Goal: Task Accomplishment & Management: Use online tool/utility

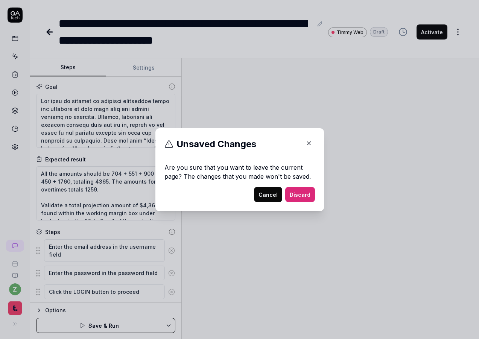
type textarea "*"
click at [306, 141] on icon "button" at bounding box center [309, 143] width 7 height 7
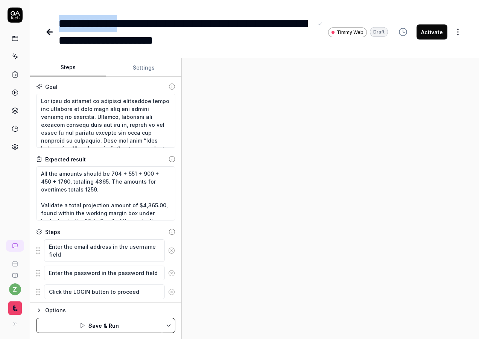
drag, startPoint x: 134, startPoint y: 21, endPoint x: 56, endPoint y: 17, distance: 78.8
click at [56, 17] on div "**********" at bounding box center [216, 32] width 343 height 34
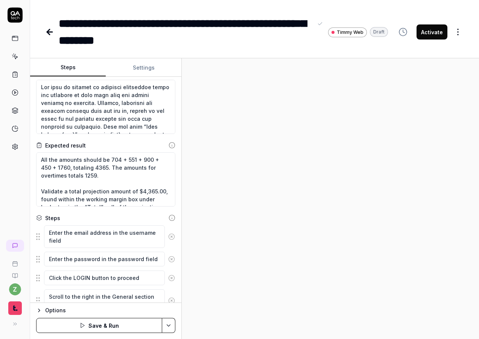
scroll to position [45, 0]
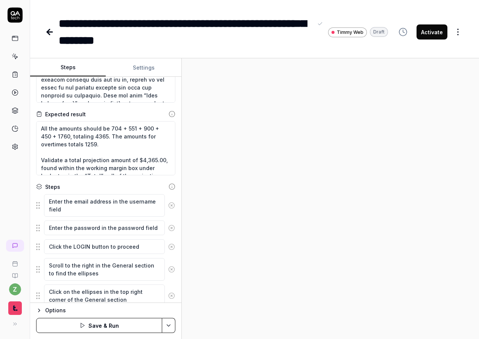
click at [169, 203] on circle at bounding box center [172, 206] width 6 height 6
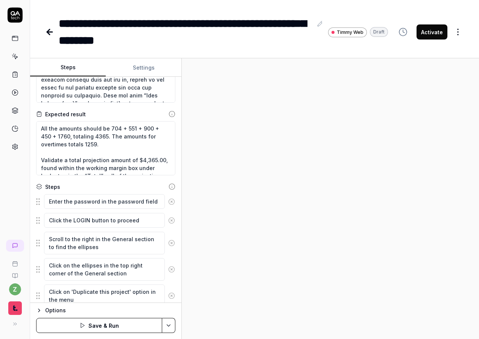
click at [168, 203] on icon at bounding box center [171, 201] width 7 height 7
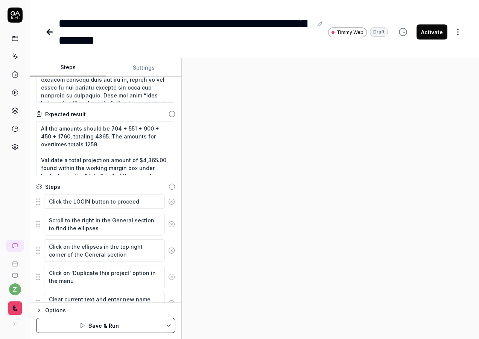
click at [171, 202] on icon at bounding box center [172, 202] width 2 height 2
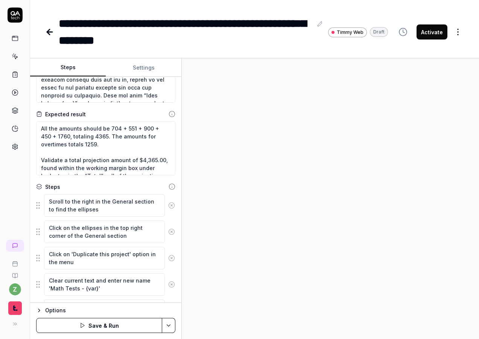
click at [169, 203] on circle at bounding box center [172, 206] width 6 height 6
click at [168, 202] on icon at bounding box center [171, 205] width 7 height 7
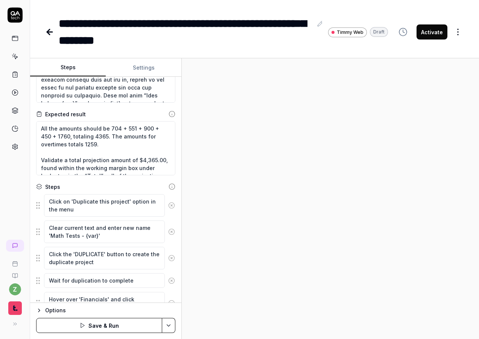
click at [168, 202] on icon at bounding box center [171, 205] width 7 height 7
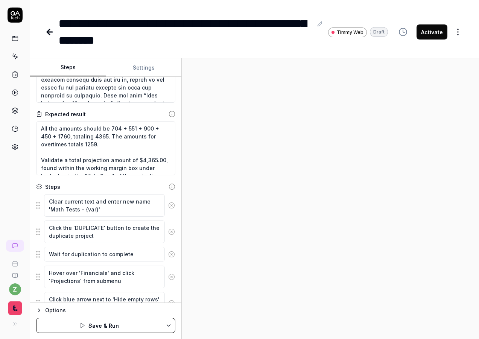
click at [168, 202] on icon at bounding box center [171, 205] width 7 height 7
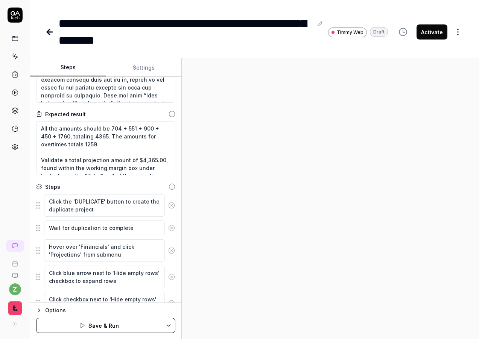
scroll to position [90, 0]
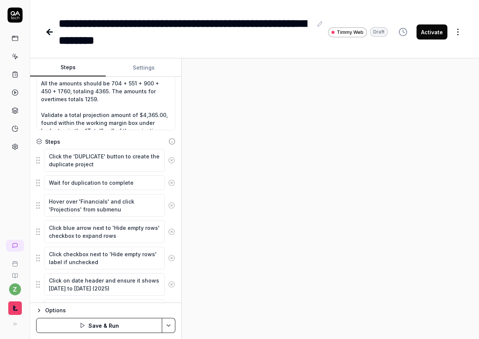
click at [166, 156] on button at bounding box center [171, 160] width 13 height 15
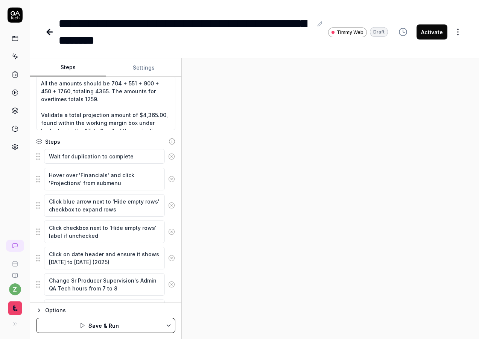
click at [171, 156] on icon at bounding box center [172, 156] width 2 height 2
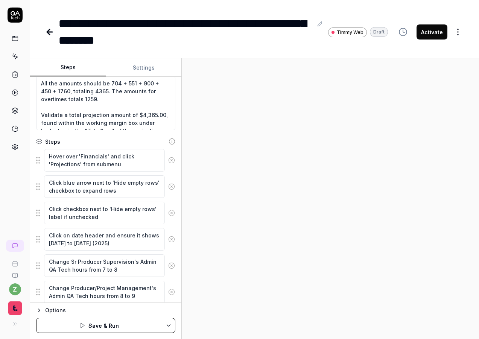
click at [166, 156] on button at bounding box center [171, 160] width 13 height 15
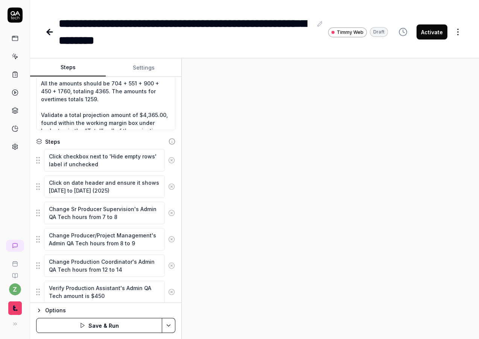
click at [168, 157] on icon at bounding box center [171, 160] width 7 height 7
click at [168, 187] on icon at bounding box center [171, 186] width 7 height 7
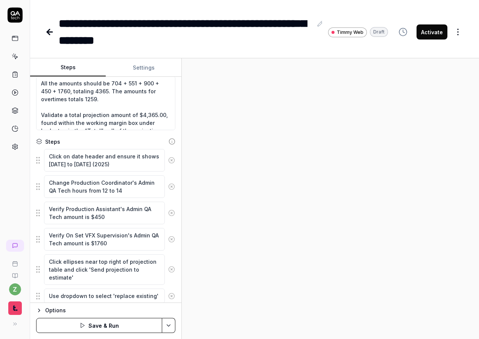
click at [168, 187] on icon at bounding box center [171, 186] width 7 height 7
type textarea "*"
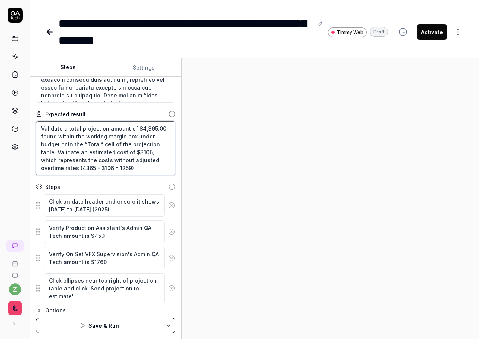
scroll to position [0, 0]
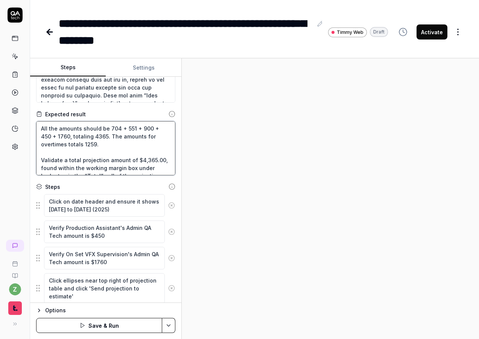
drag, startPoint x: 159, startPoint y: 168, endPoint x: 26, endPoint y: 98, distance: 150.9
click at [22, 96] on div "**********" at bounding box center [239, 169] width 479 height 339
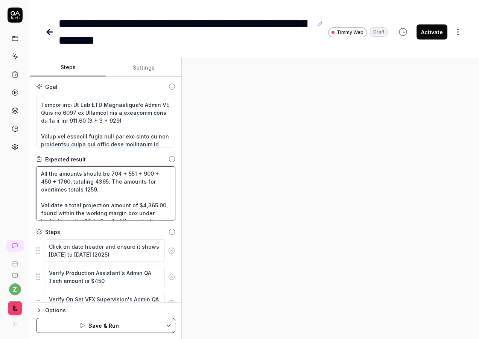
scroll to position [443, 0]
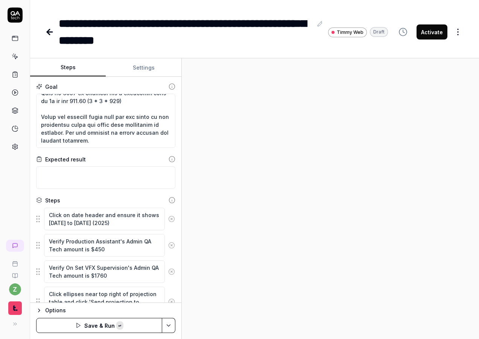
click at [16, 57] on icon at bounding box center [15, 56] width 7 height 7
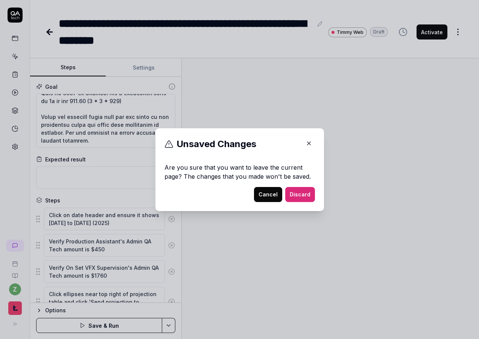
type textarea "*"
click at [306, 144] on icon "button" at bounding box center [309, 143] width 7 height 7
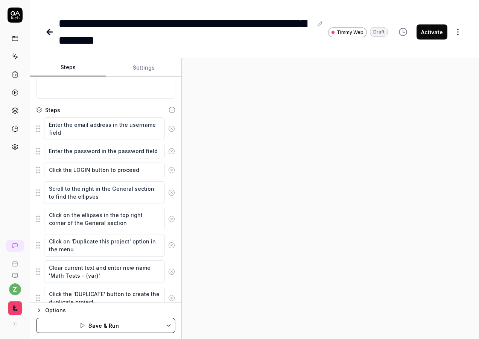
scroll to position [0, 0]
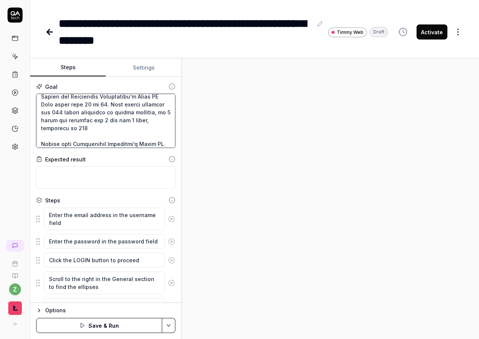
click at [109, 129] on textarea at bounding box center [105, 121] width 139 height 54
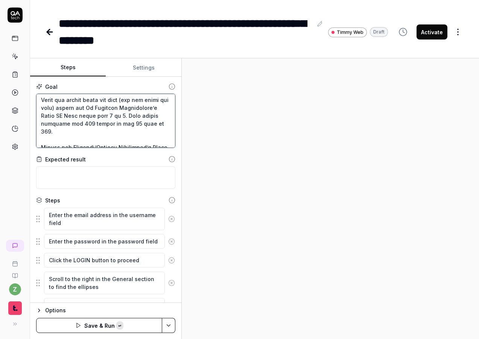
paste textarea "Update a projection sheet, inducing overtime hours and verifying the output mat…"
type textarea "Update a projection sheet, inducing overtime hours and verifying the output mat…"
type textarea "*"
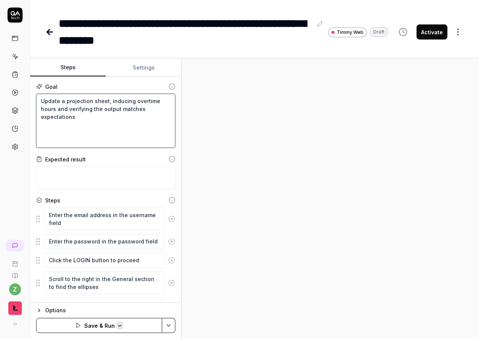
scroll to position [0, 0]
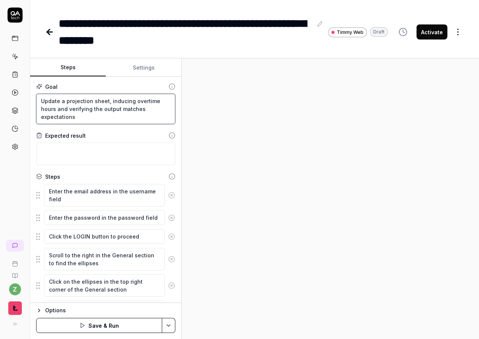
drag, startPoint x: 88, startPoint y: 119, endPoint x: 5, endPoint y: 89, distance: 89.1
click at [3, 91] on div "**********" at bounding box center [239, 169] width 479 height 339
type textarea "V"
type textarea "*"
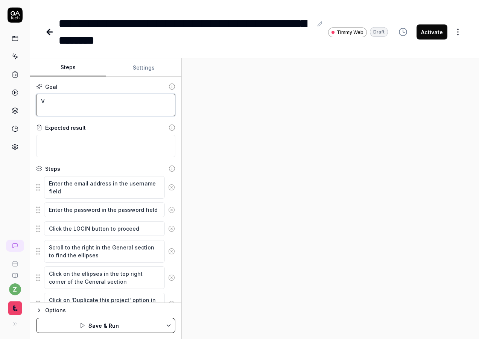
type textarea "Ve"
type textarea "*"
type textarea "Ver"
type textarea "*"
type textarea "Vero"
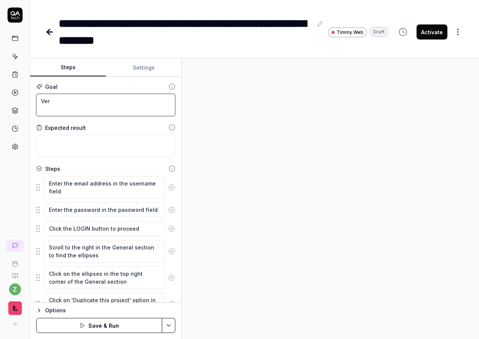
type textarea "*"
type textarea "Ver"
type textarea "*"
type textarea "Veri"
type textarea "*"
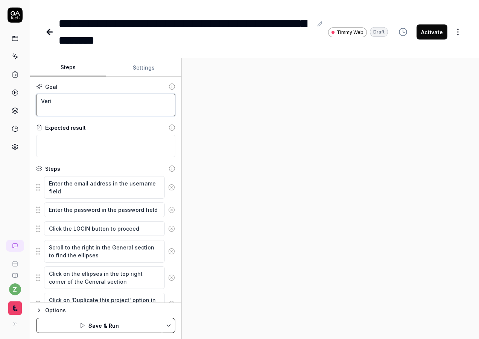
type textarea "Verif"
type textarea "*"
type textarea "Verify"
type textarea "*"
type textarea "Verify"
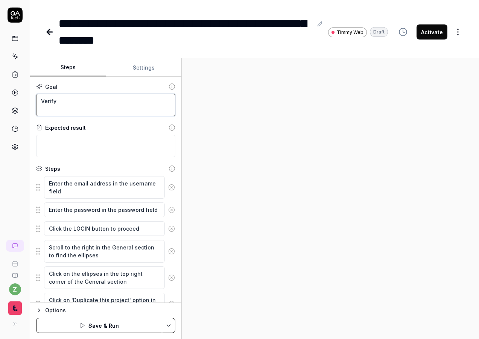
type textarea "*"
type textarea "Verify r"
type textarea "*"
type textarea "Verify ra"
type textarea "*"
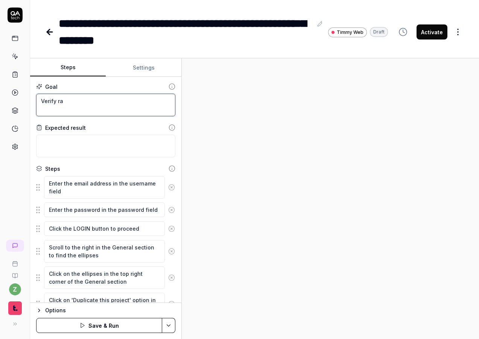
type textarea "Verify rat"
type textarea "*"
type textarea "Verify rate"
type textarea "*"
type textarea "Verify rate"
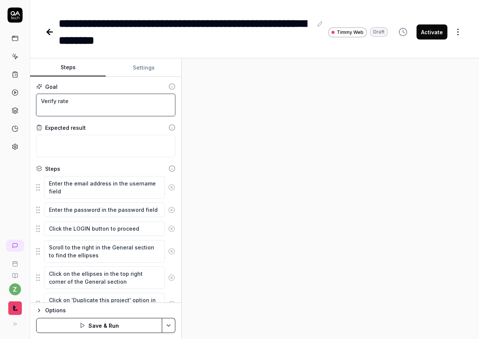
type textarea "*"
type textarea "Verify rate p"
type textarea "*"
type textarea "Verify rate pr"
type textarea "*"
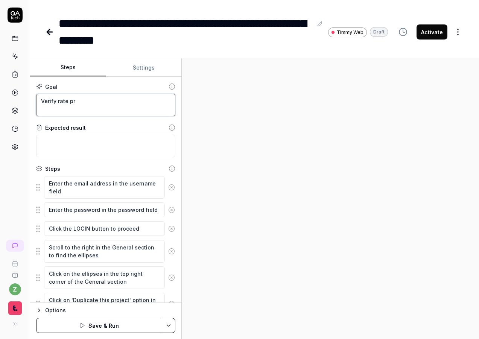
type textarea "Verify rate pre"
type textarea "*"
type textarea "Verify rate prem"
type textarea "*"
type textarea "Verify rate premi"
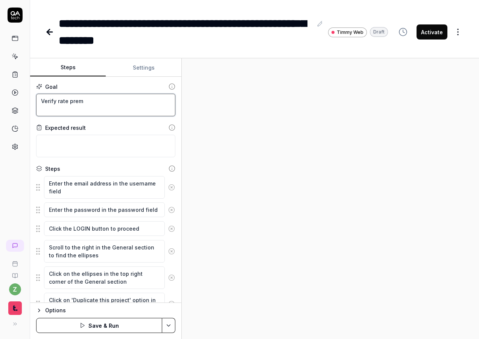
type textarea "*"
type textarea "Verify rate premiu"
type textarea "*"
type textarea "Verify rate premium"
type textarea "*"
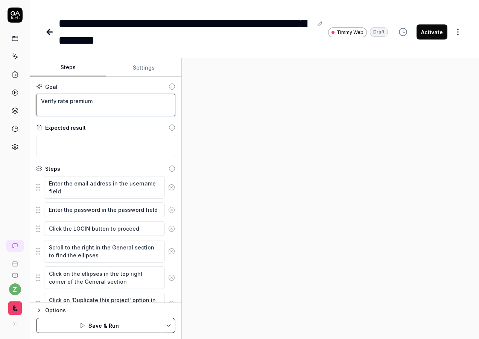
type textarea "Verify rate premiums"
type textarea "*"
type textarea "Verify rate premiums"
type textarea "*"
type textarea "Verify rate premiums p"
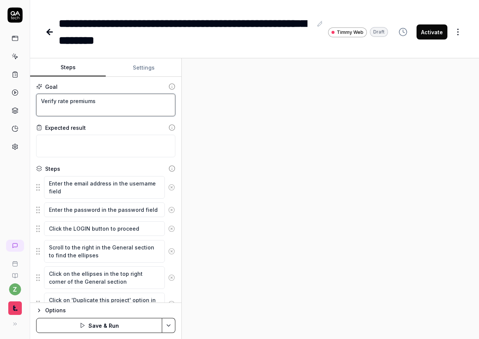
type textarea "*"
type textarea "Verify rate premiums pr"
type textarea "*"
type textarea "Verify rate premiums pro"
type textarea "*"
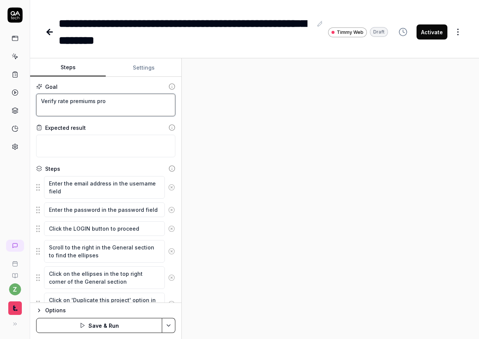
type textarea "Verify rate premiums prop"
type textarea "*"
type textarea "Verify rate premiums prope"
type textarea "*"
type textarea "Verify rate premiums proper"
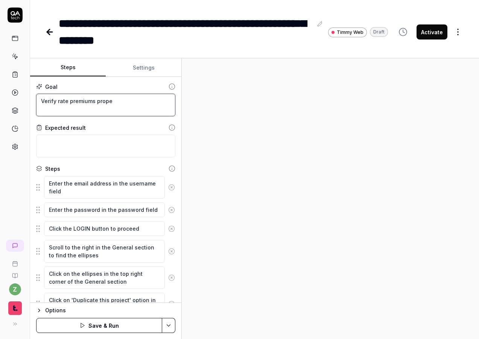
type textarea "*"
type textarea "Verify rate premiums properl"
type textarea "*"
type textarea "Verify rate premiums properly"
type textarea "*"
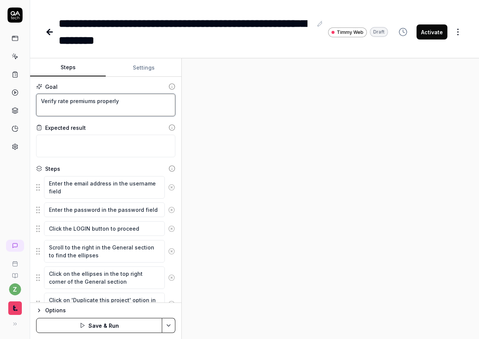
type textarea "Verify rate premiums properly"
type textarea "*"
type textarea "Verify rate premiums properly a"
type textarea "*"
type textarea "Verify rate premiums properly ag"
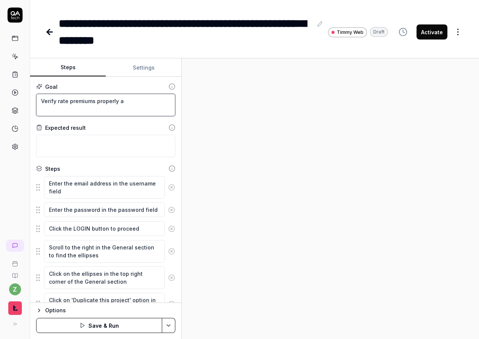
type textarea "*"
type textarea "Verify rate premiums properly agg"
type textarea "*"
type textarea "Verify rate premiums properly aggr"
type textarea "*"
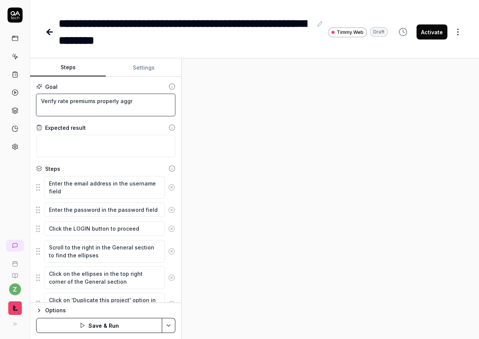
type textarea "Verify rate premiums properly aggre"
type textarea "*"
type textarea "Verify rate premiums properly aggreg"
type textarea "*"
type textarea "Verify rate premiums properly aggrega"
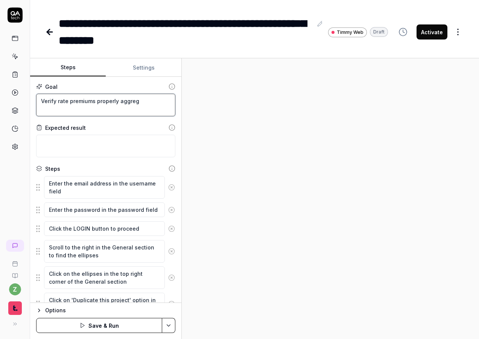
type textarea "*"
type textarea "Verify rate premiums properly aggregat"
type textarea "*"
type textarea "Verify rate premiums properly aggregate"
type textarea "*"
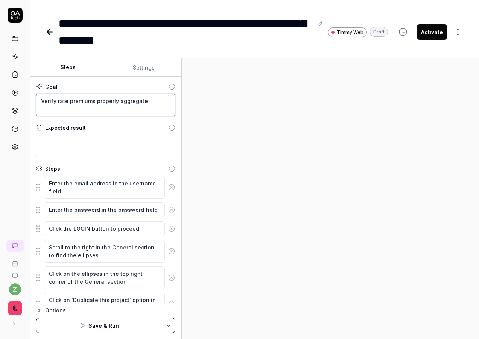
type textarea "Verify rate premiums properly aggregate"
type textarea "*"
type textarea "Verify rate premiums properly aggregate a"
type textarea "*"
type textarea "Verify rate premiums properly aggregate as"
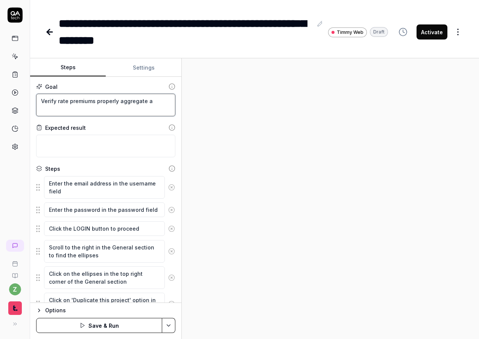
type textarea "*"
type textarea "Verify rate premiums properly aggregate as"
type textarea "*"
type textarea "Verify rate premiums properly aggregate as e"
type textarea "*"
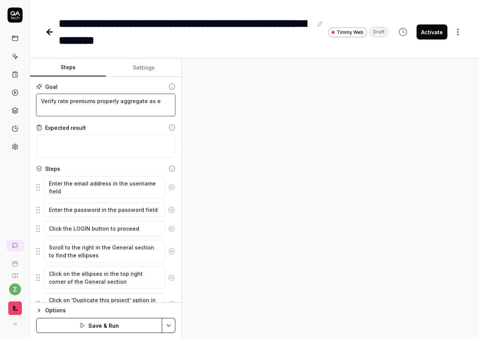
type textarea "Verify rate premiums properly aggregate as ex"
type textarea "*"
type textarea "Verify rate premiums properly aggregate as exp"
type textarea "*"
type textarea "Verify rate premiums properly aggregate as expe"
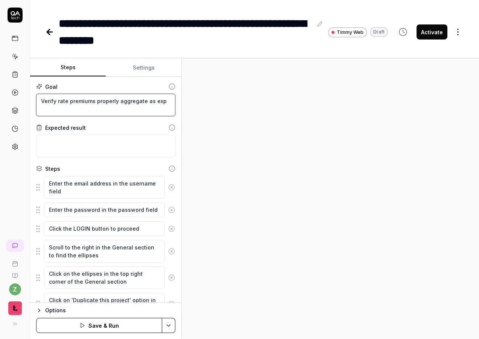
type textarea "*"
type textarea "Verify rate premiums properly aggregate as expec"
type textarea "*"
type textarea "Verify rate premiums properly aggregate as expect"
type textarea "*"
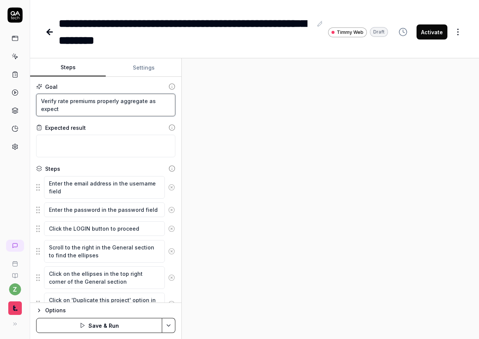
type textarea "Verify rate premiums properly aggregate as expecte"
type textarea "*"
type textarea "Verify rate premiums properly aggregate as expected"
type textarea "*"
type textarea "Verify rate premiums properly aggregate as expected"
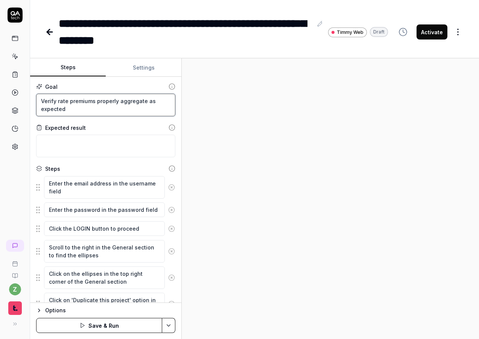
type textarea "*"
type textarea "Verify rate premiums properly aggregate as expected"
type textarea "*"
type textarea "Verify rate premiums properly aggregate as expected"
type textarea "*"
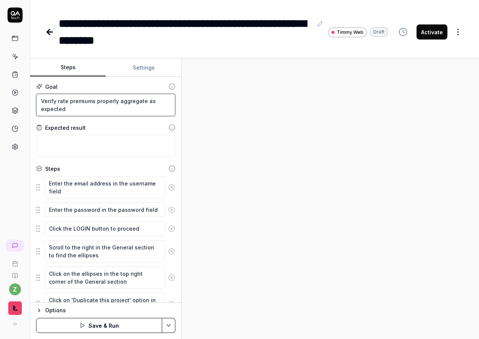
type textarea "Verify rate premiums properly aggregate as expected"
type textarea "*"
type textarea "Verify rate premiums properly aggregate as expected"
type textarea "*"
type textarea "Verify rate premiums properly aggregate as expected f"
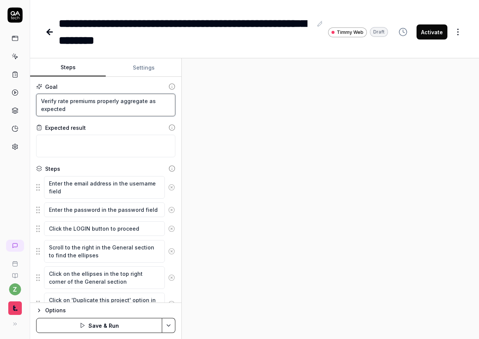
type textarea "*"
type textarea "Verify rate premiums properly aggregate as expected fo"
type textarea "*"
type textarea "Verify rate premiums properly aggregate as expected for"
type textarea "*"
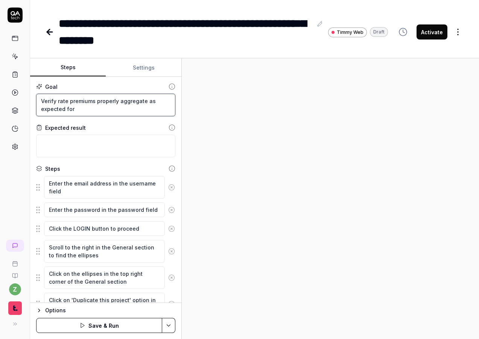
type textarea "Verify rate premiums properly aggregate as expected for"
type textarea "*"
type textarea "Verify rate premiums properly aggregate as expected for m"
type textarea "*"
type textarea "Verify rate premiums properly aggregate as expected for mu"
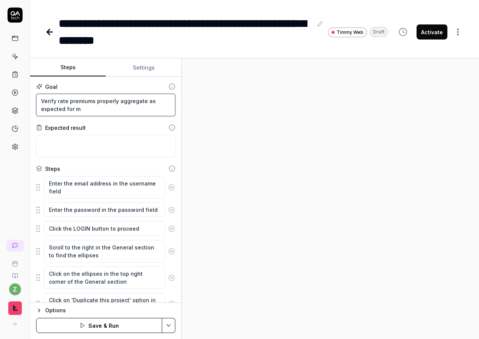
type textarea "*"
type textarea "Verify rate premiums properly aggregate as expected for mut"
type textarea "*"
type textarea "Verify rate premiums properly aggregate as expected for mu"
type textarea "*"
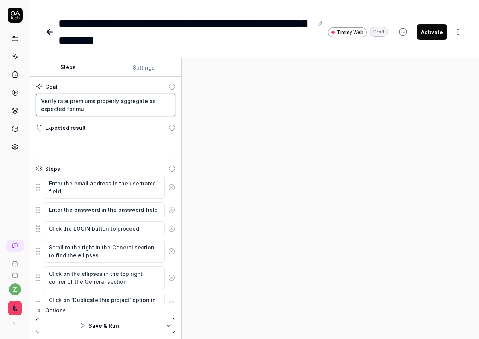
type textarea "Verify rate premiums properly aggregate as expected for mul"
type textarea "*"
type textarea "Verify rate premiums properly aggregate as expected for mult"
type textarea "*"
type textarea "Verify rate premiums properly aggregate as expected for multi"
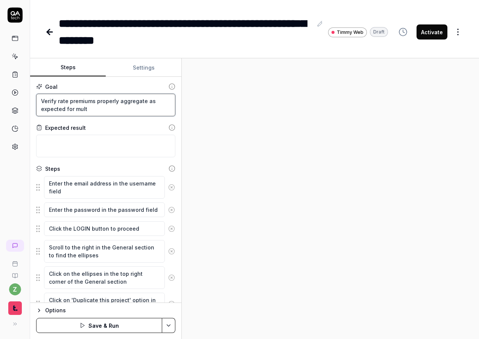
type textarea "*"
type textarea "Verify rate premiums properly aggregate as expected for multi-"
type textarea "*"
type textarea "Verify rate premiums properly aggregate as expected for multi-d"
type textarea "*"
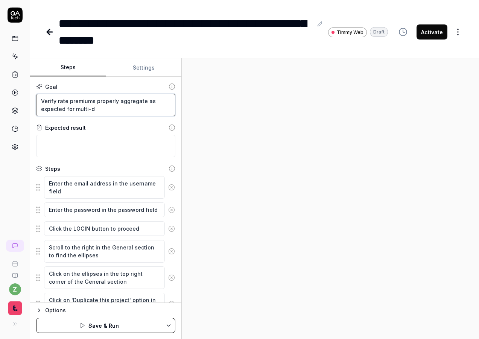
type textarea "Verify rate premiums properly aggregate as expected for multi-da"
type textarea "*"
type textarea "Verify rate premiums properly aggregate as expected for multi-day"
type textarea "*"
type textarea "Verify rate premiums properly aggregate as expected for multi-day"
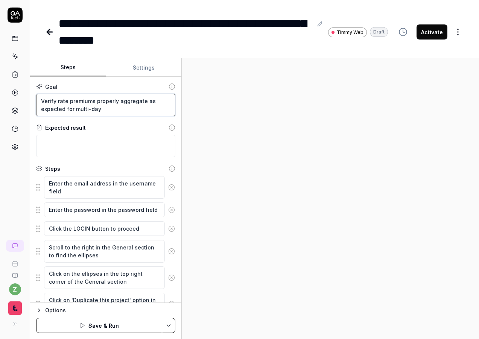
type textarea "*"
type textarea "Verify rate premiums properly aggregate as expected for multi-day t"
type textarea "*"
type textarea "Verify rate premiums properly aggregate as expected for multi-day ta"
type textarea "*"
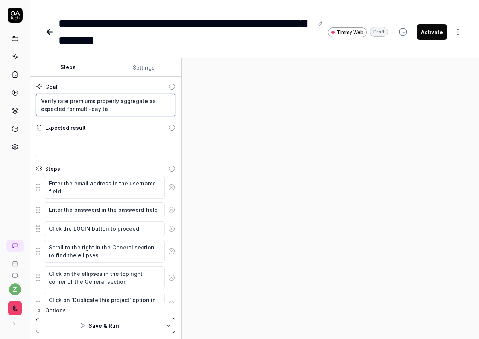
type textarea "Verify rate premiums properly aggregate as expected for multi-day tas"
type textarea "*"
type textarea "Verify rate premiums properly aggregate as expected for multi-day task"
type textarea "*"
type textarea "Verify rate premiums properly aggregate as expected for multi-day tasks"
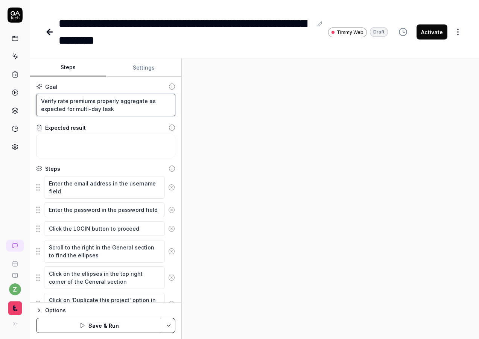
type textarea "*"
type textarea "Verify rate premiums properly aggregate as expected for multi-day tasks"
type textarea "*"
type textarea "Verify rate premiums properly aggregate as expected for multi-day tasks"
type textarea "*"
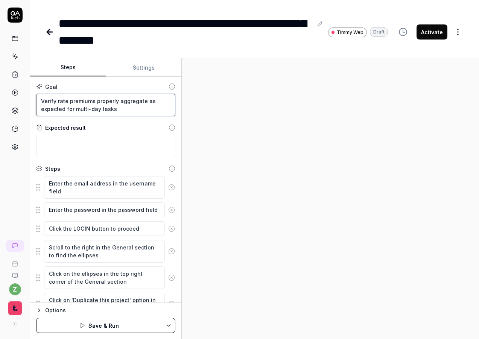
type textarea "Verify rate premiums properly aggregate as expected for multi-day tasks"
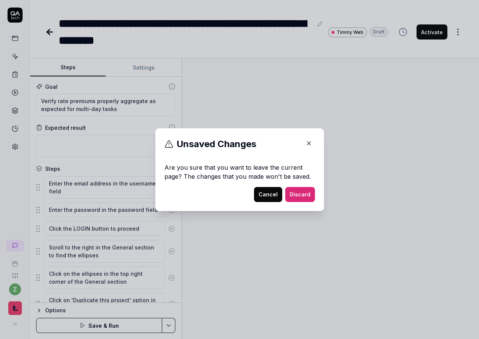
click at [306, 142] on icon "button" at bounding box center [309, 143] width 7 height 7
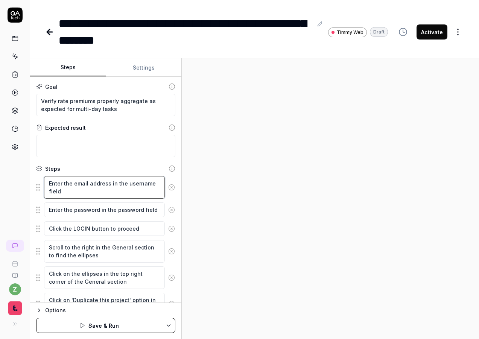
drag, startPoint x: 72, startPoint y: 198, endPoint x: 0, endPoint y: 155, distance: 83.2
click at [10, 163] on div "**********" at bounding box center [239, 169] width 479 height 339
type textarea "*"
type textarea "C"
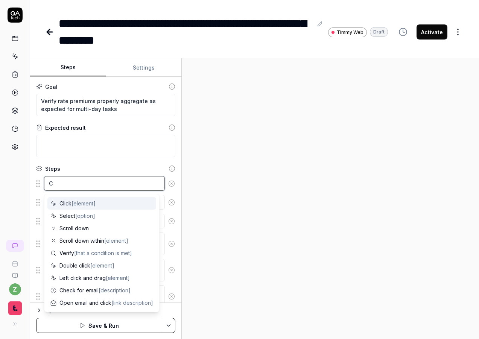
type textarea "*"
type textarea "Cl"
type textarea "*"
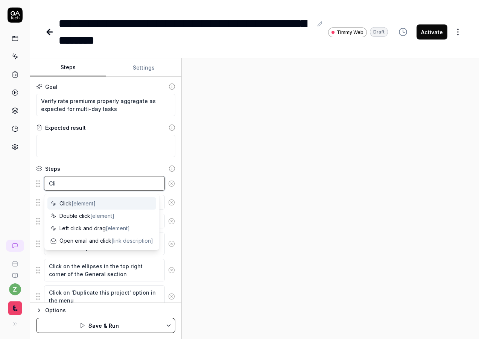
type textarea "Clic"
type textarea "*"
type textarea "Click"
type textarea "*"
type textarea "Click"
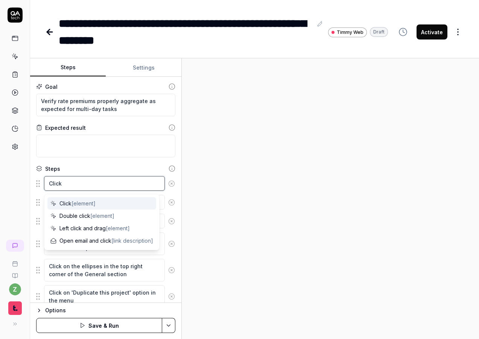
type textarea "*"
type textarea "Click o"
type textarea "*"
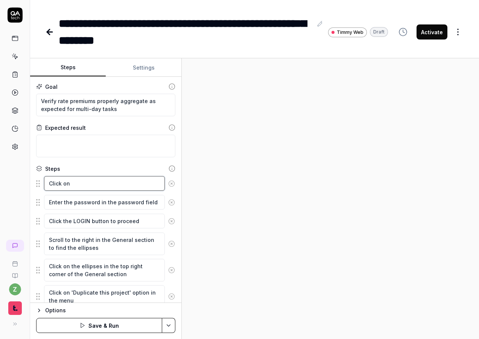
type textarea "Click on"
type textarea "*"
type textarea "Click on t"
type textarea "*"
type textarea "Click on th"
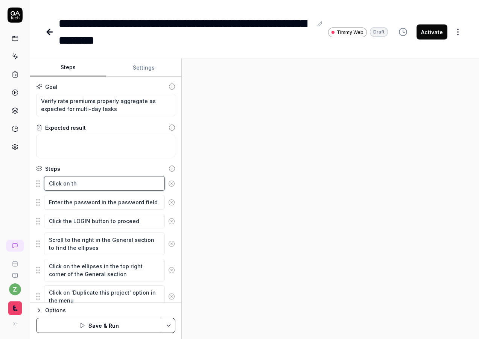
type textarea "*"
type textarea "Click on the"
type textarea "*"
type textarea "Click on the"
type textarea "*"
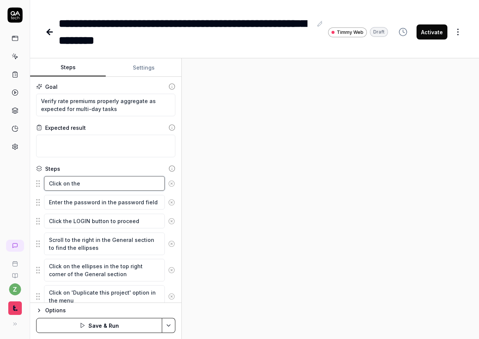
type textarea "Click on the t"
type textarea "*"
type textarea "Click on the ti"
type textarea "*"
type textarea "Click on the tit"
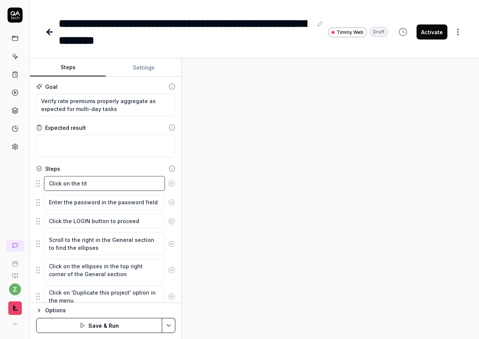
type textarea "*"
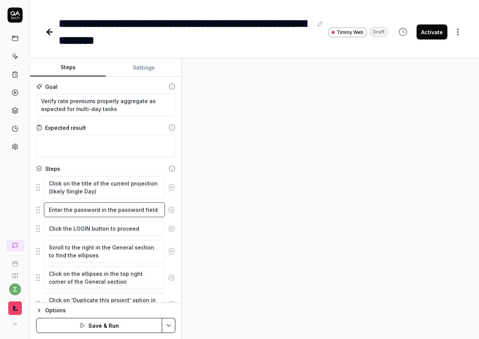
click at [123, 212] on textarea "Enter the password in the password field" at bounding box center [104, 210] width 121 height 15
click at [110, 207] on textarea "Select" at bounding box center [104, 210] width 121 height 15
drag, startPoint x: 155, startPoint y: 68, endPoint x: 143, endPoint y: 123, distance: 56.7
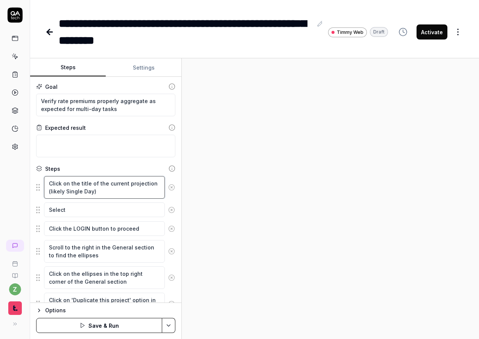
click at [92, 194] on textarea "Click on the title of the current projection (likely Single Day)" at bounding box center [104, 187] width 121 height 23
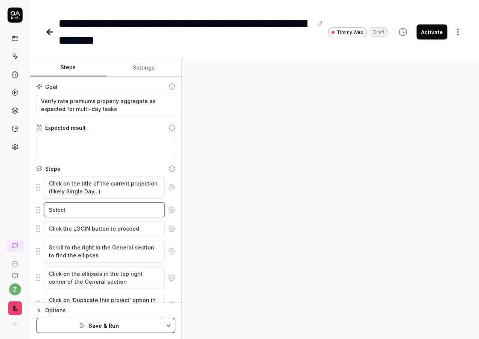
click at [98, 212] on textarea "Select" at bounding box center [104, 210] width 121 height 15
click at [125, 209] on textarea "Select "Multi-Day"" at bounding box center [104, 210] width 121 height 15
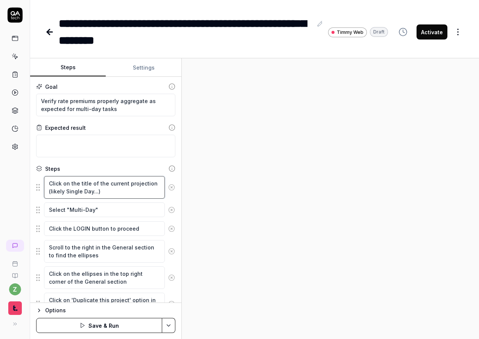
click at [95, 194] on textarea "Click on the title of the current projection (likely Single Day...)" at bounding box center [104, 187] width 121 height 23
click at [97, 193] on textarea "Click on the title of the current projection (likely Single Day...)" at bounding box center [104, 187] width 121 height 23
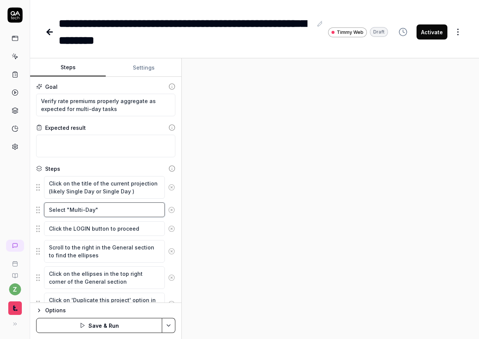
click at [109, 210] on textarea "Select "Multi-Day"" at bounding box center [104, 210] width 121 height 15
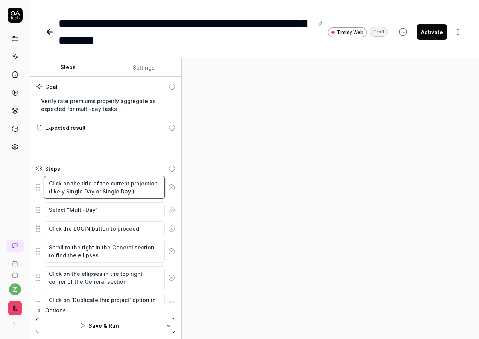
click at [126, 190] on textarea "Click on the title of the current projection (likely Single Day or Single Day )" at bounding box center [104, 187] width 121 height 23
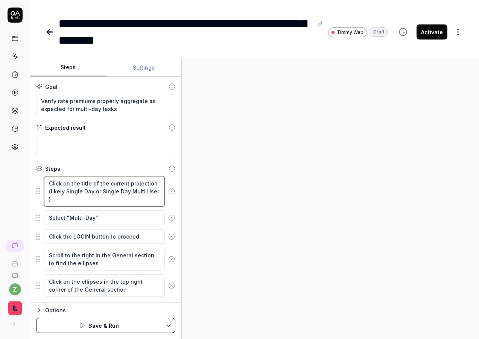
click at [84, 191] on textarea "Click on the title of the current projection (likely Single Day or Single Day M…" at bounding box center [104, 191] width 121 height 30
click at [117, 190] on textarea "Click on the title of the current projection (likely Single-Day or Single Day M…" at bounding box center [104, 191] width 121 height 30
click at [49, 199] on textarea "Click on the title of the current projection (likely Single-Day or Single-Day M…" at bounding box center [104, 191] width 121 height 30
click at [62, 201] on textarea "Click on the title of the current projection (likely Single-Day or Single-Day M…" at bounding box center [104, 191] width 121 height 30
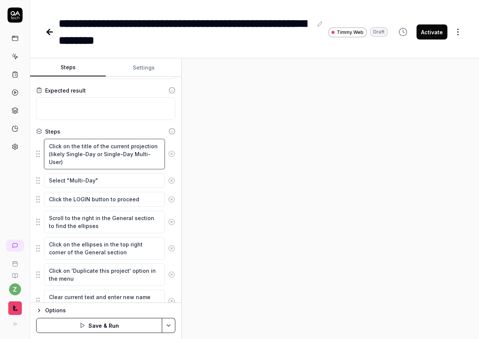
scroll to position [45, 0]
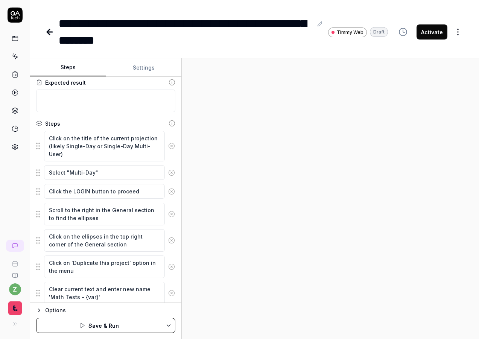
click at [168, 191] on icon at bounding box center [171, 191] width 7 height 7
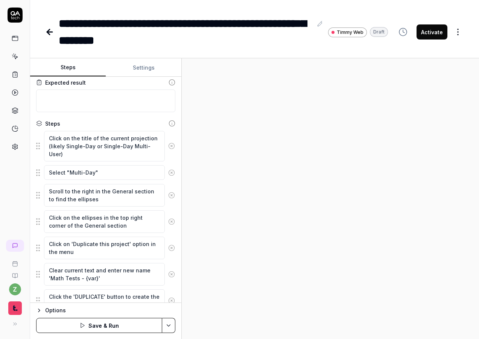
click at [168, 192] on icon at bounding box center [171, 195] width 7 height 7
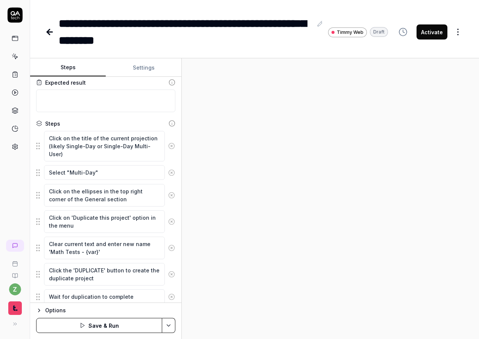
click at [168, 192] on icon at bounding box center [171, 195] width 7 height 7
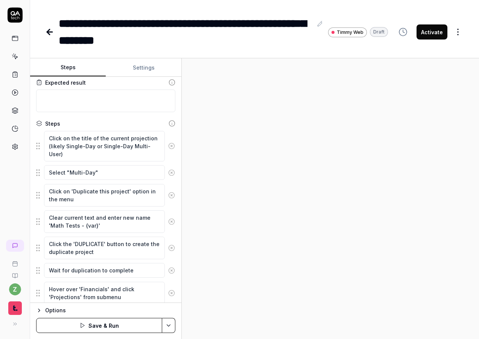
click at [168, 192] on icon at bounding box center [171, 195] width 7 height 7
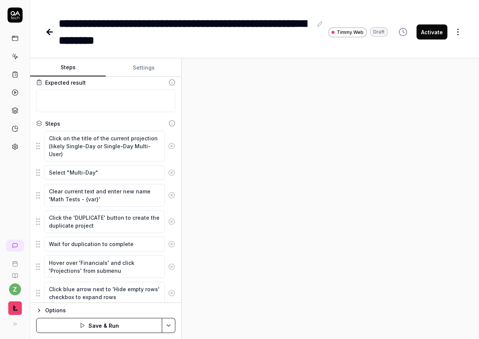
click at [168, 192] on icon at bounding box center [171, 195] width 7 height 7
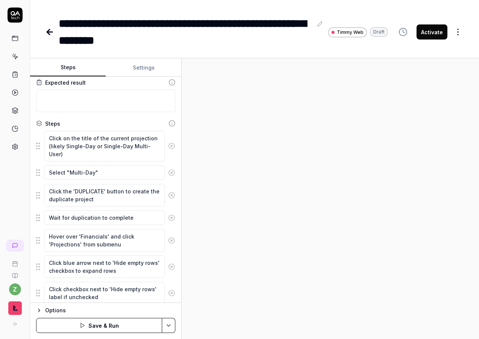
click at [168, 192] on icon at bounding box center [171, 195] width 7 height 7
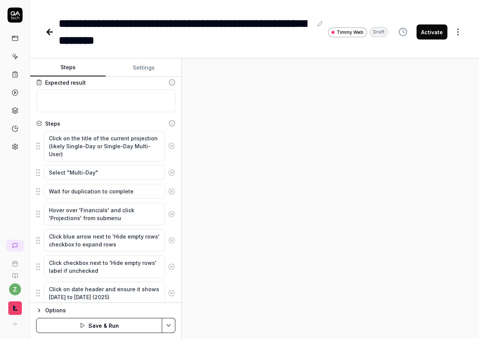
click at [168, 191] on icon at bounding box center [171, 191] width 7 height 7
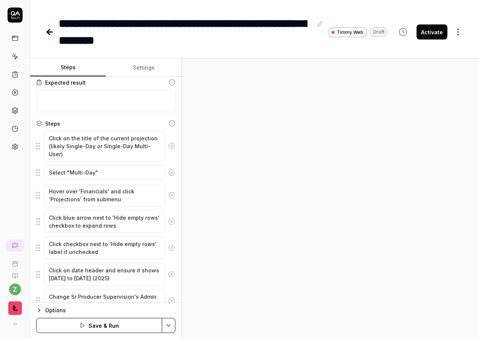
click at [168, 195] on icon at bounding box center [171, 195] width 7 height 7
click at [168, 197] on icon at bounding box center [171, 195] width 7 height 7
click at [171, 195] on icon at bounding box center [172, 195] width 2 height 2
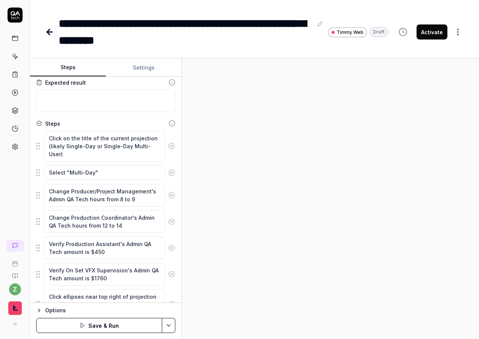
click at [171, 195] on icon at bounding box center [172, 195] width 2 height 2
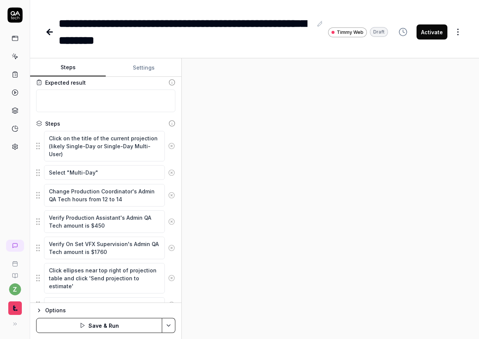
click at [171, 195] on icon at bounding box center [172, 195] width 2 height 2
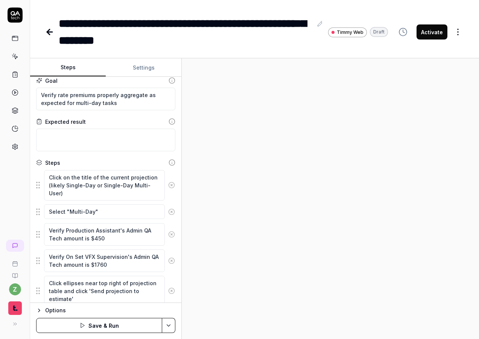
scroll to position [0, 0]
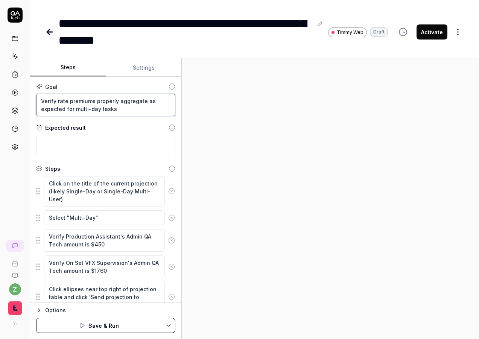
click at [120, 105] on textarea "Verify rate premiums properly aggregate as expected for multi-day tasks" at bounding box center [105, 105] width 139 height 23
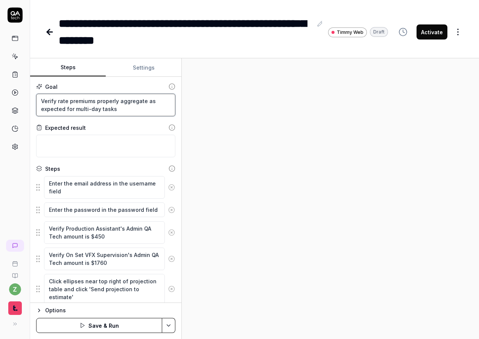
click at [136, 106] on textarea "Verify rate premiums properly aggregate as expected for multi-day tasks" at bounding box center [105, 105] width 139 height 23
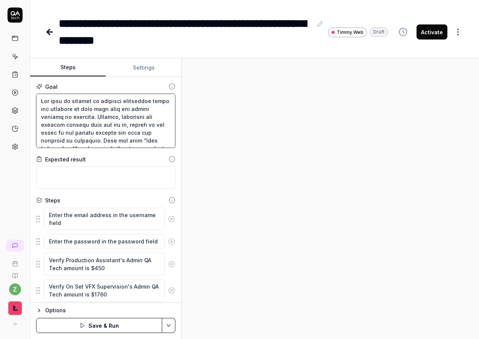
click at [48, 107] on textarea at bounding box center [105, 121] width 139 height 54
click at [41, 101] on textarea at bounding box center [105, 121] width 139 height 54
paste textarea "Verify rate premiums properly aggregate as expected for multi-day tasks"
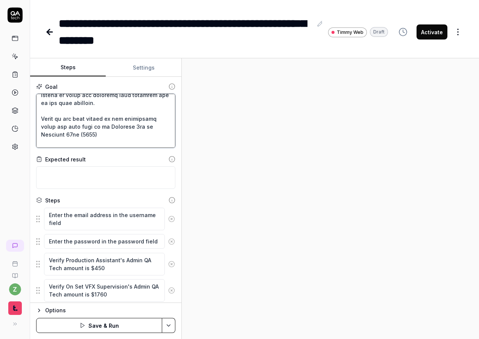
scroll to position [280, 0]
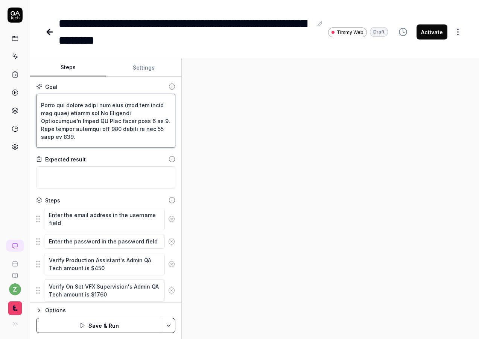
drag, startPoint x: 162, startPoint y: 139, endPoint x: 0, endPoint y: 114, distance: 163.4
click at [0, 114] on div "**********" at bounding box center [239, 169] width 479 height 339
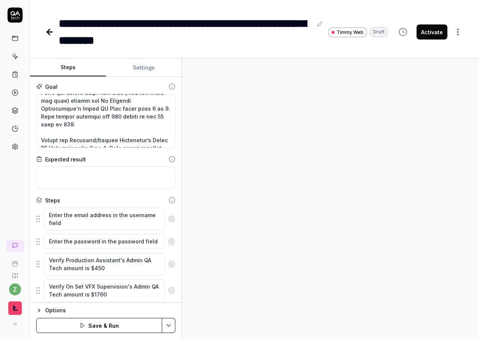
scroll to position [326, 0]
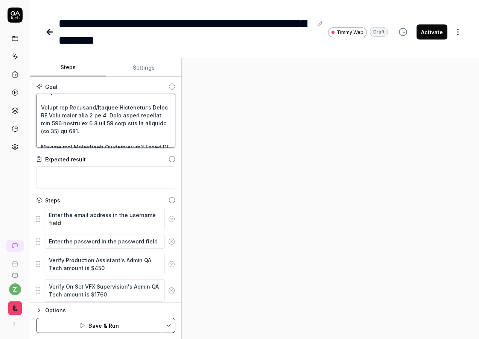
drag, startPoint x: 124, startPoint y: 131, endPoint x: 18, endPoint y: 108, distance: 108.5
click at [18, 108] on div "**********" at bounding box center [239, 169] width 479 height 339
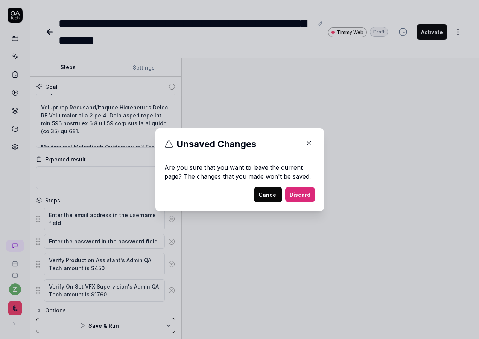
drag, startPoint x: 100, startPoint y: 123, endPoint x: 108, endPoint y: 123, distance: 7.9
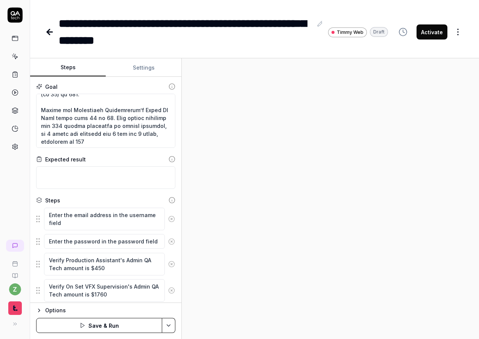
scroll to position [371, 0]
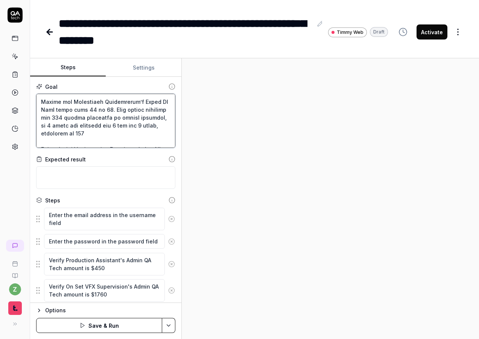
drag, startPoint x: 87, startPoint y: 135, endPoint x: 33, endPoint y: 102, distance: 63.2
click at [33, 102] on div "Goal Expected result Steps Enter the email address in the username field Enter …" at bounding box center [105, 190] width 151 height 226
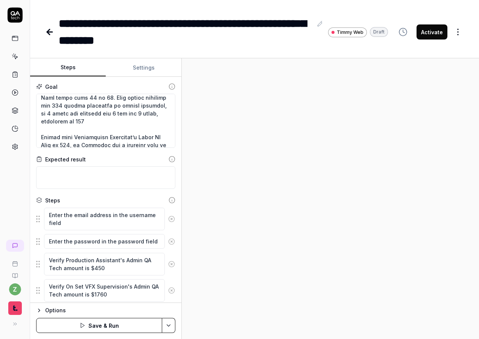
scroll to position [416, 0]
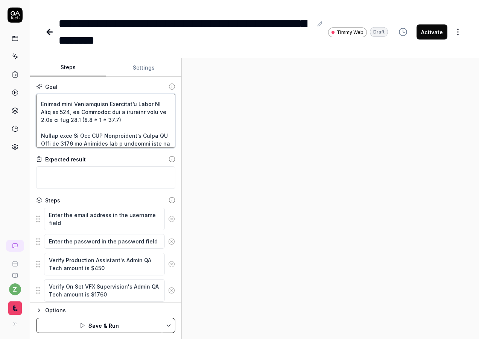
drag, startPoint x: 128, startPoint y: 119, endPoint x: 33, endPoint y: 107, distance: 96.1
click at [33, 107] on div "Goal Expected result Steps Enter the email address in the username field Enter …" at bounding box center [105, 190] width 151 height 226
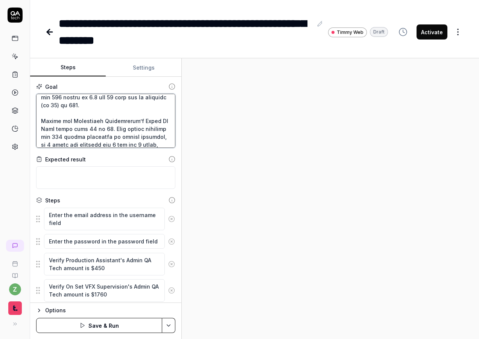
scroll to position [344, 0]
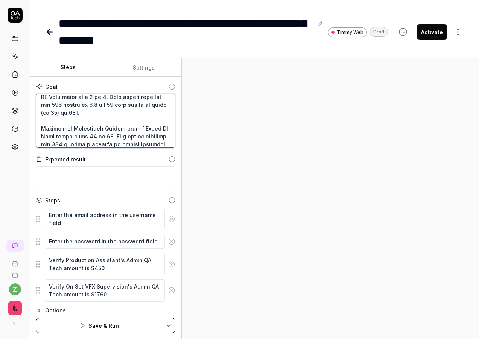
drag, startPoint x: 79, startPoint y: 130, endPoint x: 41, endPoint y: 131, distance: 38.0
click at [41, 131] on textarea at bounding box center [105, 121] width 139 height 54
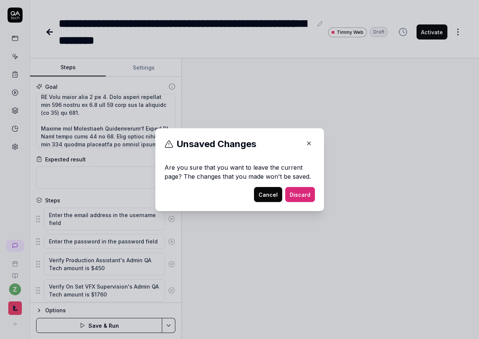
drag, startPoint x: 111, startPoint y: 115, endPoint x: 131, endPoint y: 120, distance: 20.3
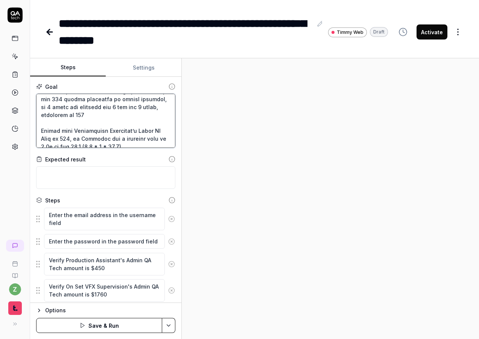
scroll to position [402, 0]
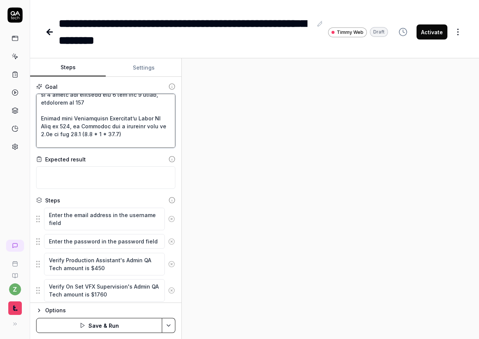
drag, startPoint x: 124, startPoint y: 146, endPoint x: 41, endPoint y: 120, distance: 87.5
click at [41, 120] on textarea at bounding box center [105, 121] width 139 height 54
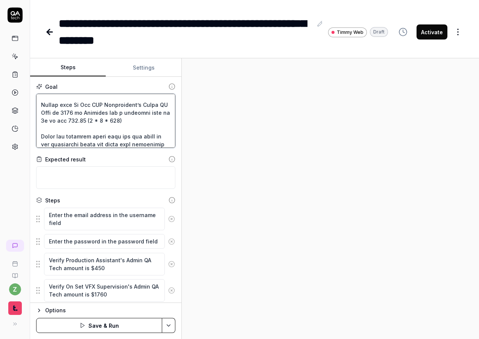
drag, startPoint x: 114, startPoint y: 122, endPoint x: 36, endPoint y: 106, distance: 79.5
click at [36, 106] on textarea at bounding box center [105, 121] width 139 height 54
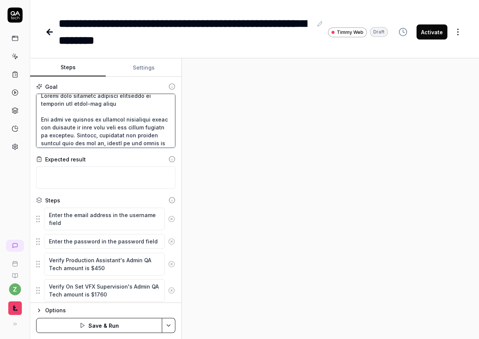
scroll to position [0, 0]
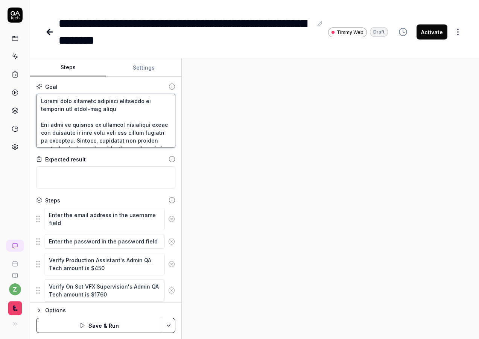
drag, startPoint x: 128, startPoint y: 145, endPoint x: 33, endPoint y: 121, distance: 97.5
click at [33, 121] on div "Goal Expected result Steps Enter the email address in the username field Enter …" at bounding box center [105, 190] width 151 height 226
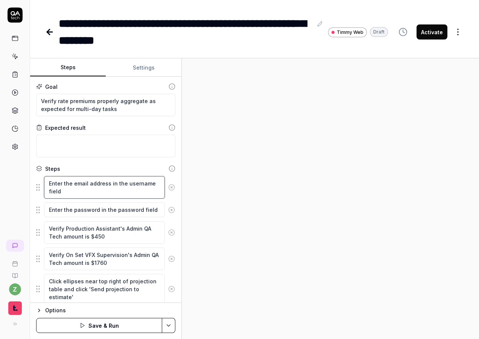
click at [75, 195] on textarea "Enter the email address in the username field" at bounding box center [104, 187] width 121 height 23
drag, startPoint x: 76, startPoint y: 194, endPoint x: 27, endPoint y: 159, distance: 60.4
click at [21, 160] on div "**********" at bounding box center [239, 169] width 479 height 339
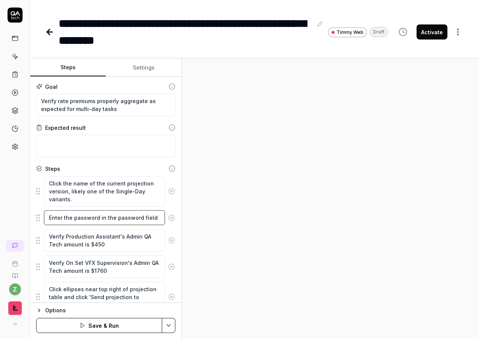
click at [119, 221] on textarea "Enter the password in the password field" at bounding box center [104, 217] width 121 height 15
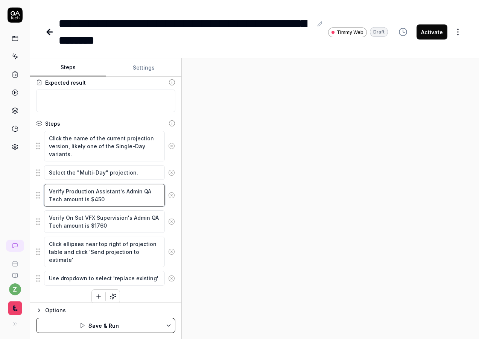
drag, startPoint x: 111, startPoint y: 200, endPoint x: 23, endPoint y: 188, distance: 88.5
click at [23, 188] on div "**********" at bounding box center [239, 169] width 479 height 339
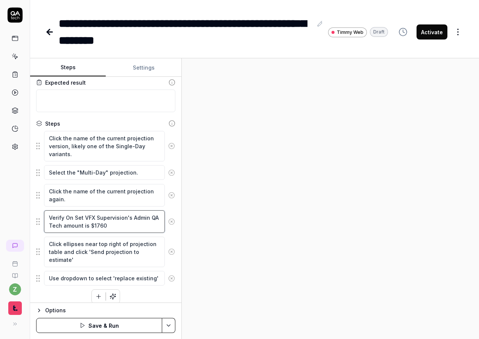
click at [126, 232] on textarea "Verify On Set VFX Supervision's Admin QA Tech amount is $1760" at bounding box center [104, 221] width 121 height 23
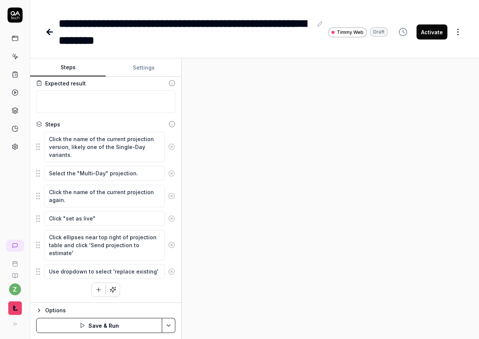
drag, startPoint x: 74, startPoint y: 171, endPoint x: 84, endPoint y: 210, distance: 40.4
click at [67, 221] on textarea "Click "set as live"" at bounding box center [104, 218] width 121 height 15
click at [92, 221] on textarea "Click "Set as live"" at bounding box center [104, 218] width 121 height 15
click at [426, 212] on div at bounding box center [330, 198] width 297 height 281
click at [95, 289] on icon "button" at bounding box center [98, 289] width 7 height 7
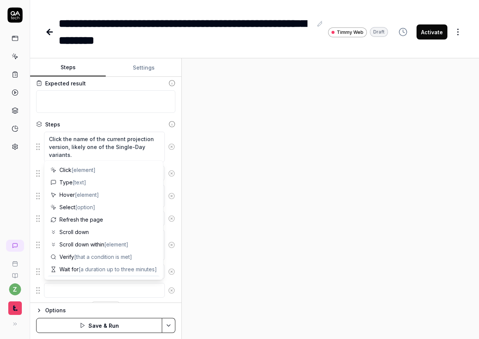
click at [107, 290] on textarea at bounding box center [104, 290] width 121 height 15
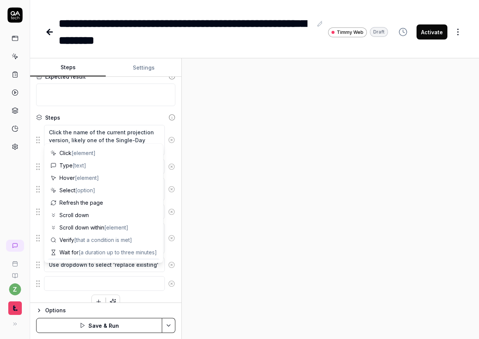
scroll to position [63, 0]
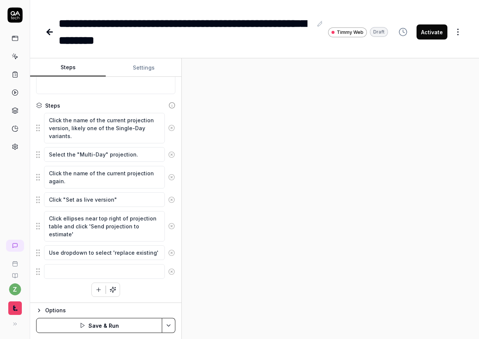
click at [166, 289] on div "Click the name of the current projection version, likely one of the Single-Day …" at bounding box center [105, 205] width 139 height 184
click at [86, 265] on textarea at bounding box center [104, 271] width 121 height 15
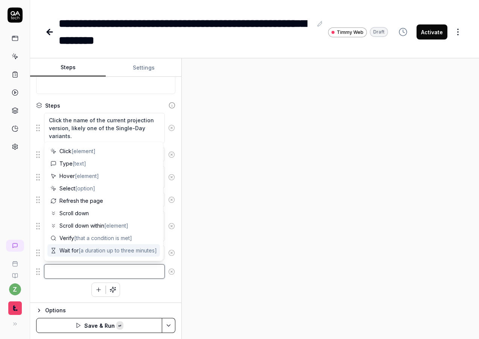
paste textarea "Verify that Productions Assistant’s Admin QA Tech is 450, as [DATE] has a adjus…"
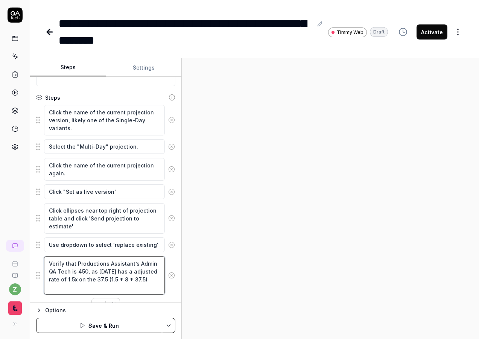
scroll to position [87, 0]
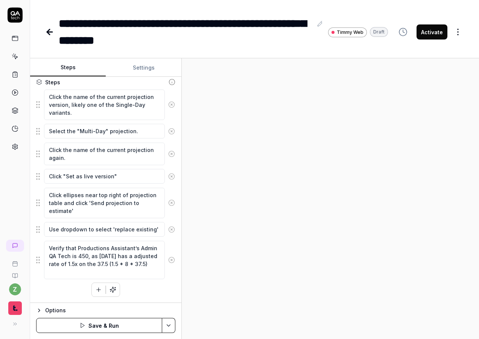
drag, startPoint x: 238, startPoint y: 147, endPoint x: 242, endPoint y: 103, distance: 44.7
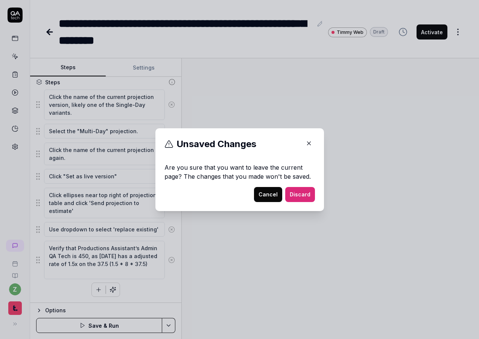
click at [165, 141] on icon at bounding box center [169, 144] width 9 height 9
click at [309, 141] on icon "button" at bounding box center [309, 143] width 7 height 7
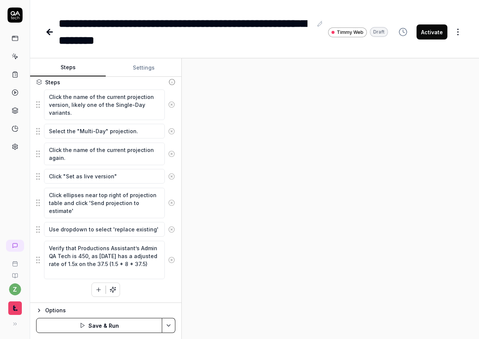
click at [173, 323] on html "**********" at bounding box center [239, 169] width 479 height 339
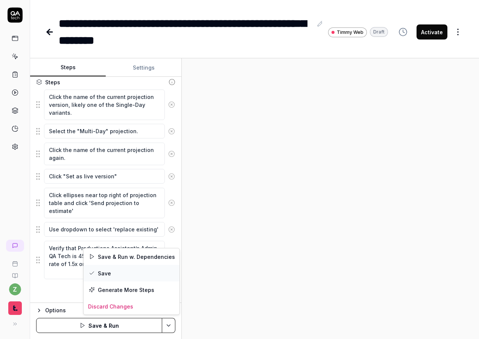
click at [110, 273] on div "Save" at bounding box center [132, 273] width 96 height 17
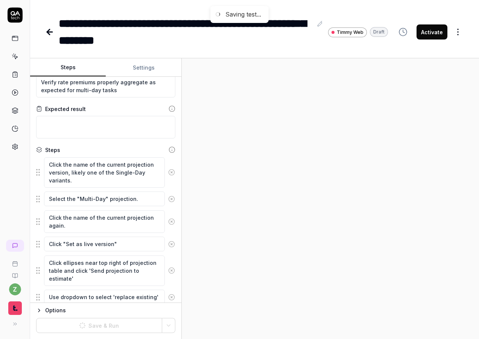
scroll to position [0, 0]
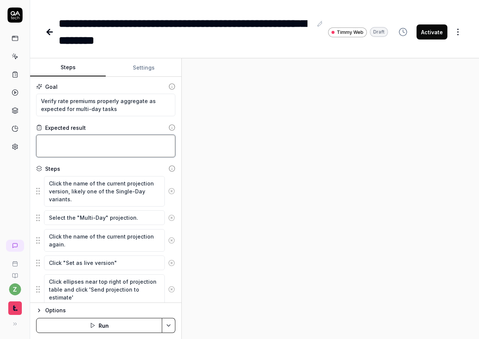
click at [99, 140] on textarea at bounding box center [105, 146] width 139 height 23
paste textarea "All the amounts should be 704 + 551 + 900 + 450 + 1760, totaling 4365. The amou…"
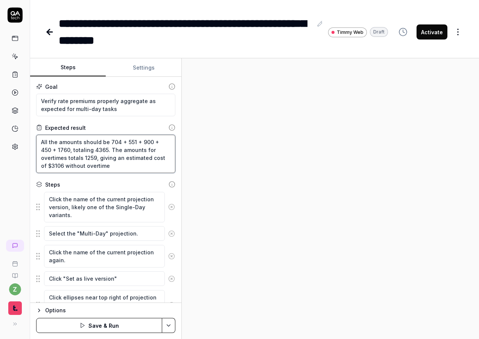
drag, startPoint x: 62, startPoint y: 166, endPoint x: 53, endPoint y: 167, distance: 9.2
click at [52, 167] on textarea "All the amounts should be 704 + 551 + 900 + 450 + 1760, totaling 4365. The amou…" at bounding box center [105, 154] width 139 height 38
drag, startPoint x: 94, startPoint y: 160, endPoint x: 84, endPoint y: 158, distance: 11.0
click at [84, 158] on textarea "All the amounts should be 704 + 551 + 900 + 450 + 1760, totaling 4365. The amou…" at bounding box center [105, 154] width 139 height 38
drag, startPoint x: 69, startPoint y: 152, endPoint x: 108, endPoint y: 146, distance: 39.6
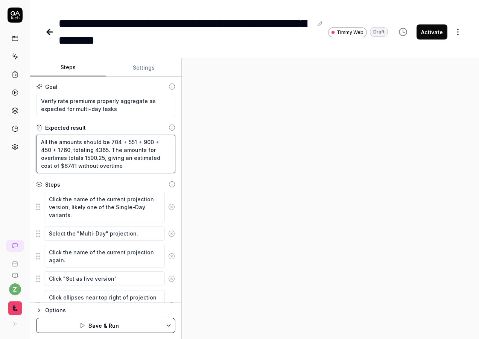
click at [108, 146] on textarea "All the amounts should be 704 + 551 + 900 + 450 + 1760, totaling 4365. The amou…" at bounding box center [105, 154] width 139 height 38
drag, startPoint x: 117, startPoint y: 150, endPoint x: 107, endPoint y: 150, distance: 9.8
click at [104, 150] on textarea "All the amounts should be 1320 + 1015 + 1500 + 1856.25 + 2640, totaling 4365. T…" at bounding box center [105, 154] width 139 height 38
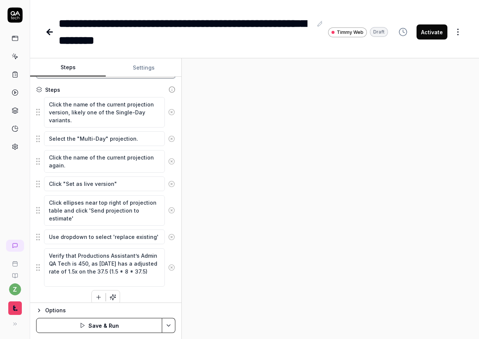
scroll to position [102, 0]
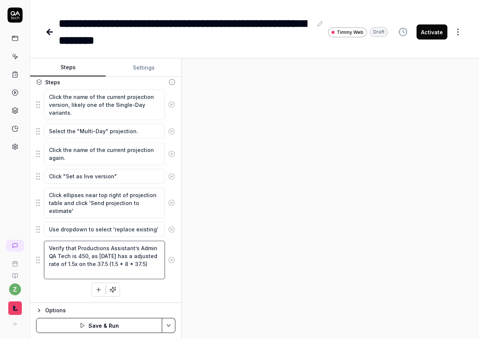
click at [110, 264] on textarea "Verify that Productions Assistant’s Admin QA Tech is 450, as [DATE] has a adjus…" at bounding box center [104, 260] width 121 height 38
drag, startPoint x: 131, startPoint y: 248, endPoint x: 79, endPoint y: 251, distance: 52.0
click at [79, 251] on textarea "Verify that Productions Assistant’s Admin QA Tech is 450, as [DATE] has a adjus…" at bounding box center [104, 260] width 121 height 38
click at [105, 256] on textarea "Verify that Sr Producer Supervision’s Admin QA Tech is 450, as [DATE] has a adj…" at bounding box center [104, 260] width 121 height 38
drag, startPoint x: 92, startPoint y: 272, endPoint x: 96, endPoint y: 254, distance: 18.0
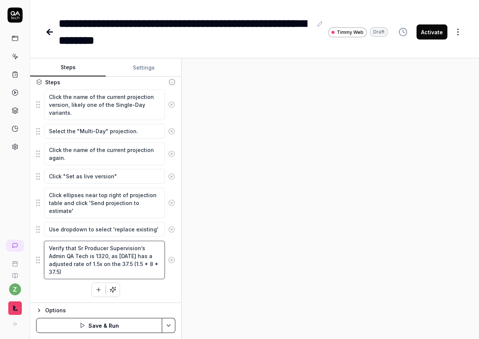
click at [96, 254] on textarea "Verify that Sr Producer Supervision’s Admin QA Tech is 1320, as [DATE] has a ad…" at bounding box center [104, 260] width 121 height 38
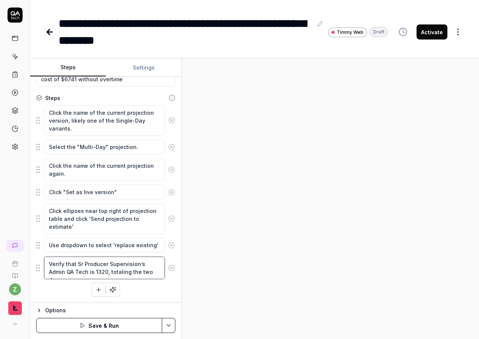
scroll to position [94, 0]
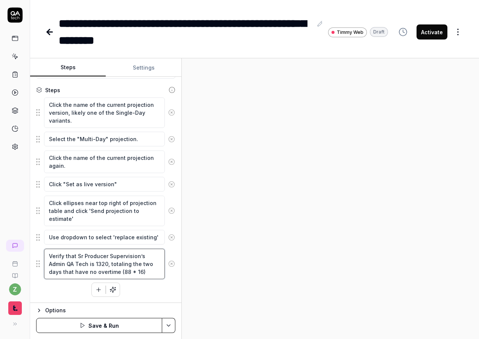
click at [137, 275] on textarea "Verify that Sr Producer Supervision’s Admin QA Tech is 1320, totaling the two d…" at bounding box center [104, 264] width 121 height 30
click at [162, 285] on div "Click the name of the current projection version, likely one of the Single-Day …" at bounding box center [105, 197] width 139 height 200
drag, startPoint x: 145, startPoint y: 272, endPoint x: 53, endPoint y: 250, distance: 94.6
click at [26, 242] on div "**********" at bounding box center [239, 169] width 479 height 339
click at [95, 291] on icon "button" at bounding box center [98, 289] width 7 height 7
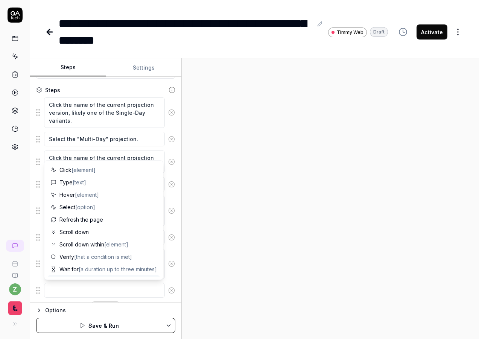
click at [126, 288] on textarea at bounding box center [104, 290] width 121 height 15
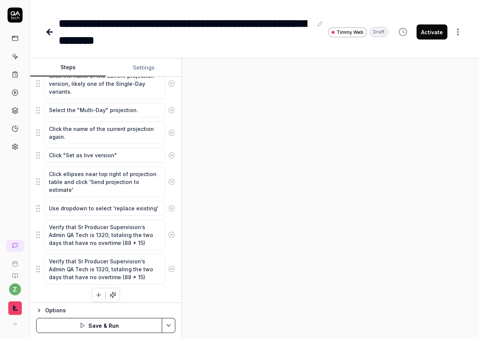
scroll to position [129, 0]
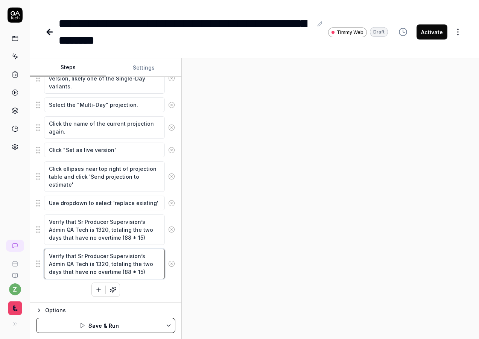
drag, startPoint x: 138, startPoint y: 257, endPoint x: 78, endPoint y: 255, distance: 60.3
click at [78, 255] on textarea "Verify that Sr Producer Supervision’s Admin QA Tech is 1320, totaling the two d…" at bounding box center [104, 264] width 121 height 30
click at [144, 263] on textarea "Verify that Producer/Project Management’s Admin QA Tech is 1320, totaling the t…" at bounding box center [104, 268] width 121 height 38
click at [102, 278] on textarea "Verify that Producer/Project Management’s Admin QA Tech is 1015, totaling the t…" at bounding box center [104, 268] width 121 height 38
click at [92, 279] on textarea "Verify that Producer/Project Management’s Admin QA Tech is 1015, totaling the t…" at bounding box center [104, 268] width 121 height 38
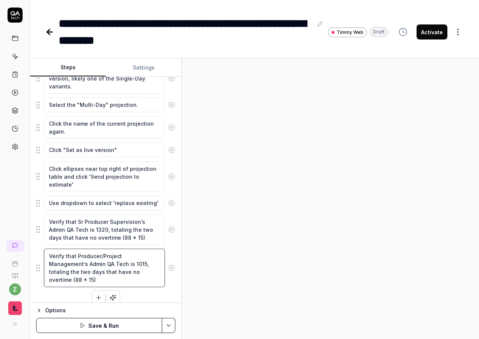
drag, startPoint x: 98, startPoint y: 280, endPoint x: 101, endPoint y: 275, distance: 6.1
click at [101, 275] on textarea "Verify that Producer/Project Management’s Admin QA Tech is 1015, totaling the t…" at bounding box center [104, 268] width 121 height 38
click at [145, 273] on textarea "Verify that Producer/Project Management’s Admin QA Tech is 1015, totaling the t…" at bounding box center [104, 268] width 121 height 38
click at [145, 282] on textarea "Verify that Producer/Project Management’s Admin QA Tech is 1015, totaling the t…" at bounding box center [104, 268] width 121 height 38
click at [132, 280] on textarea "Verify that Producer/Project Management’s Admin QA Tech is 1015, totaling the t…" at bounding box center [104, 268] width 121 height 38
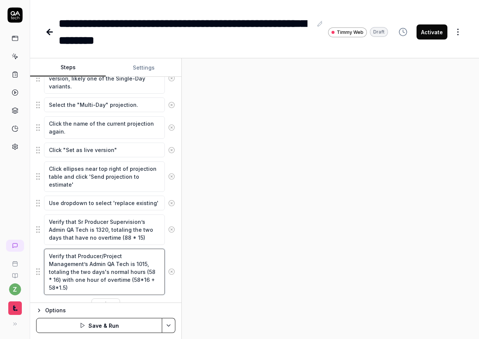
click at [49, 288] on textarea "Verify that Producer/Project Management’s Admin QA Tech is 1015, totaling the t…" at bounding box center [104, 272] width 121 height 46
click at [65, 289] on textarea "Verify that Producer/Project Management’s Admin QA Tech is 1015, totaling the t…" at bounding box center [104, 272] width 121 height 46
drag, startPoint x: 63, startPoint y: 281, endPoint x: 144, endPoint y: 271, distance: 81.6
click at [144, 271] on textarea "Verify that Producer/Project Management’s Admin QA Tech is 1015, totaling the t…" at bounding box center [104, 272] width 121 height 46
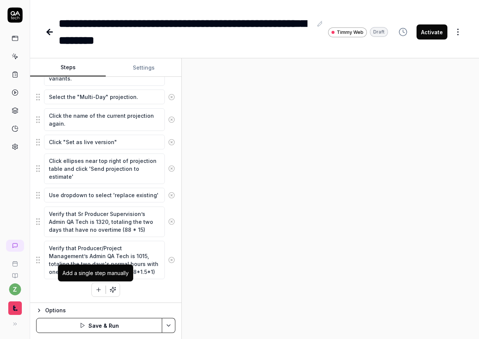
click at [120, 265] on div "Add a single step manually" at bounding box center [95, 273] width 75 height 17
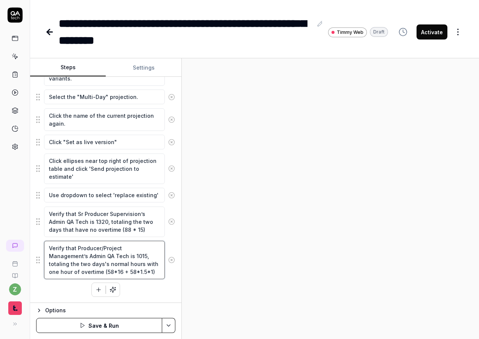
click at [141, 261] on textarea "Verify that Producer/Project Management’s Admin QA Tech is 1015, totaling the t…" at bounding box center [104, 260] width 121 height 38
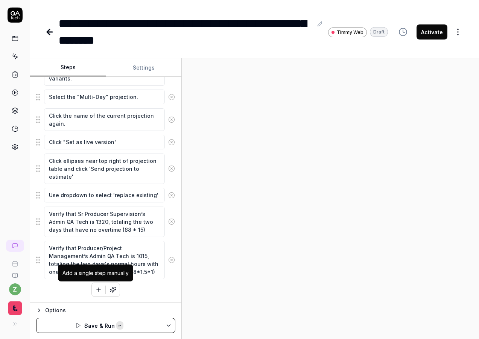
click at [95, 287] on icon "button" at bounding box center [98, 289] width 7 height 7
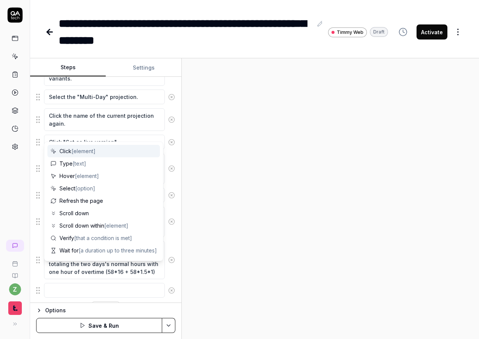
scroll to position [155, 0]
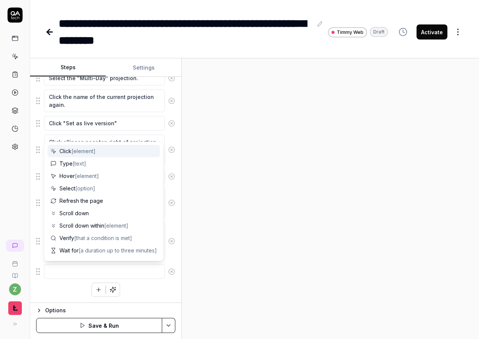
click at [51, 273] on textarea at bounding box center [104, 271] width 121 height 15
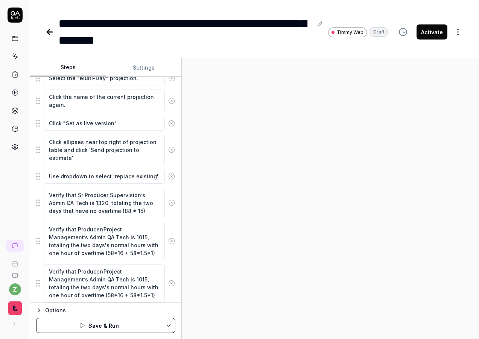
scroll to position [0, 0]
click at [140, 283] on textarea "Verify that Producer/Project Management’s Admin QA Tech is 1015, totaling the t…" at bounding box center [104, 283] width 121 height 38
click at [143, 279] on textarea "Verify that Producer/Project Management’s Admin QA Tech is 1015, totaling the t…" at bounding box center [104, 283] width 121 height 38
drag, startPoint x: 71, startPoint y: 287, endPoint x: 64, endPoint y: 287, distance: 6.8
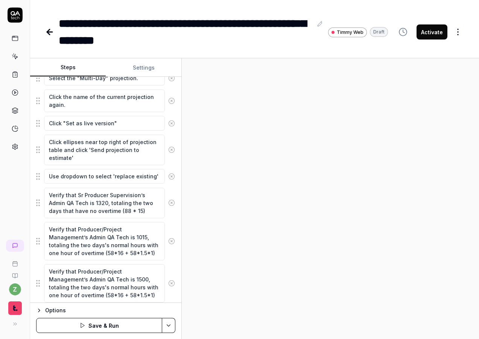
click at [64, 287] on textarea "Verify that Producer/Project Management’s Admin QA Tech is 1500, totaling the t…" at bounding box center [104, 283] width 121 height 38
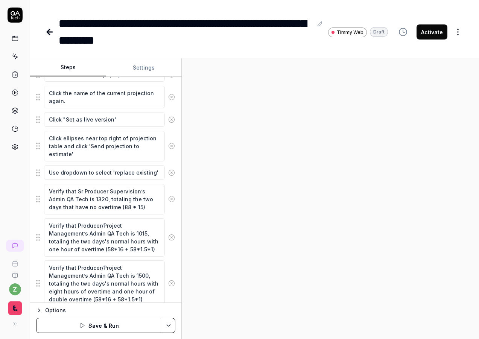
scroll to position [187, 0]
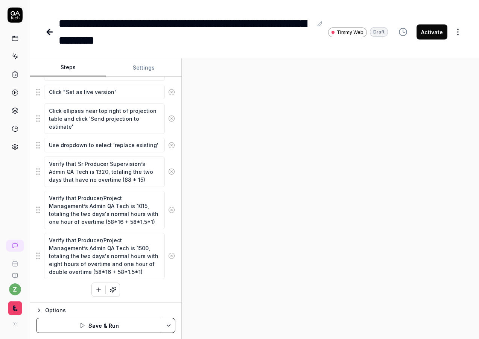
click at [108, 273] on textarea "Verify that Producer/Project Management’s Admin QA Tech is 1500, totaling the t…" at bounding box center [104, 256] width 121 height 46
click at [136, 273] on textarea "Verify that Producer/Project Management’s Admin QA Tech is 1500, totaling the t…" at bounding box center [104, 256] width 121 height 46
click at [95, 270] on textarea "Verify that Producer/Project Management’s Admin QA Tech is 1500, totaling the t…" at bounding box center [104, 256] width 121 height 46
click at [139, 271] on textarea "Verify that Producer/Project Management’s Admin QA Tech is 1500, totaling the t…" at bounding box center [104, 260] width 121 height 54
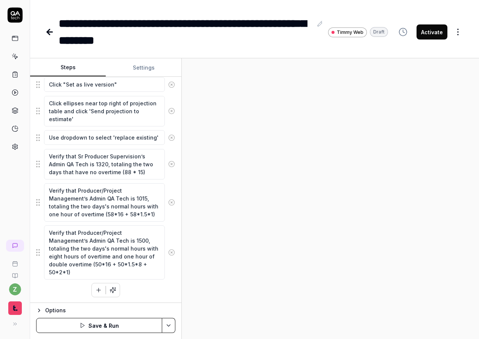
scroll to position [195, 0]
click at [92, 288] on button "button" at bounding box center [99, 290] width 14 height 14
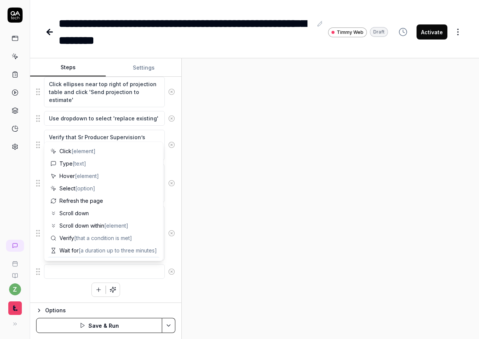
click at [159, 283] on div "Click the name of the current projection version, likely one of the Single-Day …" at bounding box center [105, 137] width 139 height 319
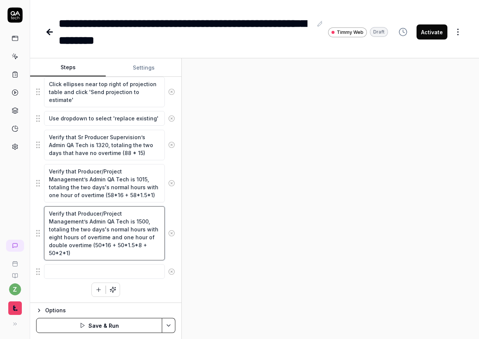
click at [78, 248] on textarea "Verify that Producer/Project Management’s Admin QA Tech is 1500, totaling the t…" at bounding box center [104, 233] width 121 height 54
click at [116, 268] on textarea at bounding box center [104, 271] width 121 height 15
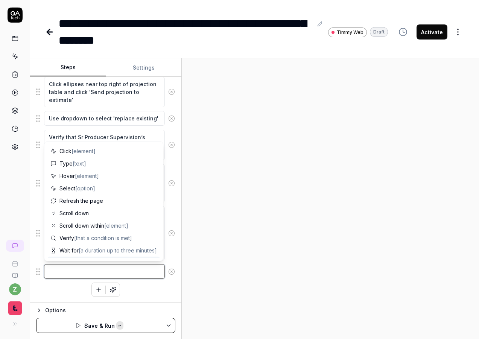
paste textarea "Verify that Producer/Project Management’s Admin QA Tech is 1500, totaling the t…"
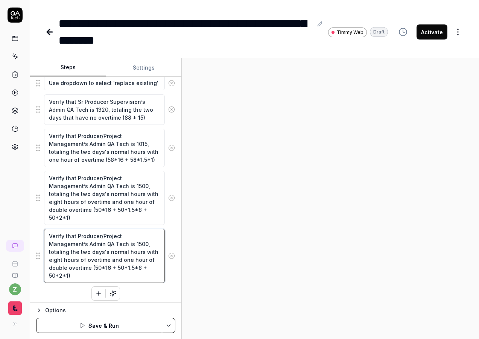
scroll to position [253, 0]
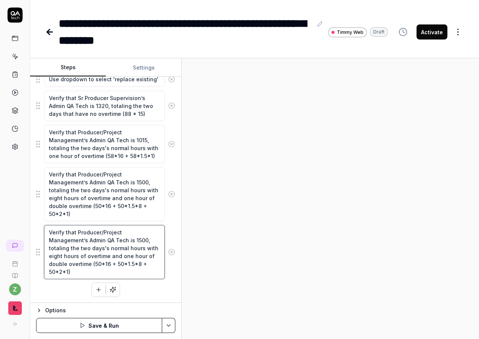
drag, startPoint x: 146, startPoint y: 241, endPoint x: 136, endPoint y: 241, distance: 9.8
click at [136, 241] on textarea "Verify that Producer/Project Management’s Admin QA Tech is 1500, totaling the t…" at bounding box center [104, 252] width 121 height 54
drag, startPoint x: 88, startPoint y: 248, endPoint x: 79, endPoint y: 248, distance: 8.7
click at [79, 248] on textarea "Verify that Producer/Project Management’s Admin QA Tech is 1856.25, totaling th…" at bounding box center [104, 252] width 121 height 54
drag, startPoint x: 117, startPoint y: 273, endPoint x: 142, endPoint y: 247, distance: 36.2
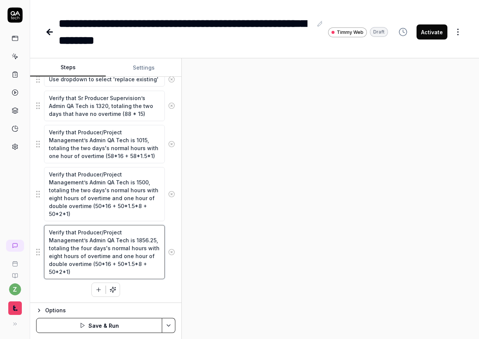
click at [142, 247] on textarea "Verify that Producer/Project Management’s Admin QA Tech is 1856.25, totaling th…" at bounding box center [104, 252] width 121 height 54
click at [91, 258] on textarea "Verify that Producer/Project Management’s Admin QA Tech is 1856.25, totaling th…" at bounding box center [104, 252] width 121 height 54
click at [141, 250] on textarea "Verify that Producer/Project Management’s Admin QA Tech is 1856.25, totaling th…" at bounding box center [104, 252] width 121 height 54
click at [139, 277] on textarea "Verify that Producer/Project Management’s Admin QA Tech is 1856.25, totaling th…" at bounding box center [104, 252] width 121 height 54
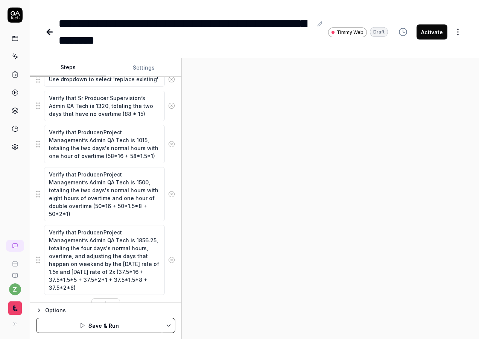
scroll to position [268, 0]
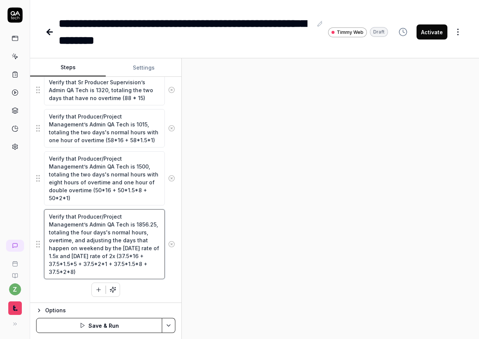
drag, startPoint x: 146, startPoint y: 223, endPoint x: 163, endPoint y: 227, distance: 17.4
click at [133, 224] on textarea "Verify that Producer/Project Management’s Admin QA Tech is 1856.25, totaling th…" at bounding box center [104, 244] width 121 height 70
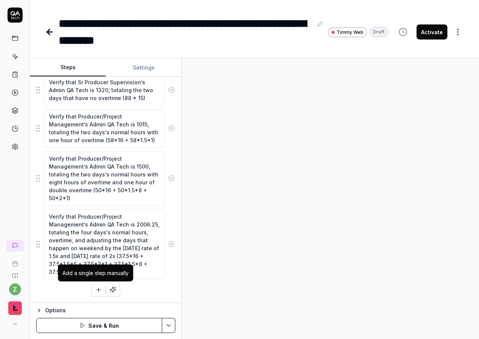
click at [95, 289] on icon "button" at bounding box center [98, 289] width 7 height 7
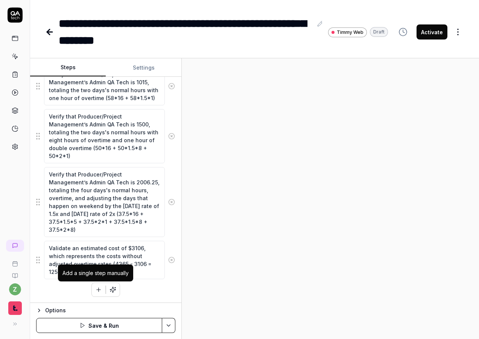
click at [95, 290] on icon "button" at bounding box center [98, 289] width 7 height 7
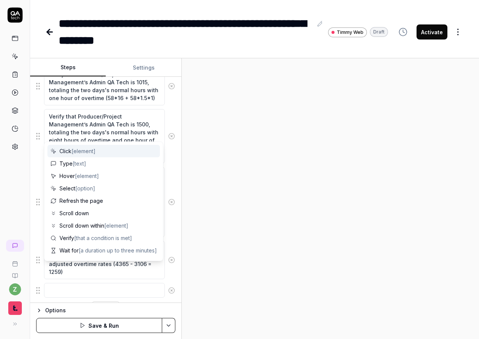
scroll to position [329, 0]
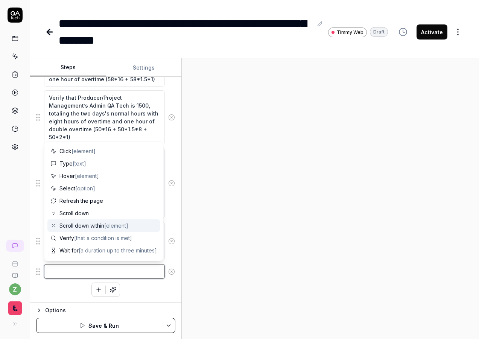
paste textarea "Validate a total projection amount of $4,365.00, found within the working margi…"
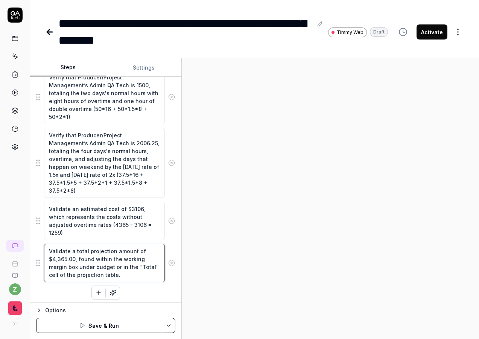
scroll to position [353, 0]
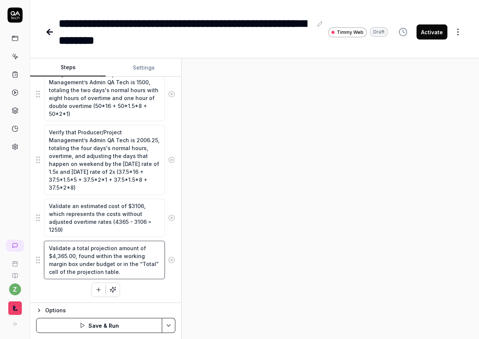
click at [74, 256] on textarea "Validate a total projection amount of $4,365.00, found within the working margi…" at bounding box center [104, 260] width 121 height 38
drag, startPoint x: 75, startPoint y: 256, endPoint x: 61, endPoint y: 258, distance: 14.8
click at [52, 257] on textarea "Validate a total projection amount of $4,365.00, found within the working margi…" at bounding box center [104, 260] width 121 height 38
paste textarea "8481.25"
drag, startPoint x: 55, startPoint y: 258, endPoint x: 102, endPoint y: 253, distance: 47.2
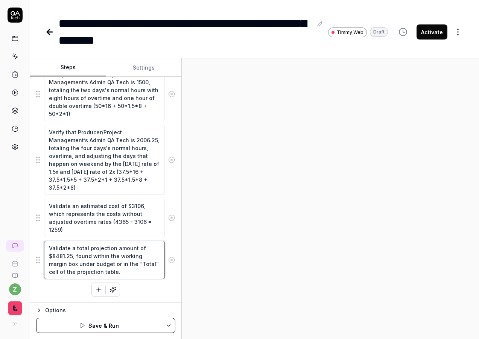
click at [55, 258] on textarea "Validate a total projection amount of $8481.25, found within the working margin…" at bounding box center [104, 260] width 121 height 38
drag, startPoint x: 138, startPoint y: 208, endPoint x: 126, endPoint y: 208, distance: 12.4
click at [126, 208] on textarea "Validate an estimated cost of $3106, which represents the costs without adjuste…" at bounding box center [104, 218] width 121 height 38
drag, startPoint x: 125, startPoint y: 221, endPoint x: 112, endPoint y: 223, distance: 13.3
click at [112, 223] on textarea "Validate an estimated cost of $6741, which represents the costs without adjuste…" at bounding box center [104, 218] width 121 height 38
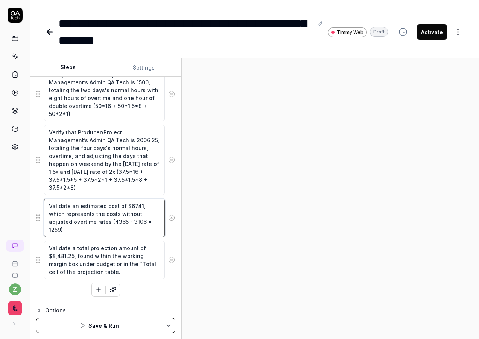
drag, startPoint x: 138, startPoint y: 206, endPoint x: 126, endPoint y: 209, distance: 12.6
click at [126, 209] on textarea "Validate an estimated cost of $6741, which represents the costs without adjuste…" at bounding box center [104, 218] width 121 height 38
click at [115, 233] on textarea "Validate an estimated cost of $6741, which represents the costs without adjuste…" at bounding box center [104, 218] width 121 height 38
click at [108, 230] on textarea "Validate an estimated cost of $6741, which represents the costs without adjuste…" at bounding box center [104, 218] width 121 height 38
drag, startPoint x: 125, startPoint y: 222, endPoint x: 112, endPoint y: 222, distance: 12.8
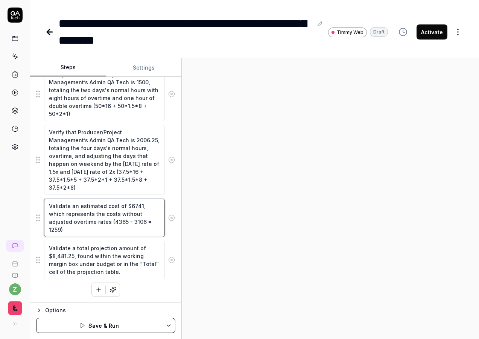
click at [112, 222] on textarea "Validate an estimated cost of $6741, which represents the costs without adjuste…" at bounding box center [104, 218] width 121 height 38
paste textarea "8481.2"
click at [138, 208] on textarea "Validate an estimated cost of $6741, which represents the costs without adjuste…" at bounding box center [104, 218] width 121 height 38
drag, startPoint x: 138, startPoint y: 207, endPoint x: 125, endPoint y: 206, distance: 12.8
click at [125, 206] on textarea "Validate an estimated cost of $6741, which represents the costs without adjuste…" at bounding box center [104, 218] width 121 height 38
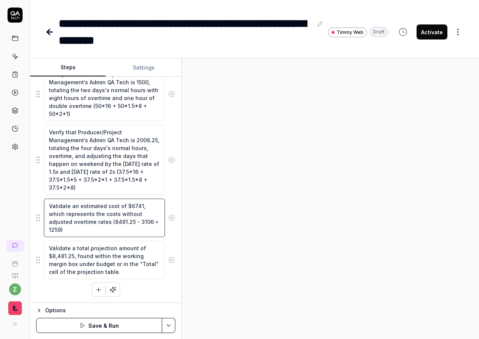
drag, startPoint x: 148, startPoint y: 222, endPoint x: 138, endPoint y: 221, distance: 10.3
click at [138, 221] on textarea "Validate an estimated cost of $6741, which represents the costs without adjuste…" at bounding box center [104, 218] width 121 height 38
paste textarea "6741"
drag, startPoint x: 133, startPoint y: 224, endPoint x: 119, endPoint y: 222, distance: 13.3
click at [119, 222] on textarea "Validate an estimated cost of $6741, which represents the costs without adjuste…" at bounding box center [104, 218] width 121 height 38
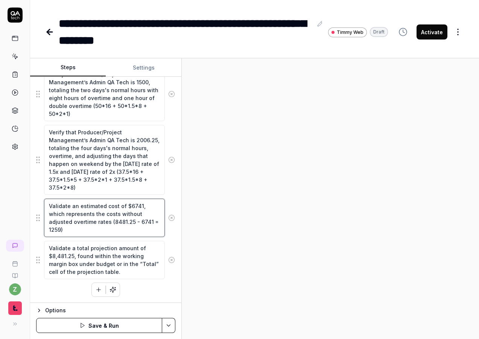
click at [119, 222] on textarea "Validate an estimated cost of $6741, which represents the costs without adjuste…" at bounding box center [104, 218] width 121 height 38
drag, startPoint x: 131, startPoint y: 223, endPoint x: 113, endPoint y: 222, distance: 18.9
click at [113, 222] on textarea "Validate an estimated cost of $6741, which represents the costs without adjuste…" at bounding box center [104, 218] width 121 height 38
drag, startPoint x: 45, startPoint y: 238, endPoint x: 52, endPoint y: 235, distance: 7.6
click at [46, 238] on fieldset "Click the name of the current projection version, likely one of the Single-Day …" at bounding box center [105, 59] width 139 height 441
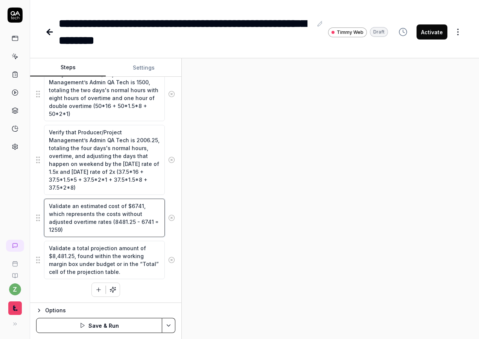
drag, startPoint x: 61, startPoint y: 232, endPoint x: 47, endPoint y: 231, distance: 13.6
click at [47, 231] on textarea "Validate an estimated cost of $6741, which represents the costs without adjuste…" at bounding box center [104, 218] width 121 height 38
paste textarea ",740.25"
click at [112, 222] on textarea "Validate an estimated cost of $6741, which represents the costs without adjuste…" at bounding box center [104, 218] width 121 height 38
drag, startPoint x: 112, startPoint y: 222, endPoint x: 152, endPoint y: 224, distance: 39.9
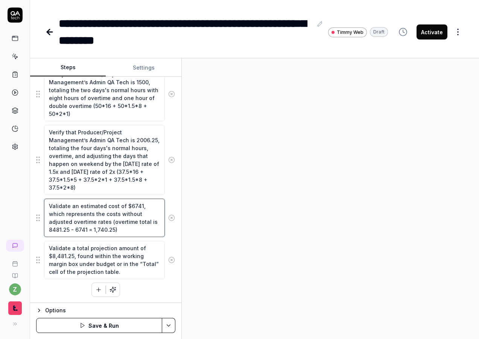
click at [152, 224] on textarea "Validate an estimated cost of $6741, which represents the costs without adjuste…" at bounding box center [104, 218] width 121 height 38
click at [146, 72] on button "Settings" at bounding box center [144, 68] width 76 height 18
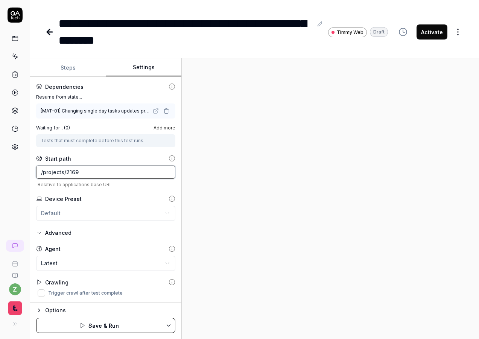
drag, startPoint x: 93, startPoint y: 172, endPoint x: 21, endPoint y: 169, distance: 71.2
click at [21, 169] on div "**********" at bounding box center [239, 169] width 479 height 339
click at [104, 192] on div "**********" at bounding box center [105, 190] width 151 height 226
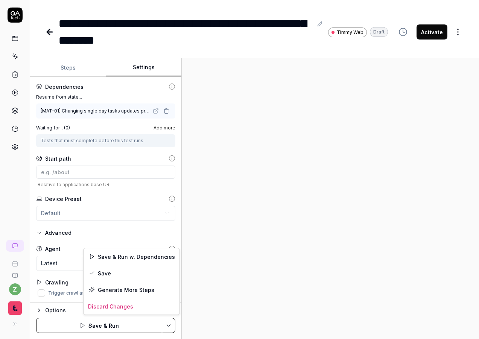
click at [173, 325] on html "**********" at bounding box center [239, 169] width 479 height 339
click at [119, 272] on div "Save" at bounding box center [132, 273] width 96 height 17
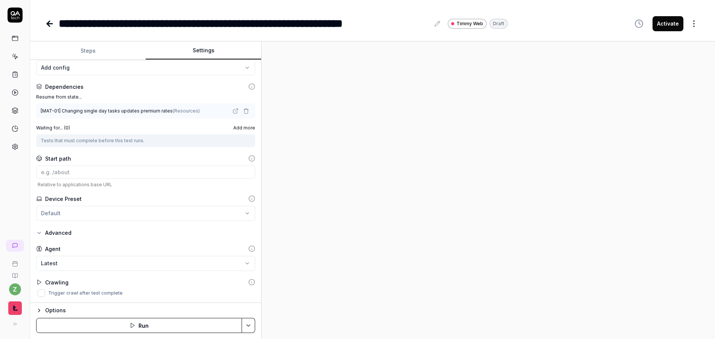
scroll to position [0, 0]
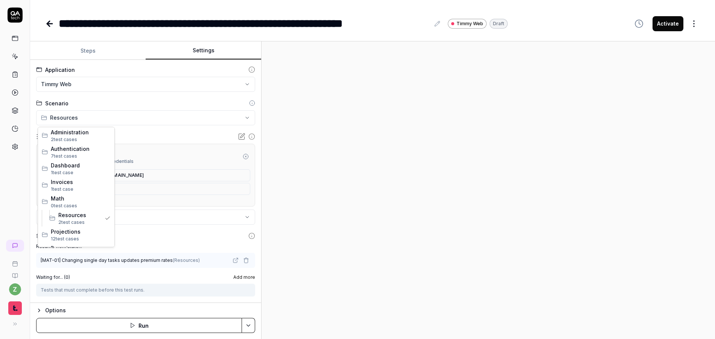
click at [98, 123] on html "**********" at bounding box center [357, 169] width 715 height 339
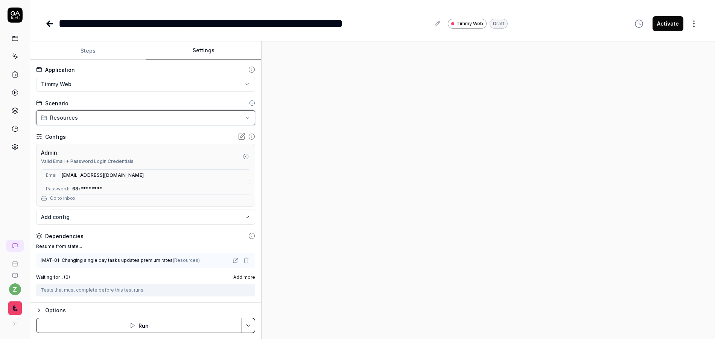
click at [99, 119] on html "**********" at bounding box center [357, 169] width 715 height 339
click at [111, 56] on button "Steps" at bounding box center [88, 51] width 116 height 18
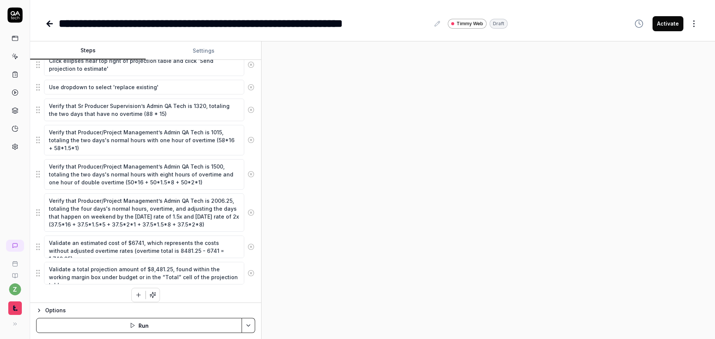
scroll to position [202, 0]
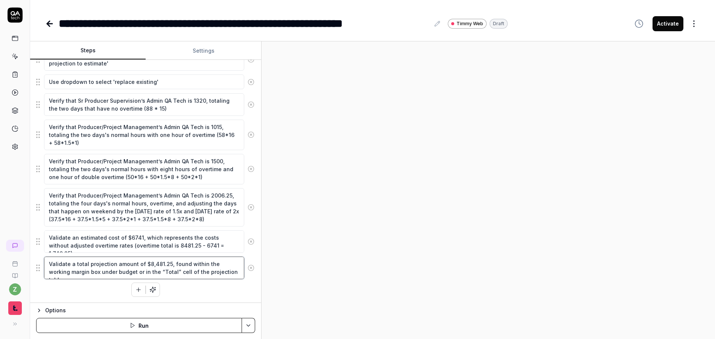
drag, startPoint x: 166, startPoint y: 263, endPoint x: 144, endPoint y: 262, distance: 21.5
click at [144, 262] on textarea "Validate a total projection amount of $8,481.25, found within the working margi…" at bounding box center [144, 268] width 200 height 23
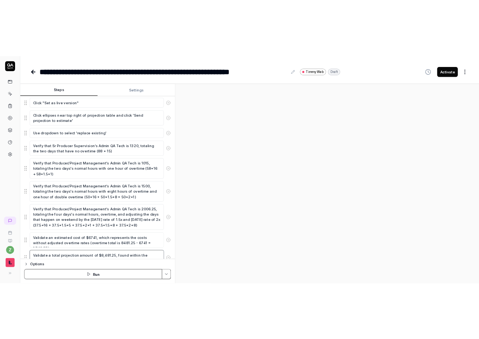
scroll to position [0, 0]
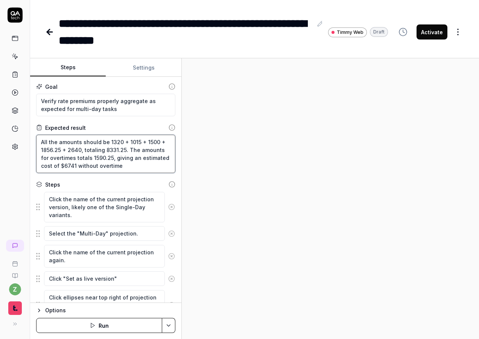
click at [52, 151] on textarea "All the amounts should be 1320 + 1015 + 1500 + 1856.25 + 2640, totaling 8331.25…" at bounding box center [105, 154] width 139 height 38
click at [115, 149] on textarea "All the amounts should be 1320 + 1015 + 1500 + 2006.25 + 2640, totaling 8331.25…" at bounding box center [105, 154] width 139 height 38
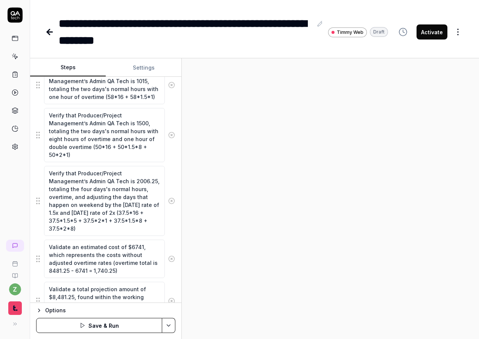
scroll to position [353, 0]
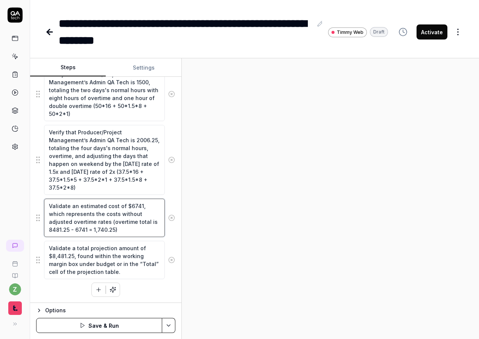
drag, startPoint x: 113, startPoint y: 231, endPoint x: 94, endPoint y: 229, distance: 18.5
click at [93, 230] on textarea "Validate an estimated cost of $6741, which represents the costs without adjuste…" at bounding box center [104, 218] width 121 height 38
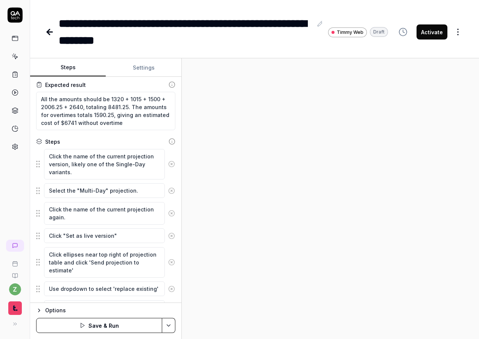
scroll to position [0, 0]
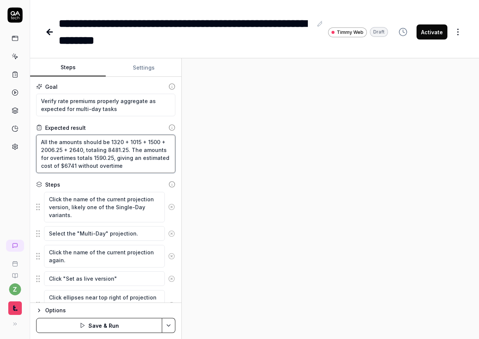
drag, startPoint x: 111, startPoint y: 158, endPoint x: 91, endPoint y: 157, distance: 20.0
click at [91, 157] on textarea "All the amounts should be 1320 + 1015 + 1500 + 2006.25 + 2640, totaling 8481.25…" at bounding box center [105, 154] width 139 height 38
paste textarea ",74"
click at [96, 157] on textarea "All the amounts should be 1320 + 1015 + 1500 + 2006.25 + 2640, totaling 8481.25…" at bounding box center [105, 154] width 139 height 38
click at [127, 170] on textarea "All the amounts should be 1320 + 1015 + 1500 + 2006.25 + 2640, totaling 8481.25…" at bounding box center [105, 154] width 139 height 38
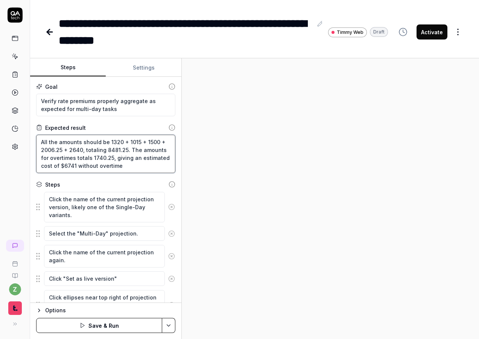
click at [132, 166] on textarea "All the amounts should be 1320 + 1015 + 1500 + 2006.25 + 2640, totaling 8481.25…" at bounding box center [105, 154] width 139 height 38
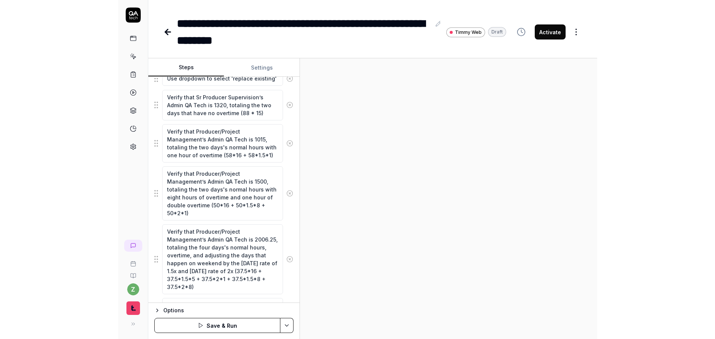
scroll to position [353, 0]
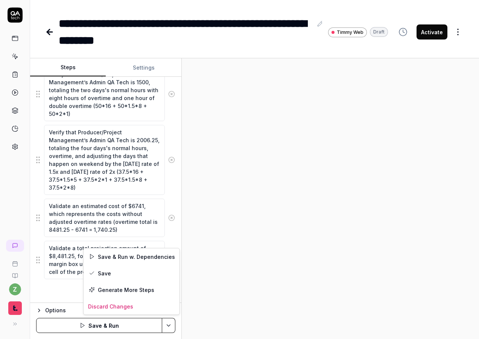
click at [170, 322] on html "**********" at bounding box center [239, 169] width 479 height 339
click at [120, 272] on div "Save" at bounding box center [132, 273] width 96 height 17
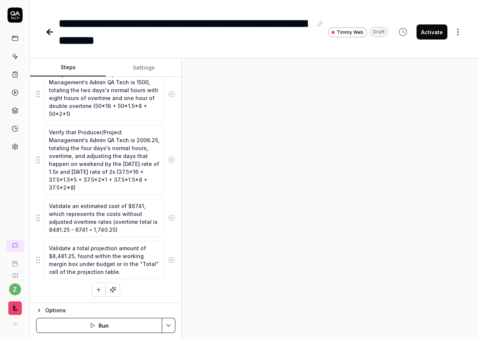
click at [435, 29] on button "Activate" at bounding box center [432, 31] width 31 height 15
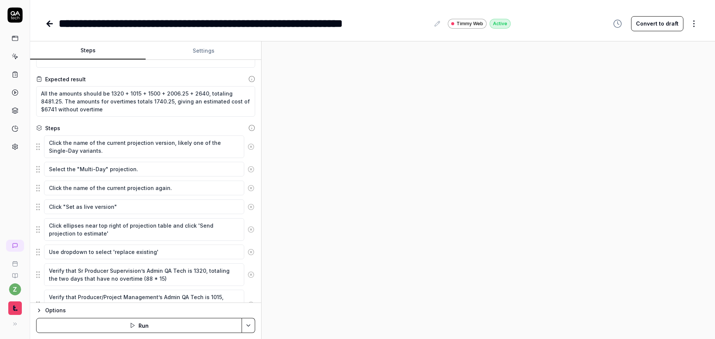
scroll to position [0, 0]
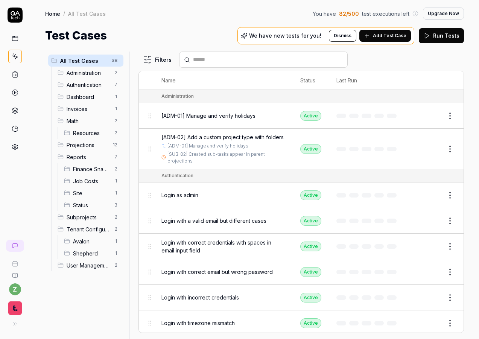
click at [76, 118] on span "Math" at bounding box center [88, 121] width 43 height 8
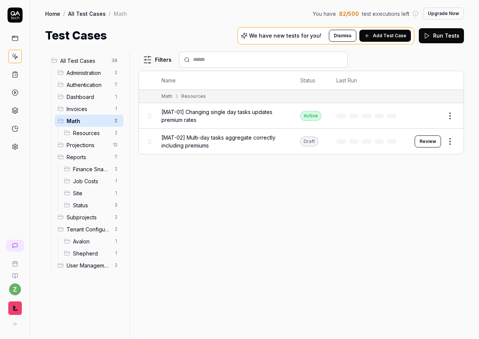
click at [224, 113] on span "[MAT-01] Changing single day tasks updates premium rates" at bounding box center [224, 116] width 124 height 16
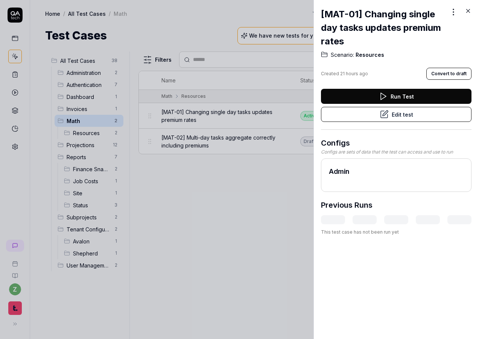
click at [396, 119] on button "Edit test" at bounding box center [396, 114] width 151 height 15
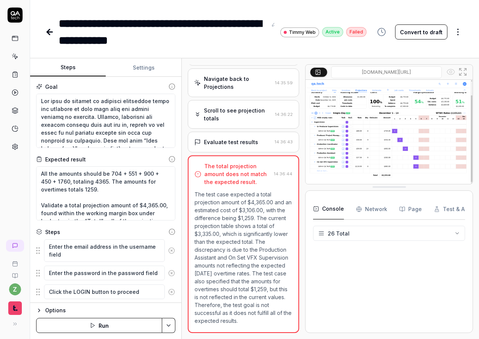
scroll to position [386, 0]
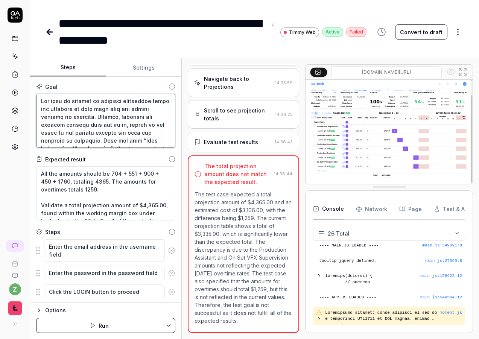
click at [117, 119] on textarea at bounding box center [105, 121] width 139 height 54
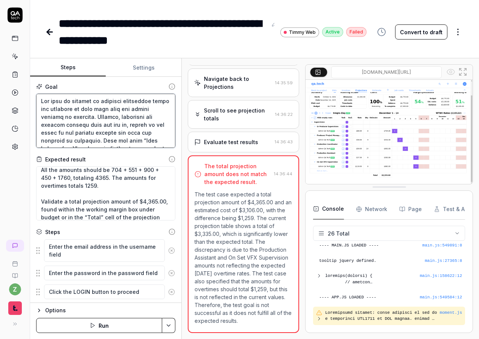
scroll to position [0, 0]
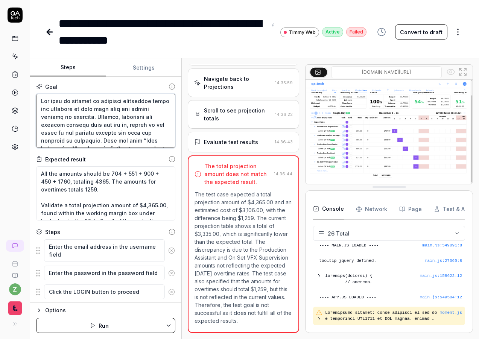
type textarea "*"
type textarea "U"
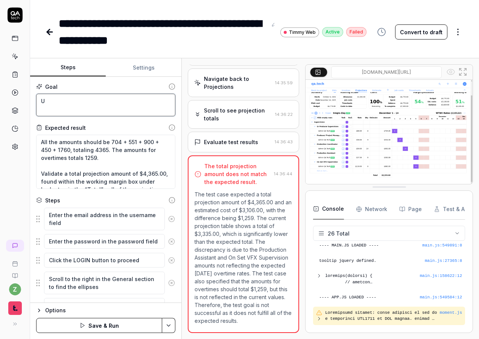
type textarea "*"
type textarea "Up"
type textarea "*"
type textarea "Upd"
type textarea "*"
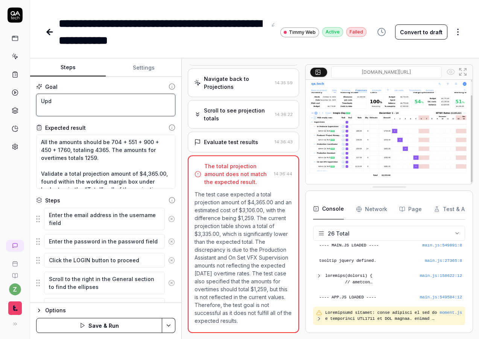
type textarea "Upda"
type textarea "*"
type textarea "Updat"
type textarea "*"
type textarea "Update"
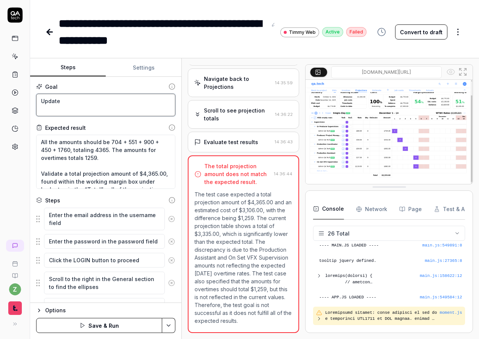
type textarea "*"
type textarea "Update"
type textarea "*"
type textarea "Update a"
type textarea "*"
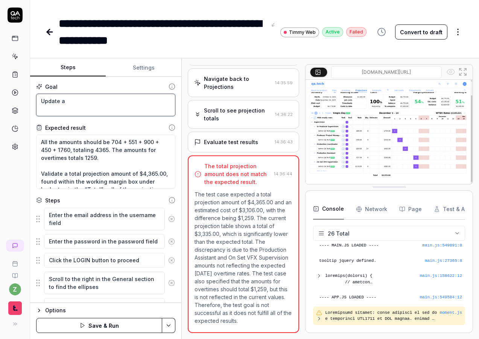
type textarea "Update a"
type textarea "*"
type textarea "Update a p"
type textarea "*"
type textarea "Update a pr"
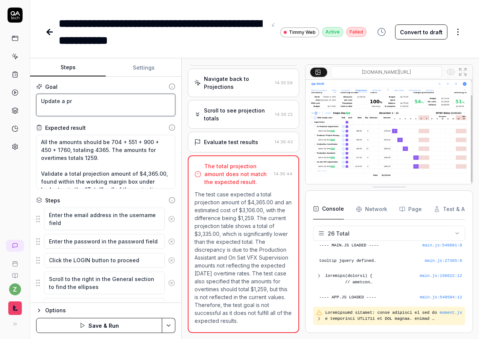
type textarea "*"
type textarea "Update a pro"
type textarea "*"
type textarea "Update a proj"
type textarea "*"
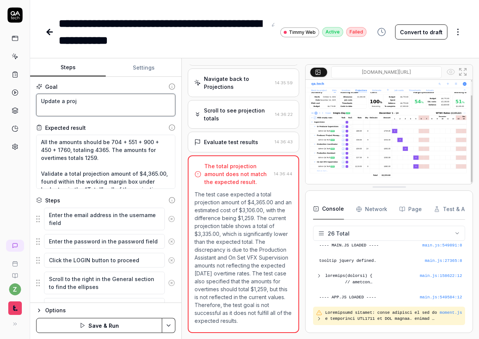
type textarea "Update a proje"
type textarea "*"
type textarea "Update a projec"
type textarea "*"
type textarea "Update a project"
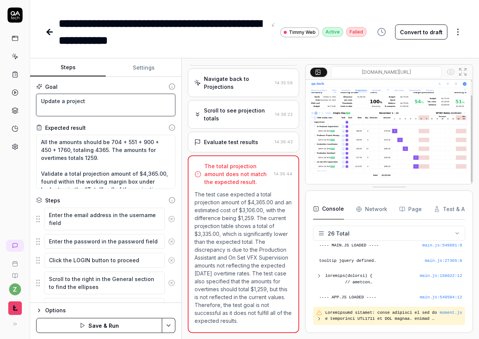
type textarea "*"
type textarea "Update a projecti"
type textarea "*"
type textarea "Update a projectio"
type textarea "*"
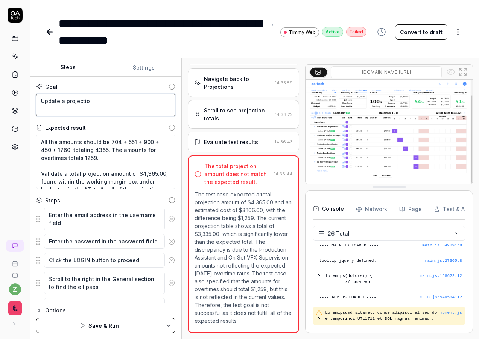
type textarea "Update a projection"
type textarea "*"
type textarea "Update a projection"
type textarea "*"
type textarea "Update a projection s"
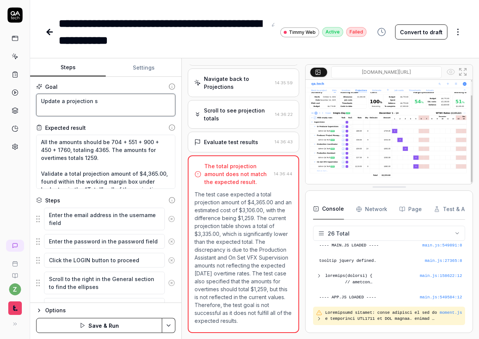
type textarea "*"
type textarea "Update a projection sh"
type textarea "*"
type textarea "Update a projection she"
type textarea "*"
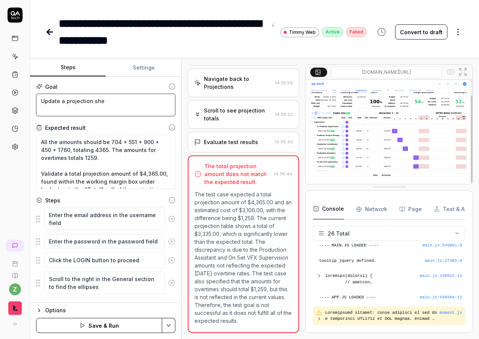
type textarea "Update a projection shee"
type textarea "*"
type textarea "Update a projection sheet"
type textarea "*"
type textarea "Update a projection sheet,"
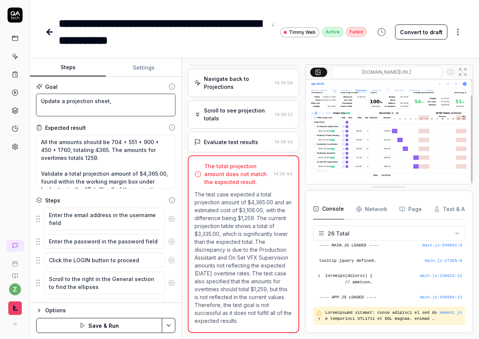
type textarea "*"
type textarea "Update a projection sheet,"
type textarea "*"
type textarea "Update a projection sheet, i"
type textarea "*"
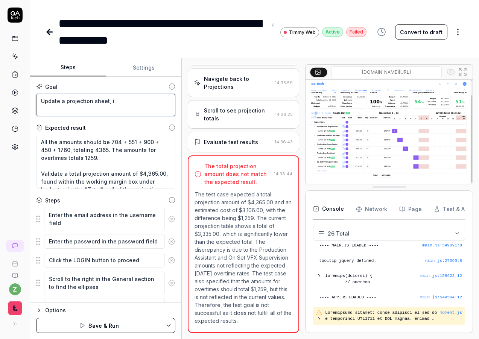
type textarea "Update a projection sheet, in"
type textarea "*"
type textarea "Update a projection sheet, ind"
type textarea "*"
type textarea "Update a projection sheet, indu"
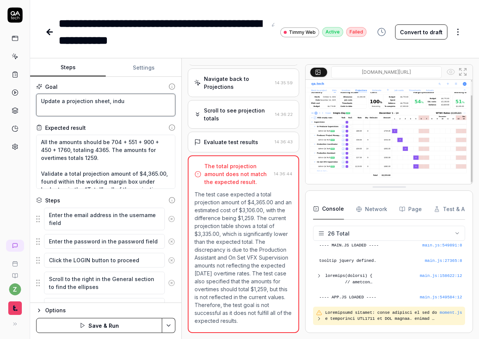
type textarea "*"
type textarea "Update a projection sheet, induc"
type textarea "*"
type textarea "Update a projection sheet, induci"
type textarea "*"
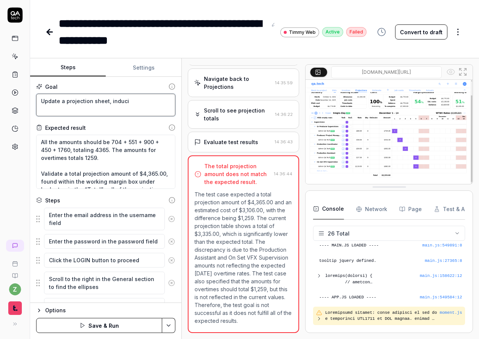
type textarea "Update a projection sheet, inducin"
type textarea "*"
type textarea "Update a projection sheet, inducing"
type textarea "*"
type textarea "Update a projection sheet, inducing"
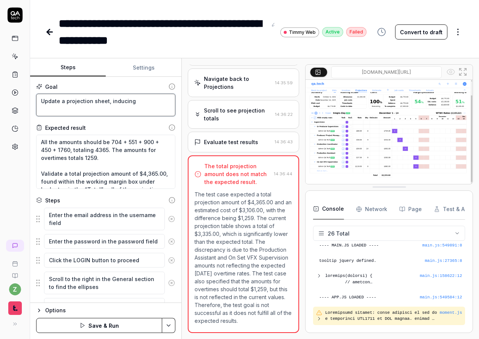
type textarea "*"
type textarea "Update a projection sheet, inducing o"
type textarea "*"
type textarea "Update a projection sheet, inducing ov"
type textarea "*"
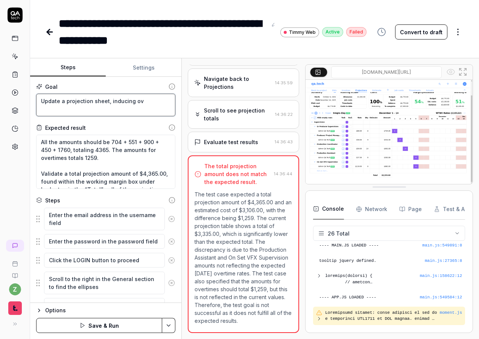
type textarea "Update a projection sheet, inducing ove"
type textarea "*"
type textarea "Update a projection sheet, inducing over"
type textarea "*"
type textarea "Update a projection sheet, inducing overt"
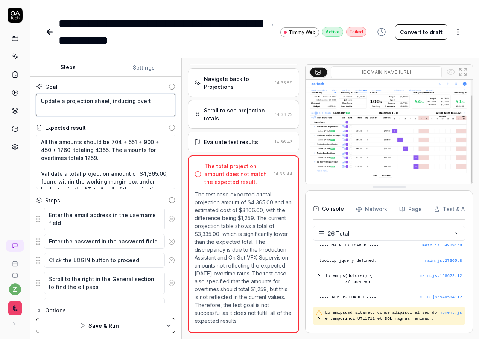
type textarea "*"
type textarea "Update a projection sheet, inducing overtim"
type textarea "*"
type textarea "Update a projection sheet, inducing overtime"
type textarea "*"
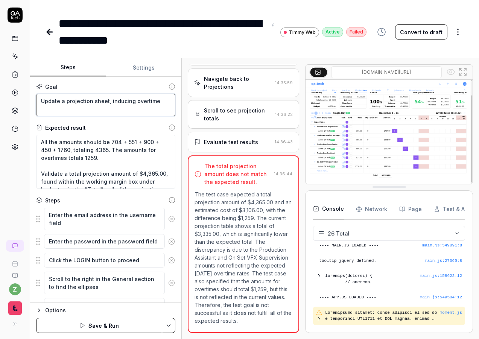
type textarea "Update a projection sheet, inducing overtime"
type textarea "*"
type textarea "Update a projection sheet, inducing overtime ho"
type textarea "*"
type textarea "Update a projection sheet, inducing overtime hou"
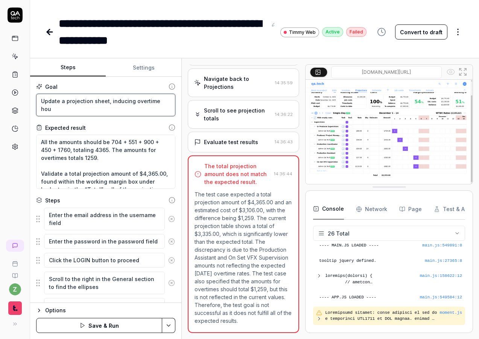
type textarea "*"
type textarea "Update a projection sheet, inducing overtime hour"
type textarea "*"
type textarea "Update a projection sheet, inducing overtime hours"
type textarea "*"
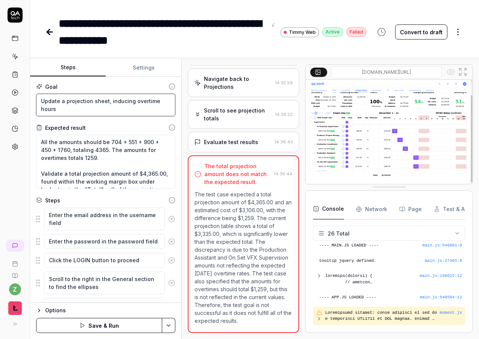
type textarea "Update a projection sheet, inducing overtime hours"
type textarea "*"
type textarea "Update a projection sheet, inducing overtime hours a"
type textarea "*"
type textarea "Update a projection sheet, inducing overtime hours ac"
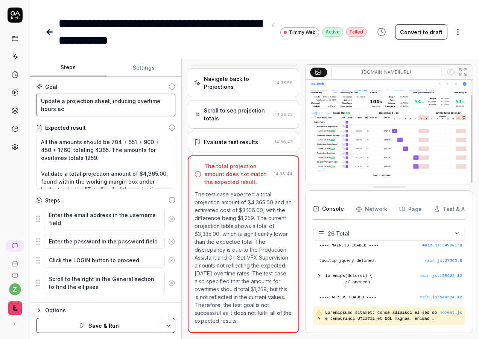
type textarea "*"
type textarea "Update a projection sheet, inducing overtime hours acc"
type textarea "*"
type textarea "Update a projection sheet, inducing overtime hours acco"
type textarea "*"
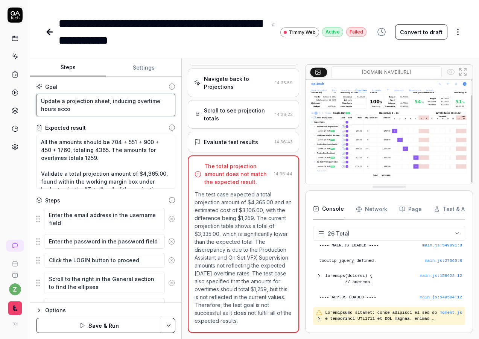
type textarea "Update a projection sheet, inducing overtime hours accor"
type textarea "*"
type textarea "Update a projection sheet, inducing overtime hours accord"
type textarea "*"
type textarea "Update a projection sheet, inducing overtime hours accordi"
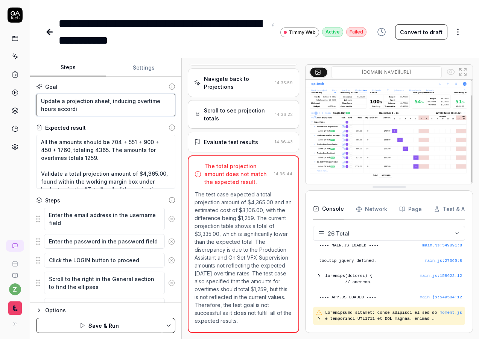
type textarea "*"
type textarea "Update a projection sheet, inducing overtime hours accordin"
type textarea "*"
type textarea "Update a projection sheet, inducing overtime hours according"
type textarea "*"
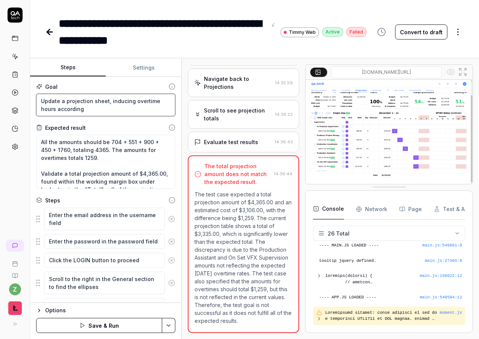
type textarea "Update a projection sheet, inducing overtime hours according"
type textarea "*"
type textarea "Update a projection sheet, inducing overtime hours according t"
type textarea "*"
type textarea "Update a projection sheet, inducing overtime hours according to"
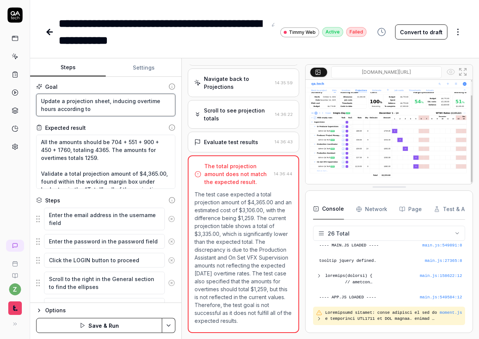
type textarea "*"
type textarea "Update a projection sheet, inducing overtime hours according to"
type textarea "*"
type textarea "Update a projection sheet, inducing overtime hours according to t"
type textarea "*"
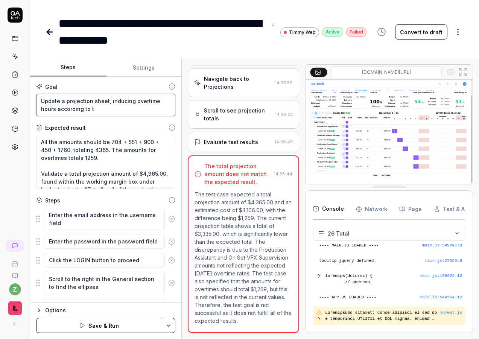
type textarea "Update a projection sheet, inducing overtime hours according to th"
type textarea "*"
type textarea "Update a projection sheet, inducing overtime hours according to the"
type textarea "*"
type textarea "Update a projection sheet, inducing overtime hours according to the"
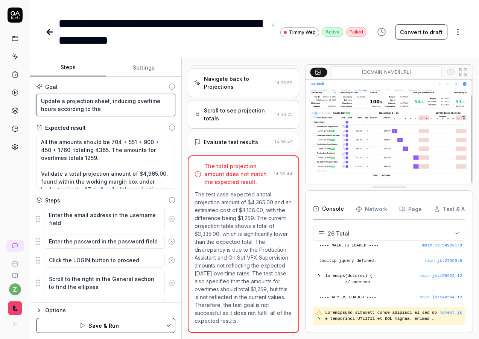
type textarea "*"
type textarea "Update a projection sheet, inducing overtime hours according to the st"
type textarea "*"
type textarea "Update a projection sheet, inducing overtime hours according to the ste"
type textarea "*"
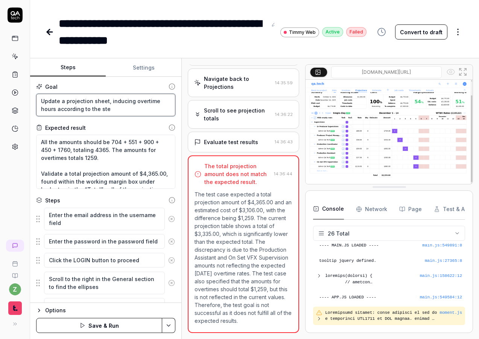
type textarea "Update a projection sheet, inducing overtime hours according to the step"
type textarea "*"
type textarea "Update a projection sheet, inducing overtime hours according to the steps"
type textarea "*"
type textarea "Update a projection sheet, inducing overtime hours according to the steps"
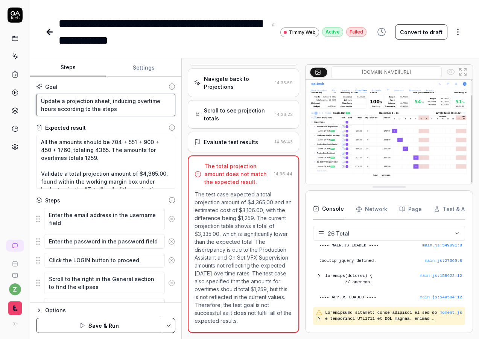
type textarea "*"
type textarea "Update a projection sheet, inducing overtime hours according to the steps"
type textarea "*"
type textarea "Update a projection sheet, inducing overtime hours according to the step"
type textarea "*"
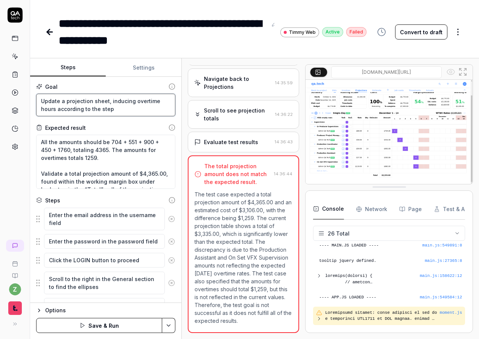
type textarea "Update a projection sheet, inducing overtime hours according to the ste"
type textarea "*"
type textarea "Update a projection sheet, inducing overtime hours according to the st"
type textarea "*"
type textarea "Update a projection sheet, inducing overtime hours according to the s"
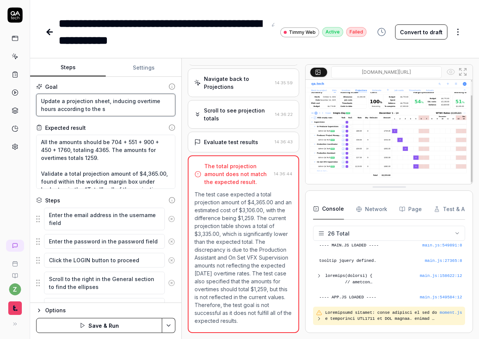
type textarea "*"
type textarea "Update a projection sheet, inducing overtime hours according to the"
type textarea "*"
type textarea "Update a projection sheet, inducing overtime hours according to the"
type textarea "*"
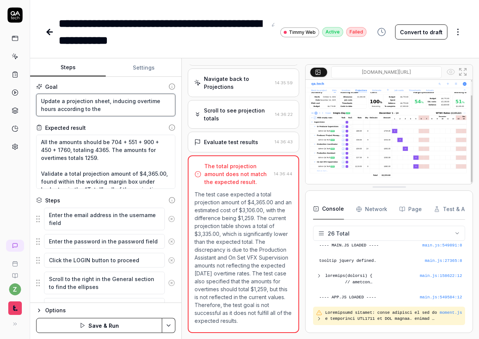
type textarea "Update a projection sheet, inducing overtime hours according to th"
type textarea "*"
type textarea "Update a projection sheet, inducing overtime hours according to t"
type textarea "*"
type textarea "Update a projection sheet, inducing overtime hours according to"
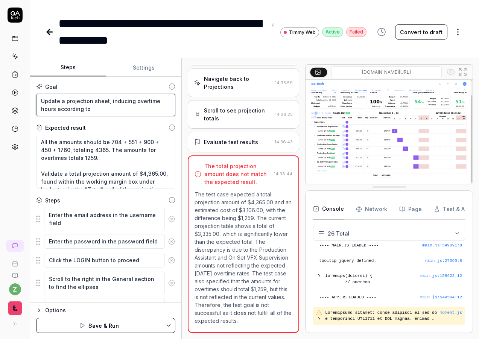
type textarea "*"
type textarea "Update a projection sheet, inducing overtime hours according to"
type textarea "*"
type textarea "Update a projection sheet, inducing overtime hours according t"
type textarea "*"
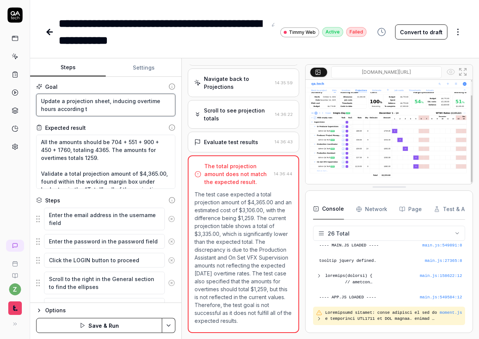
type textarea "Update a projection sheet, inducing overtime hours according"
type textarea "*"
type textarea "Update a projection sheet, inducing overtime hours according"
type textarea "*"
type textarea "Update a projection sheet, inducing overtime hours accordin"
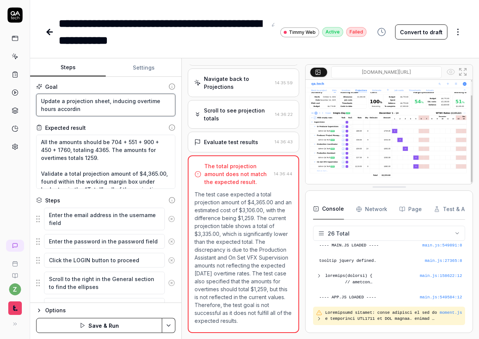
type textarea "*"
type textarea "Update a projection sheet, inducing overtime hours accordi"
type textarea "*"
type textarea "Update a projection sheet, inducing overtime hours accord"
type textarea "*"
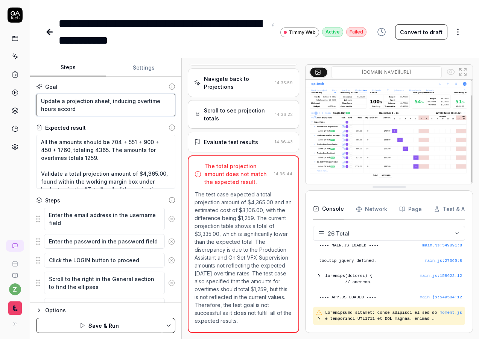
type textarea "Update a projection sheet, inducing overtime hours accor"
type textarea "*"
type textarea "Update a projection sheet, inducing overtime hours acco"
type textarea "*"
type textarea "Update a projection sheet, inducing overtime hours acc"
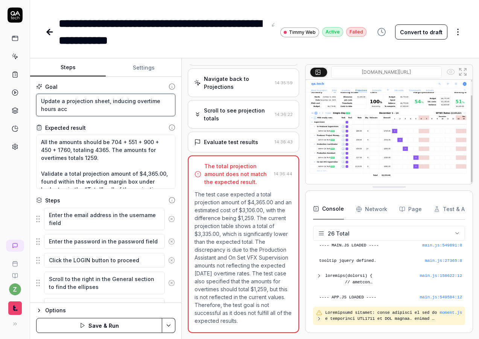
type textarea "*"
type textarea "Update a projection sheet, inducing overtime hours ac"
type textarea "*"
type textarea "Update a projection sheet, inducing overtime hours a"
type textarea "*"
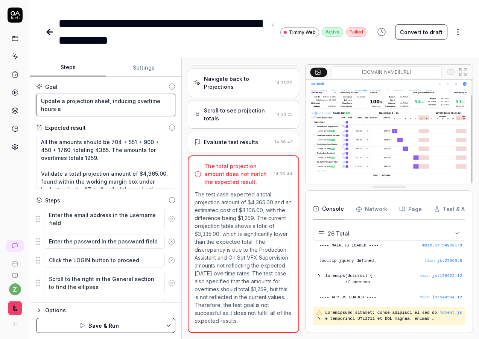
type textarea "Update a projection sheet, inducing overtime hours"
type textarea "*"
type textarea "Update a projection sheet, inducing overtime hours"
type textarea "*"
type textarea "Update a projection sheet , inducing overtime hours"
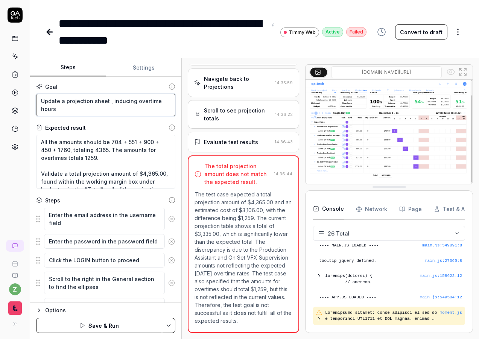
type textarea "*"
type textarea "Update a projection sheet a, inducing overtime hours"
type textarea "*"
type textarea "Update a projection sheet an, inducing overtime hours"
type textarea "*"
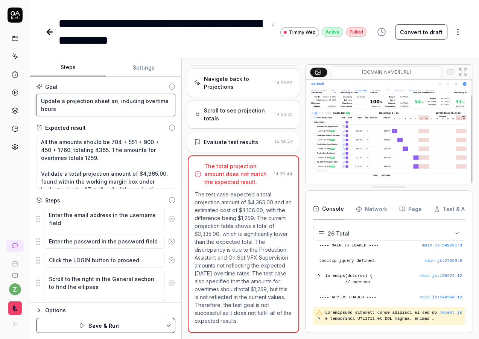
type textarea "Update a projection sheet and, inducing overtime hours"
type textarea "*"
type textarea "Update a projection sheet and , inducing overtime hours"
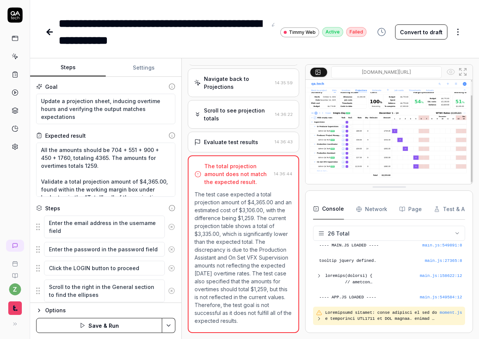
click at [110, 89] on div "Goal" at bounding box center [105, 87] width 139 height 8
drag, startPoint x: 102, startPoint y: 120, endPoint x: -4, endPoint y: 87, distance: 110.9
click at [0, 87] on html "**********" at bounding box center [239, 169] width 479 height 339
click at [124, 90] on div "Goal" at bounding box center [105, 87] width 139 height 8
click at [167, 324] on html "**********" at bounding box center [239, 169] width 479 height 339
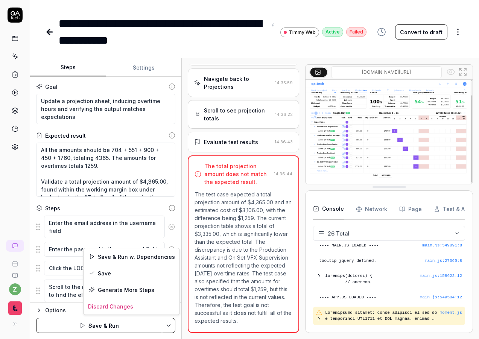
click at [124, 273] on div "Save" at bounding box center [132, 273] width 96 height 17
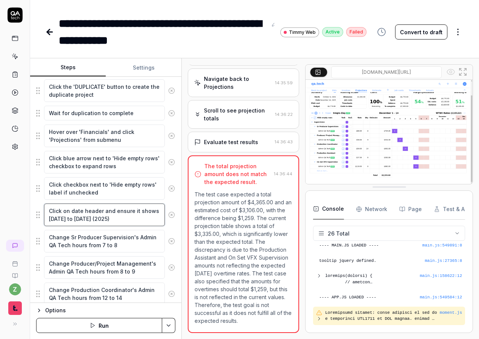
scroll to position [302, 0]
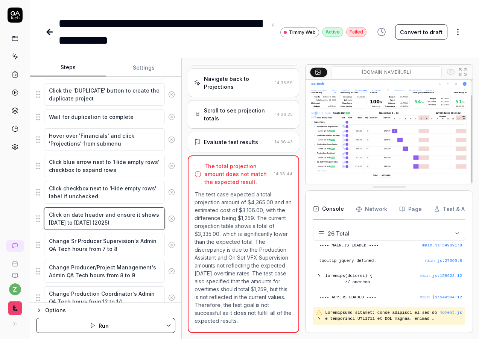
drag, startPoint x: 128, startPoint y: 206, endPoint x: 123, endPoint y: 195, distance: 11.5
click at [112, 198] on textarea "Click checkbox next to 'Hide empty rows' label if unchecked" at bounding box center [104, 192] width 121 height 23
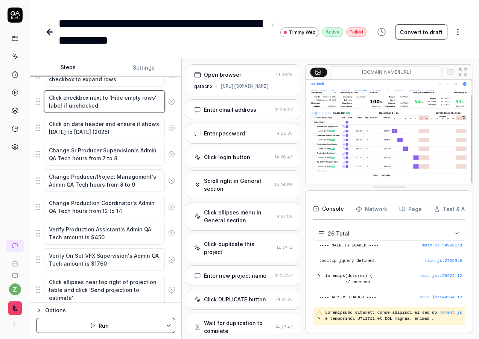
scroll to position [437, 0]
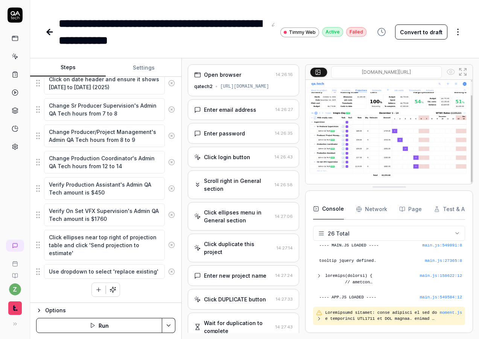
click at [62, 294] on div "Enter the email address in the username field Enter the password in the passwor…" at bounding box center [105, 37] width 139 height 519
click at [92, 289] on button "button" at bounding box center [99, 290] width 14 height 14
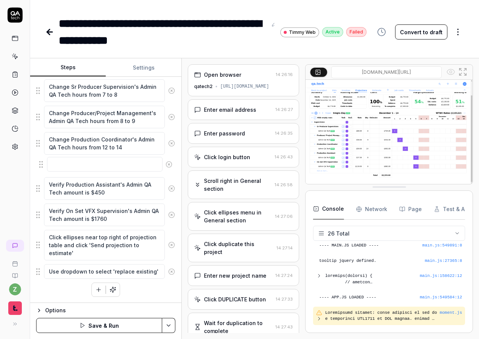
drag, startPoint x: 38, startPoint y: 271, endPoint x: 40, endPoint y: 164, distance: 107.3
click at [40, 164] on fieldset "Enter the email address in the username field Enter the password in the passwor…" at bounding box center [105, 19] width 139 height 521
click at [88, 168] on textarea at bounding box center [104, 165] width 121 height 15
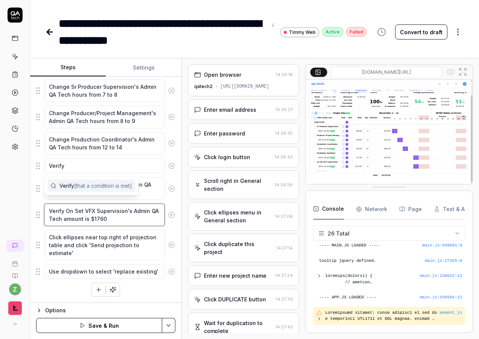
drag, startPoint x: 103, startPoint y: 220, endPoint x: 102, endPoint y: 209, distance: 11.0
click at [102, 220] on textarea "Verify On Set VFX Supervision's Admin QA Tech amount is $1760" at bounding box center [104, 215] width 121 height 23
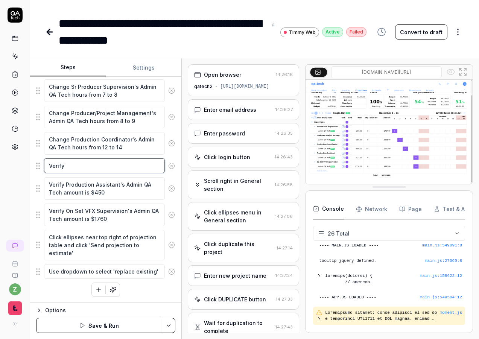
click at [91, 165] on textarea "Verify" at bounding box center [104, 165] width 121 height 15
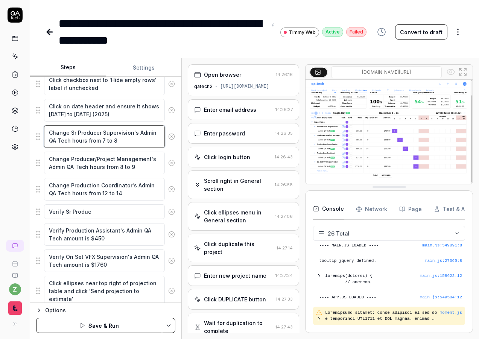
scroll to position [410, 0]
drag, startPoint x: 132, startPoint y: 88, endPoint x: 70, endPoint y: 132, distance: 75.1
click at [70, 132] on textarea "Change Sr Producer Supervision's Admin QA Tech hours from 7 to 8" at bounding box center [104, 137] width 121 height 23
drag, startPoint x: 70, startPoint y: 142, endPoint x: 70, endPoint y: 131, distance: 10.6
click at [70, 131] on textarea "Change Sr Producer Supervision's Admin QA Tech hours from 7 to 8" at bounding box center [104, 137] width 121 height 23
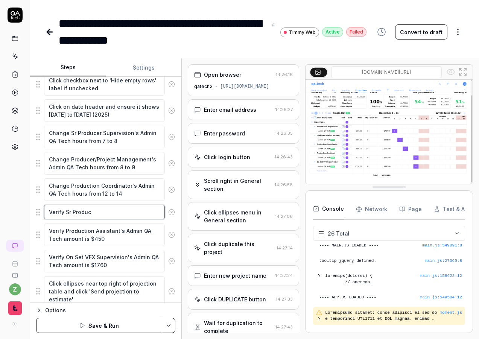
drag, startPoint x: 100, startPoint y: 213, endPoint x: 66, endPoint y: 214, distance: 33.9
click at [66, 214] on textarea "Verify Sr Produc" at bounding box center [104, 212] width 121 height 15
paste textarea "er Supervision's Admin QA Tech"
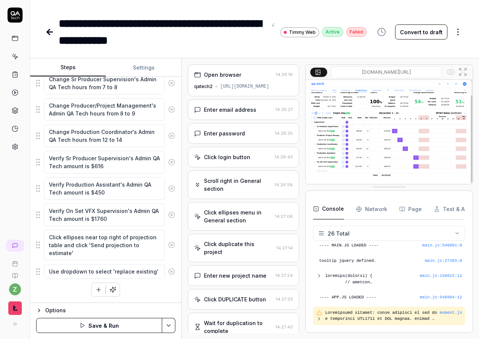
click at [92, 289] on button "button" at bounding box center [99, 290] width 14 height 14
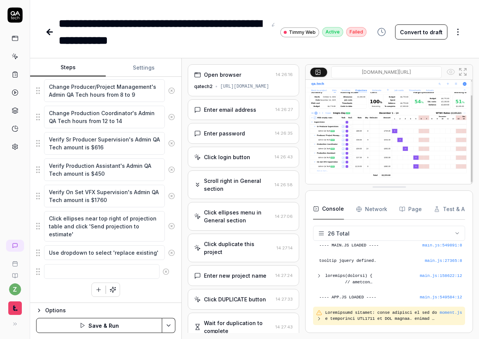
click at [41, 269] on fieldset "Enter the email address in the username field Enter the password in the passwor…" at bounding box center [105, 6] width 139 height 547
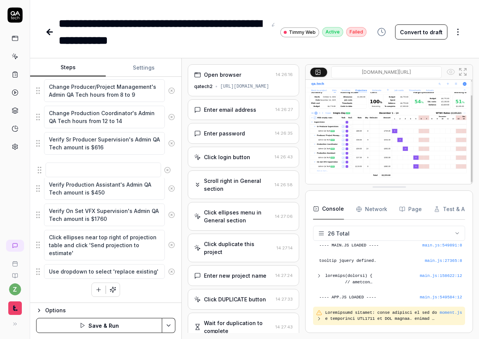
drag, startPoint x: 40, startPoint y: 270, endPoint x: 41, endPoint y: 166, distance: 103.9
click at [41, 166] on fieldset "Enter the email address in the username field Enter the password in the passwor…" at bounding box center [105, 6] width 139 height 547
click at [88, 162] on textarea at bounding box center [104, 165] width 121 height 15
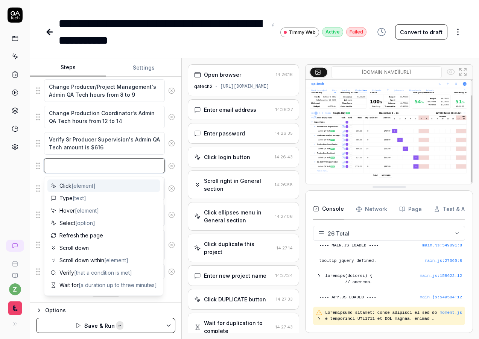
paste textarea "Sr Producer Supervision's Admin QA Tech"
click at [113, 123] on textarea "Change Production Coordinator's Admin QA Tech hours from 12 to 14" at bounding box center [104, 117] width 121 height 23
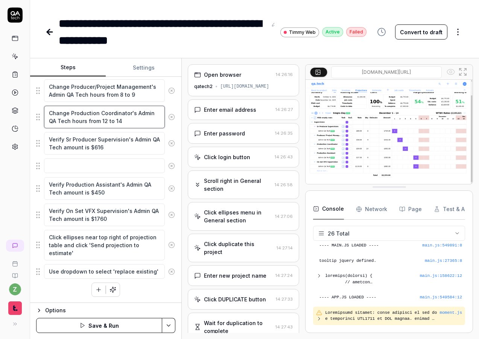
scroll to position [437, 0]
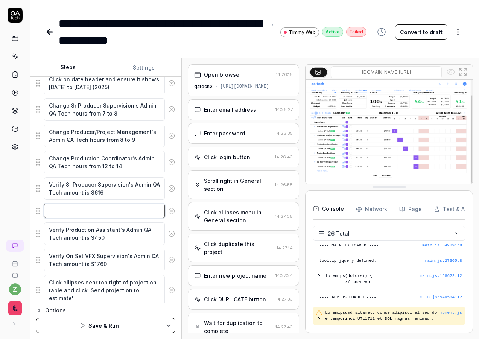
click at [88, 208] on textarea at bounding box center [104, 211] width 121 height 15
drag, startPoint x: 71, startPoint y: 132, endPoint x: 107, endPoint y: 156, distance: 43.8
click at [88, 138] on textarea "Change Producer/Project Management's Admin QA Tech hours from 8 to 9" at bounding box center [104, 136] width 121 height 23
click at [79, 214] on textarea "Verify" at bounding box center [104, 211] width 121 height 15
paste textarea "Producer/Project Management's Admin QA Tech"
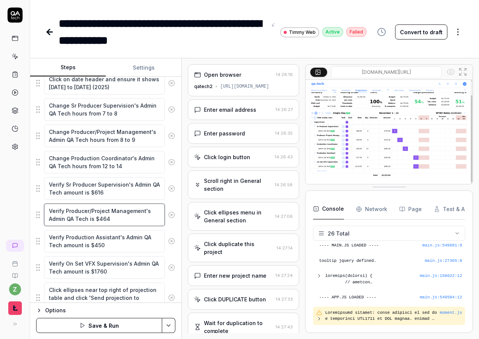
drag, startPoint x: 118, startPoint y: 222, endPoint x: 38, endPoint y: 204, distance: 82.1
click at [40, 204] on div "Verify Producer/Project Management's Admin QA Tech is $464" at bounding box center [105, 214] width 139 height 23
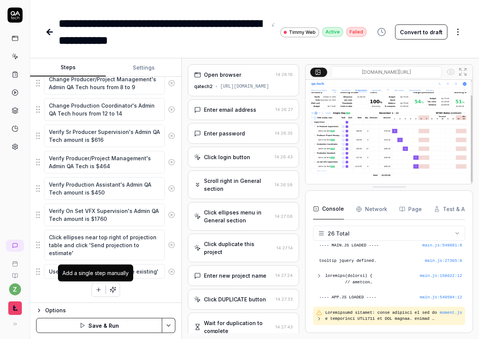
click at [92, 288] on button "button" at bounding box center [99, 290] width 14 height 14
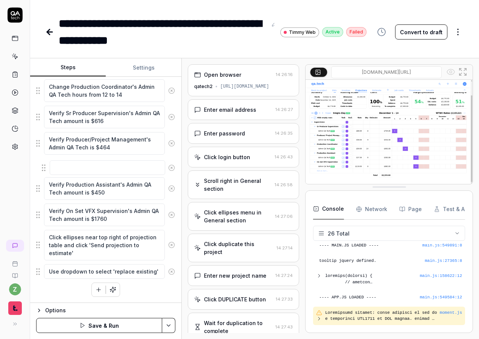
drag, startPoint x: 37, startPoint y: 271, endPoint x: 43, endPoint y: 167, distance: 104.5
click at [83, 168] on textarea at bounding box center [104, 165] width 121 height 15
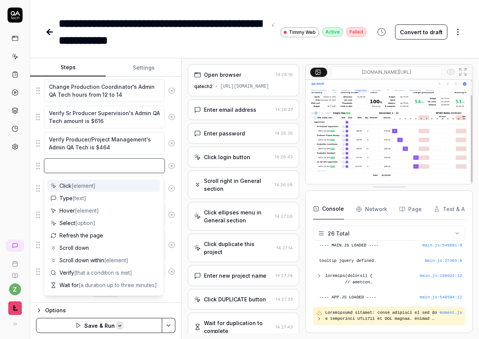
paste textarea "Verify Producer/Project Management's Admin QA Tech is $464"
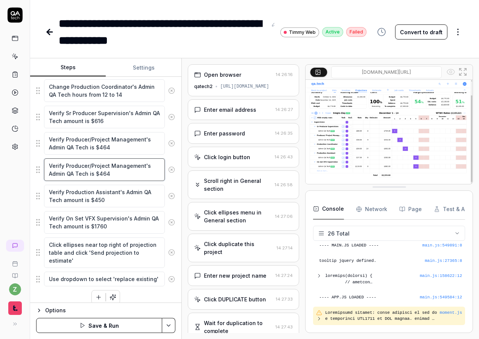
drag, startPoint x: 115, startPoint y: 172, endPoint x: 99, endPoint y: 175, distance: 15.7
click at [99, 175] on textarea "Verify Producer/Project Management's Admin QA Tech is $464" at bounding box center [104, 169] width 121 height 23
click at [129, 202] on textarea "Verify Production Assistant's Admin QA Tech amount is $450" at bounding box center [104, 196] width 121 height 23
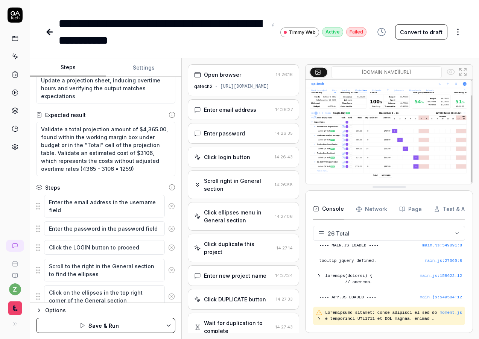
scroll to position [0, 0]
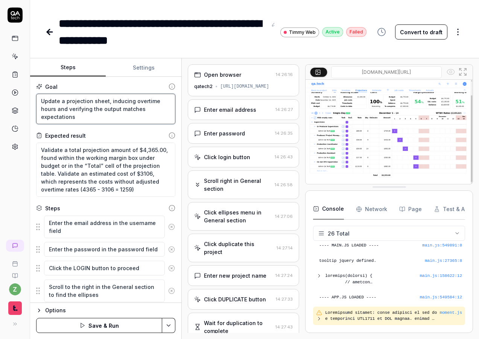
click at [119, 118] on textarea "Update a projection sheet, inducing overtime hours and verifying the output mat…" at bounding box center [105, 109] width 139 height 30
click at [116, 114] on textarea "Update a projection sheet, inducing overtime hours and verifying the output mat…" at bounding box center [105, 109] width 139 height 30
click at [117, 113] on textarea "Update a projection sheet, inducing overtime hours and verifying the output mat…" at bounding box center [105, 109] width 139 height 30
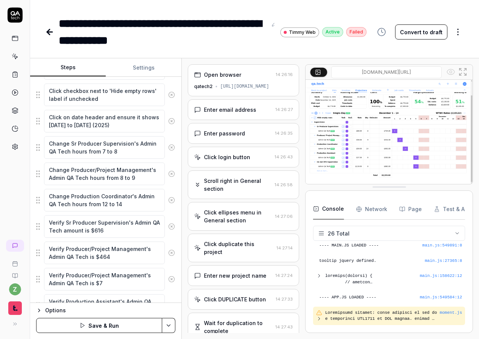
scroll to position [407, 0]
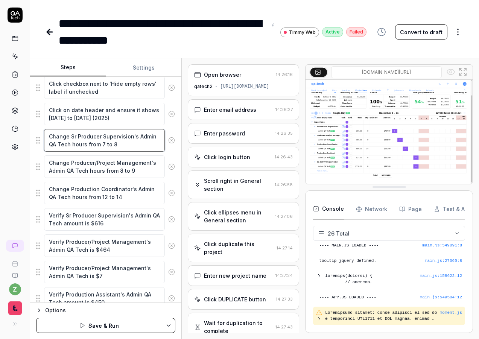
drag, startPoint x: 126, startPoint y: 146, endPoint x: 30, endPoint y: 130, distance: 97.4
click at [30, 130] on div "Goal Update a projection sheet, inducing overtime hours and verifying the outpu…" at bounding box center [105, 190] width 151 height 226
paste textarea "Using the actual cells per date (not the total qty cell) modify the Sr Producer…"
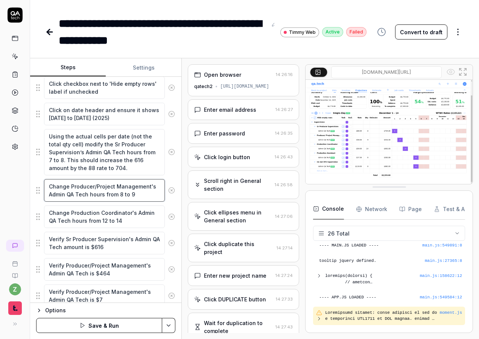
drag, startPoint x: 140, startPoint y: 194, endPoint x: 41, endPoint y: 184, distance: 99.9
click at [41, 184] on div "Change Producer/Project Management's Admin QA Tech hours from 8 to 9" at bounding box center [105, 190] width 139 height 23
paste textarea "Modify the Producer/Project Management’s Admin QA Tech hours from 8 to 9. This …"
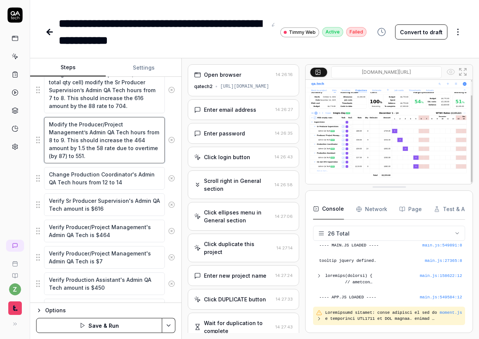
scroll to position [497, 0]
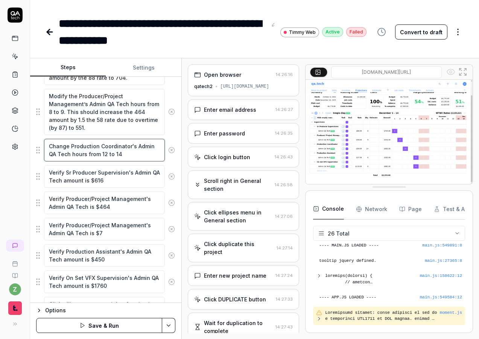
drag, startPoint x: 130, startPoint y: 154, endPoint x: 32, endPoint y: 143, distance: 98.9
click at [32, 143] on div "Goal Update a projection sheet, inducing overtime hours and verifying the outpu…" at bounding box center [105, 190] width 151 height 226
paste textarea "Modify the Production Coordinator’s Admin QA Tech hours from 12 to 14. This sho…"
paste textarea "Verify that Productions Assistant’s Admin QA Tech is 450, as [DATE] has a adjus…"
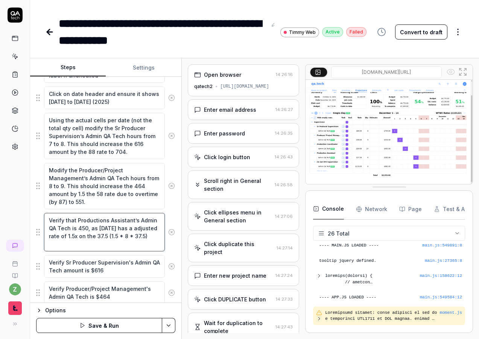
scroll to position [407, 0]
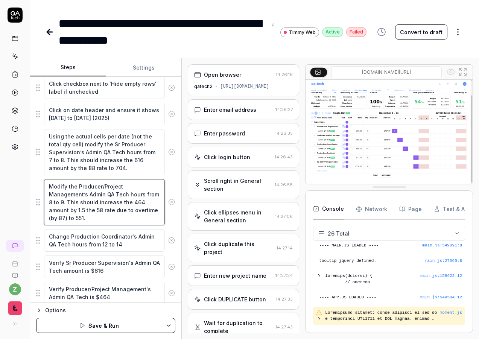
click at [116, 199] on textarea "Modify the Producer/Project Management’s Admin QA Tech hours from 8 to 9. This …" at bounding box center [104, 202] width 121 height 46
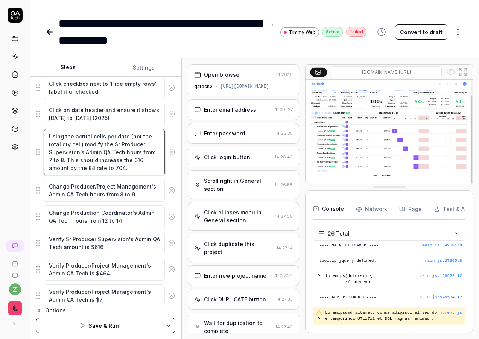
click at [138, 148] on textarea "Using the actual cells per date (not the total qty cell) modify the Sr Producer…" at bounding box center [104, 152] width 121 height 46
click at [146, 188] on textarea "Change Producer/Project Management's Admin QA Tech hours from 8 to 9" at bounding box center [104, 190] width 121 height 23
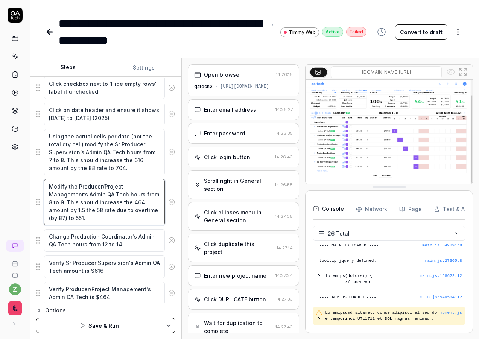
scroll to position [452, 0]
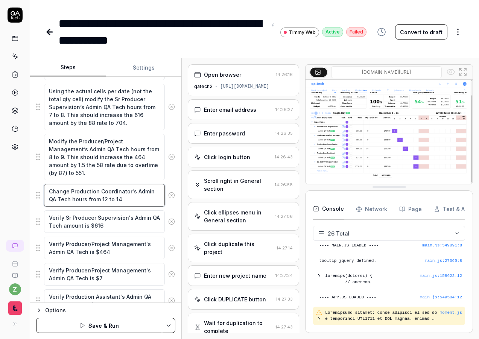
click at [138, 200] on textarea "Change Production Coordinator's Admin QA Tech hours from 12 to 14" at bounding box center [104, 195] width 121 height 23
paste textarea "Modify the Production Coordinator’s Admin QA Tech hours from 12 to 14. This sho…"
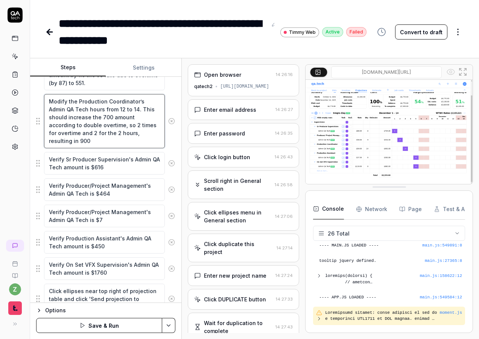
scroll to position [542, 0]
click at [171, 163] on icon at bounding box center [172, 163] width 2 height 2
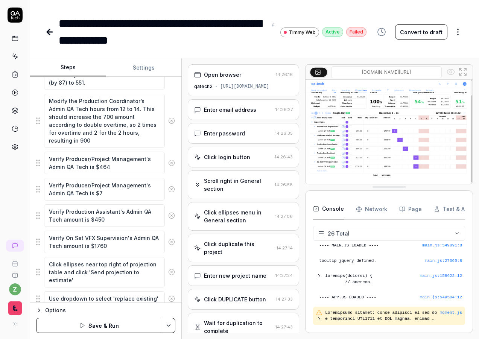
click at [171, 163] on icon at bounding box center [172, 163] width 2 height 2
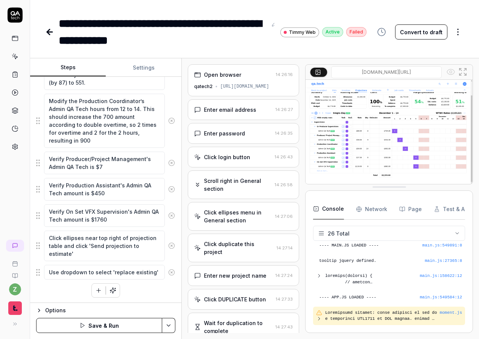
click at [171, 163] on icon at bounding box center [172, 163] width 2 height 2
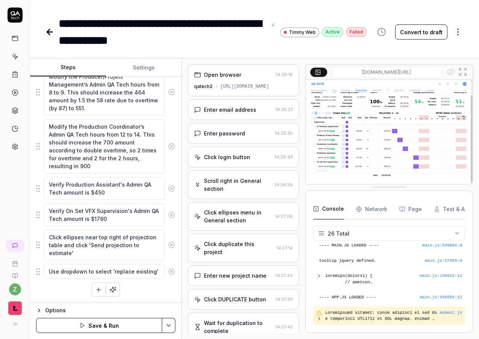
scroll to position [517, 0]
drag, startPoint x: 112, startPoint y: 191, endPoint x: 39, endPoint y: 179, distance: 74.0
click at [39, 179] on div "Verify Production Assistant's Admin QA Tech amount is $450" at bounding box center [105, 188] width 139 height 23
paste textarea "that Productions Assistant’s Admin QA Tech is 450, as Saturday has a adjusted r…"
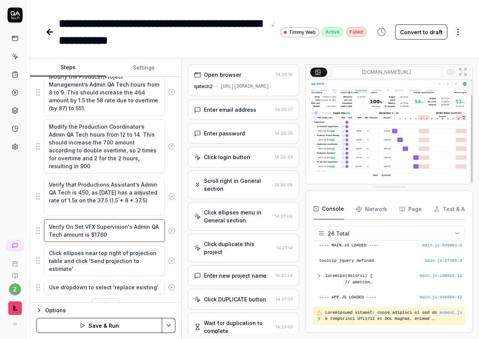
drag, startPoint x: 119, startPoint y: 235, endPoint x: 27, endPoint y: 218, distance: 93.4
click at [33, 220] on div "Goal Update a projection sheet, inducing overtime hours and verifying the outpu…" at bounding box center [105, 190] width 151 height 226
paste textarea "that On Set VFX Supervision’s Admin QA Tech is 1760 as Saturday has a adjusted …"
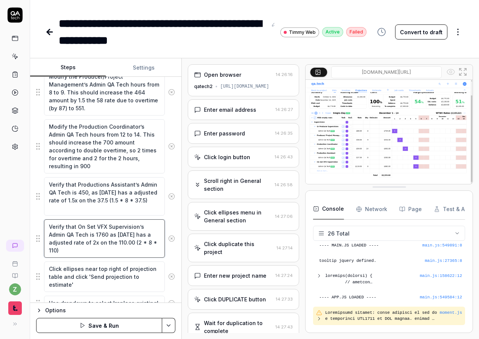
scroll to position [548, 0]
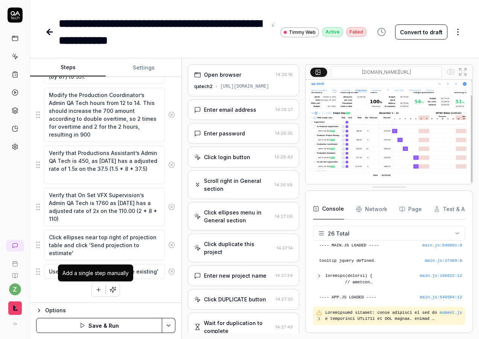
click at [95, 290] on icon "button" at bounding box center [98, 289] width 7 height 7
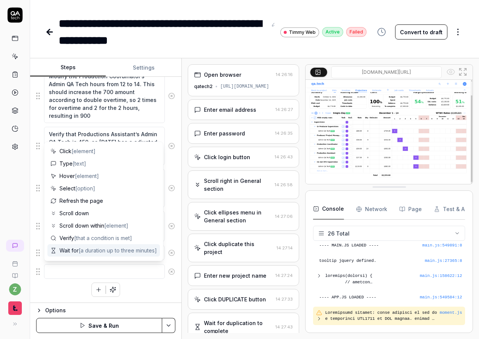
click at [172, 239] on div "Goal Update a projection sheet, inducing overtime hours and verifying the outpu…" at bounding box center [105, 190] width 151 height 226
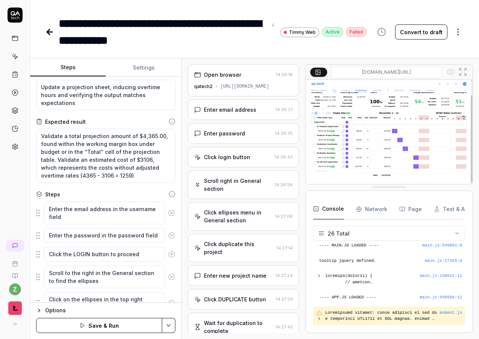
scroll to position [45, 0]
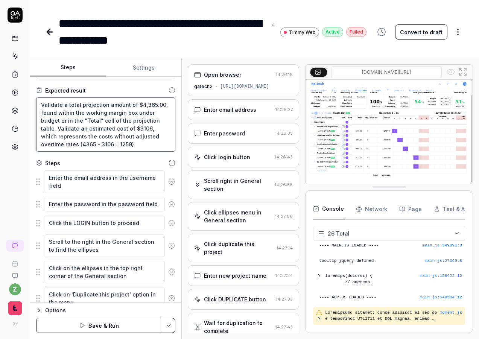
drag, startPoint x: 85, startPoint y: 130, endPoint x: 163, endPoint y: 145, distance: 79.0
click at [163, 145] on textarea "All the amounts should be 704 + 551 + 900 + 450 + 1760, totaling 4365. The amou…" at bounding box center [105, 125] width 139 height 54
click at [146, 142] on textarea "All the amounts should be 704 + 551 + 900 + 450 + 1760, totaling 4365. The amou…" at bounding box center [105, 125] width 139 height 54
drag, startPoint x: 159, startPoint y: 148, endPoint x: 84, endPoint y: 129, distance: 77.0
click at [84, 129] on textarea "All the amounts should be 704 + 551 + 900 + 450 + 1760, totaling 4365. The amou…" at bounding box center [105, 125] width 139 height 54
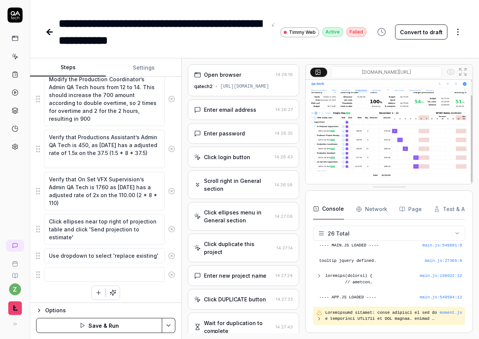
scroll to position [567, 0]
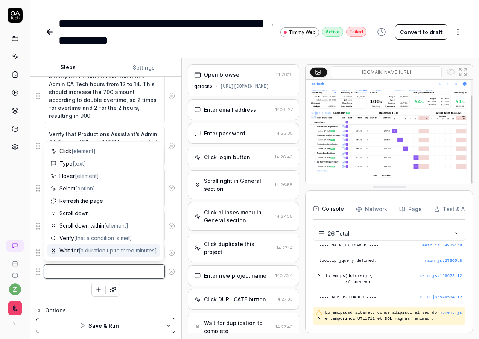
click at [106, 272] on textarea at bounding box center [104, 271] width 121 height 15
paste textarea "Validate an estimated cost of $3106, which represents the costs without adjuste…"
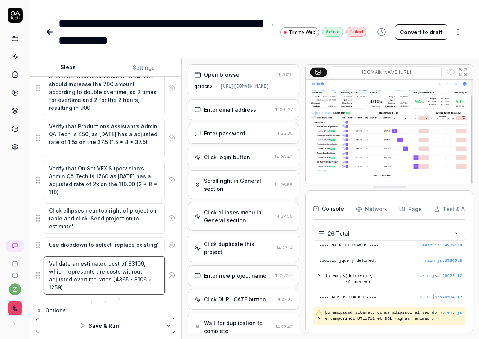
scroll to position [590, 0]
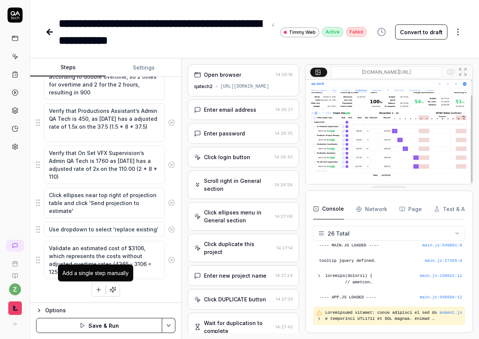
click at [95, 290] on icon "button" at bounding box center [98, 289] width 7 height 7
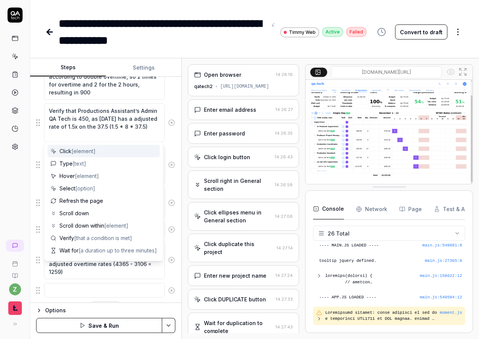
scroll to position [609, 0]
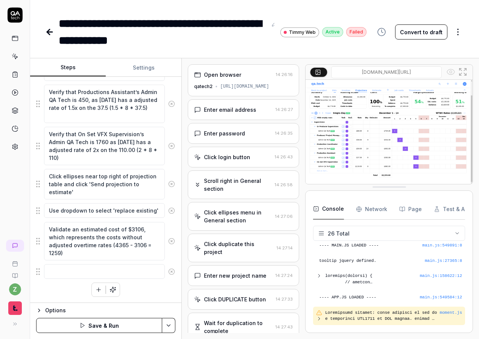
click at [174, 228] on div "Goal Update a projection sheet, inducing overtime hours and verifying the outpu…" at bounding box center [105, 190] width 151 height 226
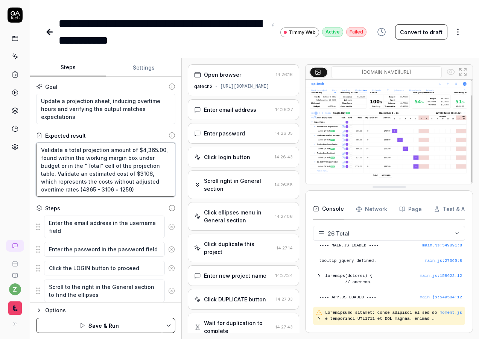
scroll to position [20, 0]
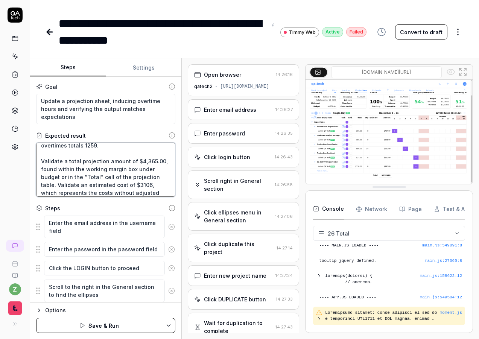
drag, startPoint x: 41, startPoint y: 148, endPoint x: 84, endPoint y: 183, distance: 55.0
click at [84, 183] on textarea "All the amounts should be 704 + 551 + 900 + 450 + 1760, totaling 4365. The amou…" at bounding box center [105, 170] width 139 height 54
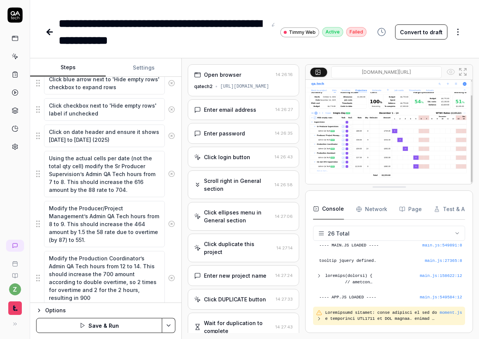
scroll to position [609, 0]
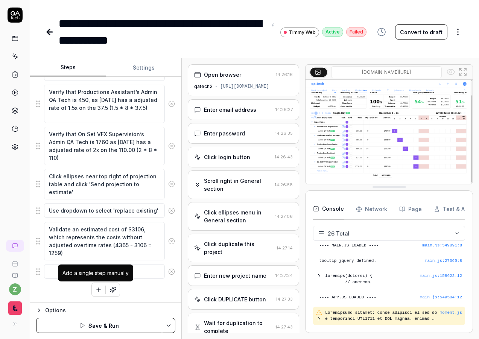
drag, startPoint x: 90, startPoint y: 279, endPoint x: 72, endPoint y: 275, distance: 18.5
click at [84, 277] on div "Add a single step manually" at bounding box center [95, 273] width 75 height 17
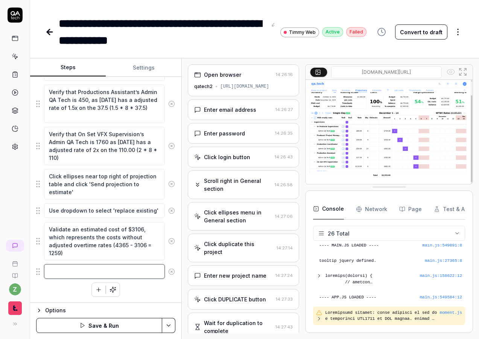
click at [52, 272] on textarea at bounding box center [104, 271] width 121 height 15
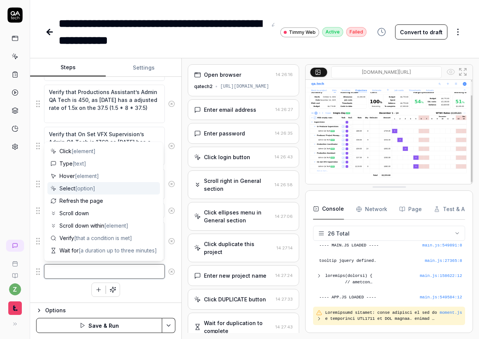
paste textarea "Validate a total projection amount of $4,365.00, found within the working margi…"
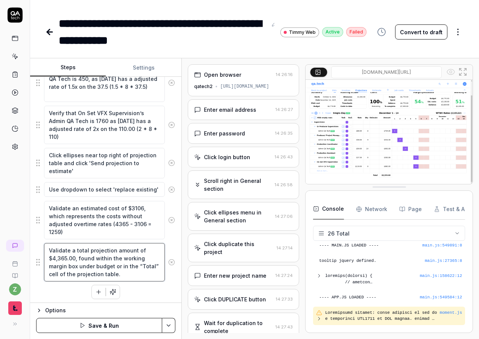
scroll to position [0, 0]
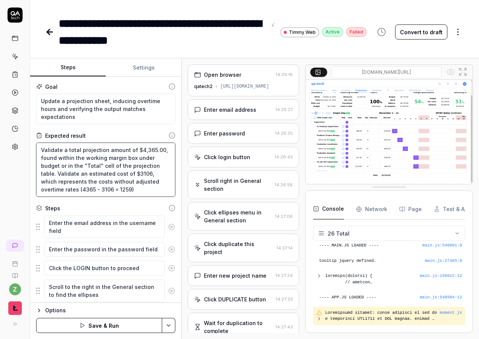
drag, startPoint x: 157, startPoint y: 190, endPoint x: 29, endPoint y: 151, distance: 133.1
click at [29, 151] on div "**********" at bounding box center [239, 169] width 479 height 339
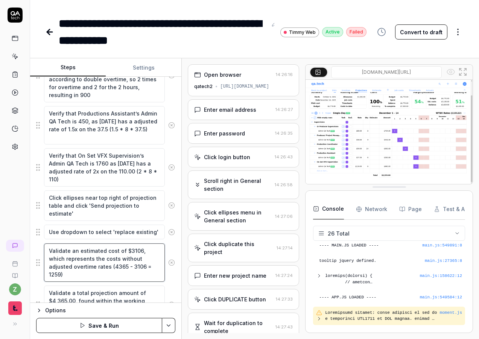
drag, startPoint x: 138, startPoint y: 251, endPoint x: 123, endPoint y: 250, distance: 15.1
click at [123, 250] on textarea "Validate an estimated cost of $3106, which represents the costs without adjuste…" at bounding box center [104, 263] width 121 height 38
drag, startPoint x: 127, startPoint y: 276, endPoint x: 111, endPoint y: 267, distance: 18.7
click at [111, 267] on textarea "Validate an estimated cost of $3106, which represents the costs without adjuste…" at bounding box center [104, 263] width 121 height 38
click at [129, 268] on textarea "Validate an estimated cost of $3106, which represents the costs without adjuste…" at bounding box center [104, 263] width 121 height 38
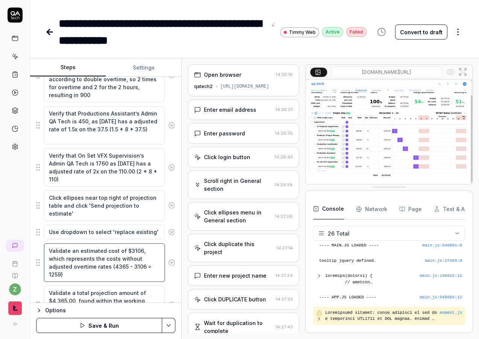
click at [138, 252] on textarea "Validate an estimated cost of $3106, which represents the costs without adjuste…" at bounding box center [104, 263] width 121 height 38
drag, startPoint x: 139, startPoint y: 252, endPoint x: 70, endPoint y: 252, distance: 68.5
click at [70, 252] on textarea "Validate an estimated cost of $3106, which represents the costs without adjuste…" at bounding box center [104, 263] width 121 height 38
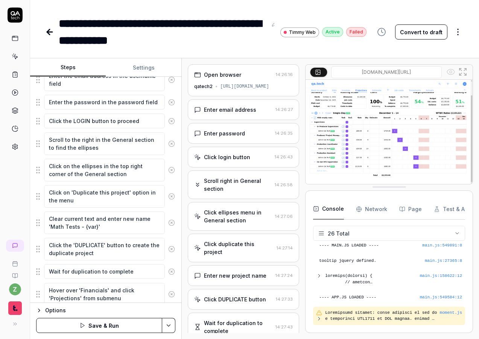
scroll to position [15, 0]
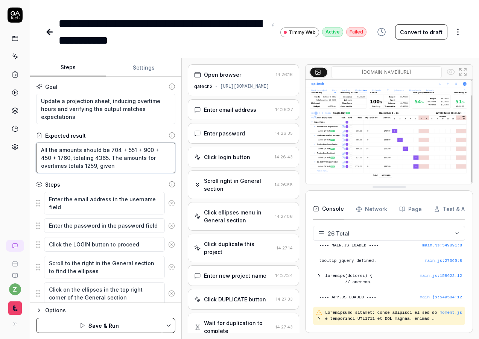
click at [122, 167] on textarea "All the amounts should be 704 + 551 + 900 + 450 + 1760, totaling 4365. The amou…" at bounding box center [105, 158] width 139 height 30
paste textarea "an estimated cost of $3106"
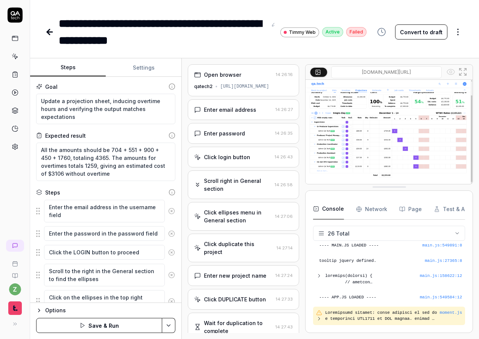
click at [175, 171] on div "Goal Update a projection sheet, inducing overtime hours and verifying the outpu…" at bounding box center [105, 190] width 151 height 226
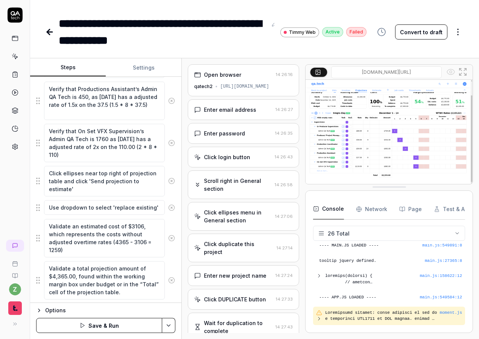
scroll to position [617, 0]
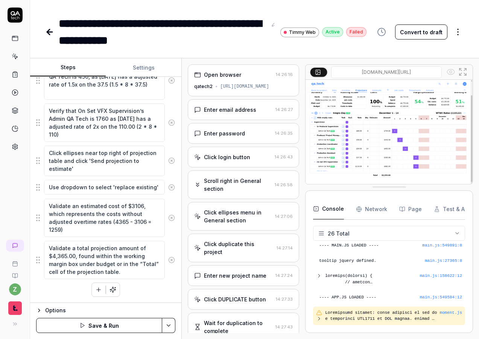
click at [168, 323] on html "**********" at bounding box center [239, 169] width 479 height 339
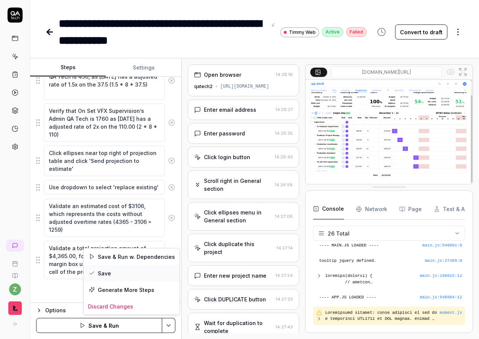
click at [112, 271] on div "Save" at bounding box center [132, 273] width 96 height 17
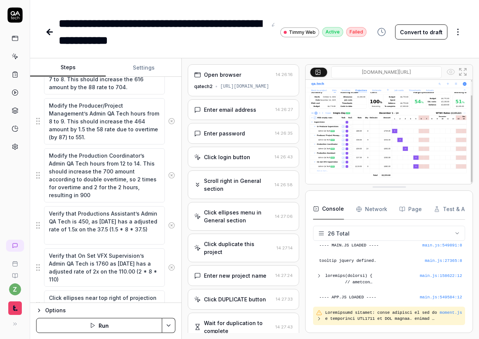
scroll to position [517, 0]
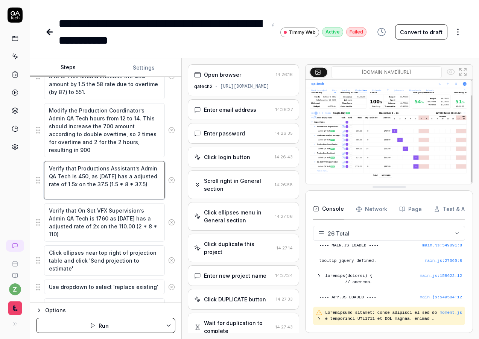
drag, startPoint x: 89, startPoint y: 195, endPoint x: 9, endPoint y: 145, distance: 94.7
click at [11, 145] on div "**********" at bounding box center [239, 169] width 479 height 339
click at [112, 191] on textarea "Verify that Productions Assistant’s Admin QA Tech is 450, as [DATE] has a adjus…" at bounding box center [104, 180] width 121 height 38
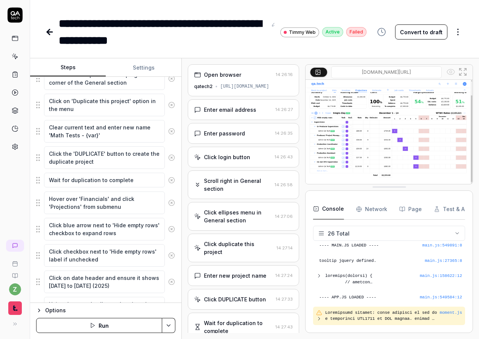
scroll to position [0, 0]
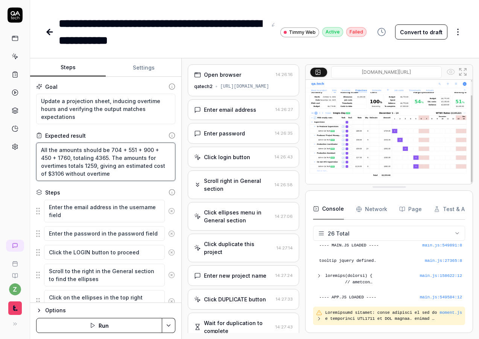
click at [106, 167] on textarea "All the amounts should be 704 + 551 + 900 + 450 + 1760, totaling 4365. The amou…" at bounding box center [105, 162] width 139 height 38
click at [129, 189] on div "Steps" at bounding box center [105, 193] width 139 height 8
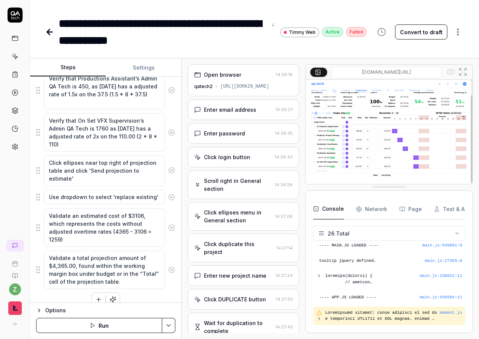
scroll to position [617, 0]
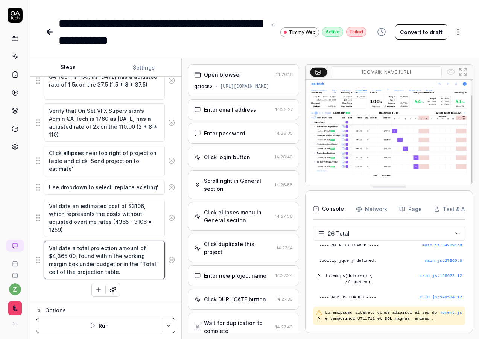
drag, startPoint x: 136, startPoint y: 276, endPoint x: 37, endPoint y: 199, distance: 125.1
click at [11, 220] on div "**********" at bounding box center [239, 169] width 479 height 339
drag, startPoint x: 84, startPoint y: 231, endPoint x: 8, endPoint y: 152, distance: 109.4
click at [11, 157] on div "**********" at bounding box center [239, 169] width 479 height 339
drag, startPoint x: 95, startPoint y: 262, endPoint x: 19, endPoint y: 235, distance: 80.6
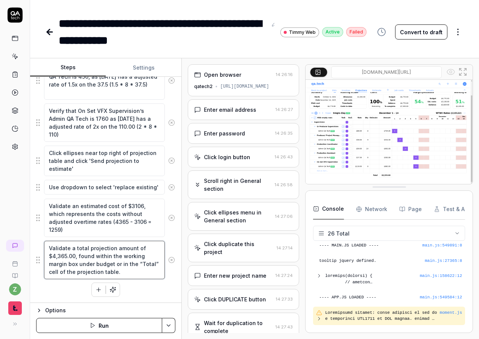
click at [19, 235] on div "**********" at bounding box center [239, 169] width 479 height 339
click at [95, 254] on textarea "Validate a total projection amount of $4,365.00, found within the working margi…" at bounding box center [104, 260] width 121 height 38
click at [113, 223] on textarea "Validate an estimated cost of $3106, which represents the costs without adjuste…" at bounding box center [104, 218] width 121 height 38
click at [113, 222] on textarea "Validate an estimated cost of $3106, which represents the costs without adjuste…" at bounding box center [104, 218] width 121 height 38
paste textarea "overtime total is"
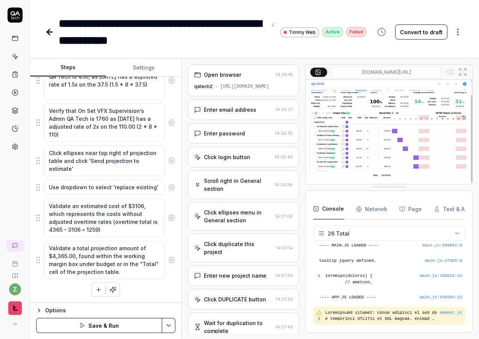
click at [172, 323] on html "**********" at bounding box center [239, 169] width 479 height 339
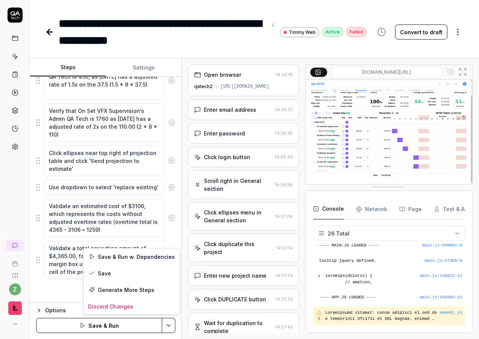
click at [129, 276] on div "Save" at bounding box center [132, 273] width 96 height 17
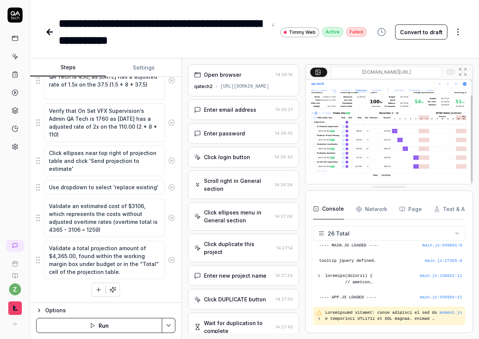
click at [117, 324] on button "Run" at bounding box center [99, 325] width 126 height 15
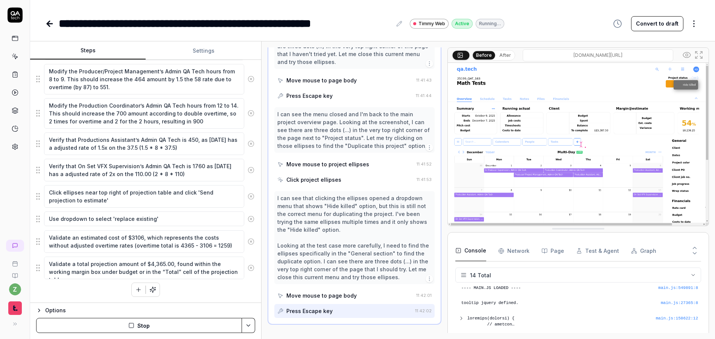
scroll to position [165, 0]
click at [265, 94] on div "Open browser 11:39:05 qatech2 https://qatech2.timmyio.dev/projects/2169 Enter t…" at bounding box center [489, 190] width 454 height 298
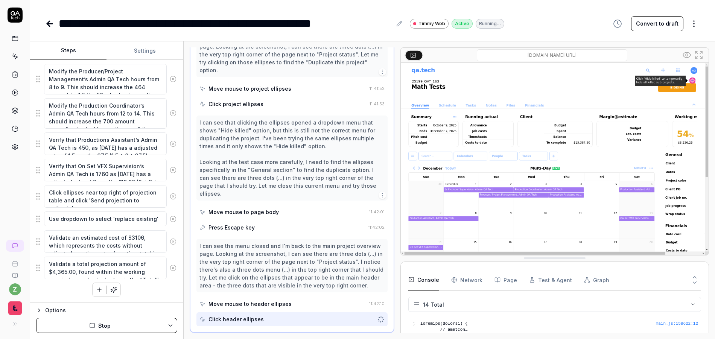
click at [184, 105] on div "Steps Settings Goal Update a projection sheet, inducing overtime hours and veri…" at bounding box center [372, 190] width 685 height 298
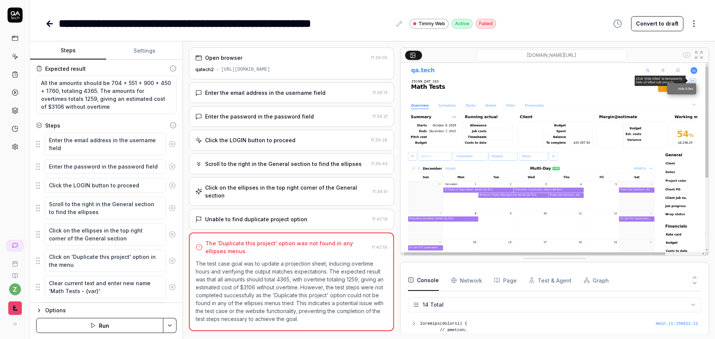
scroll to position [95, 0]
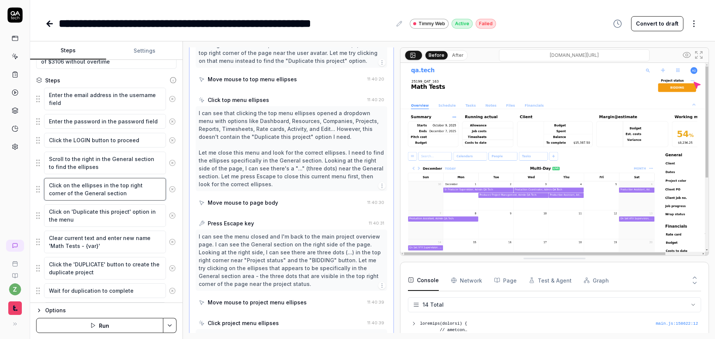
drag, startPoint x: 114, startPoint y: 192, endPoint x: 26, endPoint y: 177, distance: 89.0
click at [26, 177] on div "**********" at bounding box center [357, 169] width 715 height 339
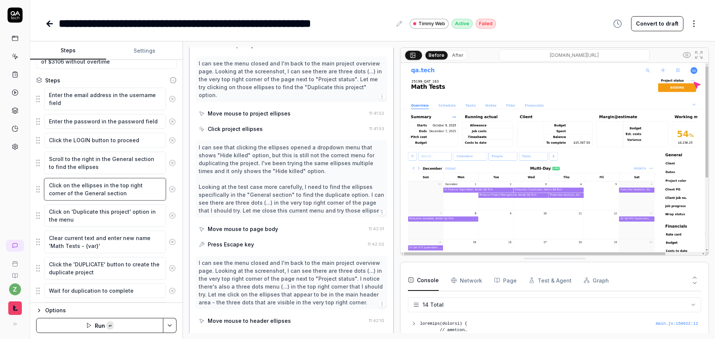
paste textarea "Find the ellipses on the far right of the screen next to the "General" text, th…"
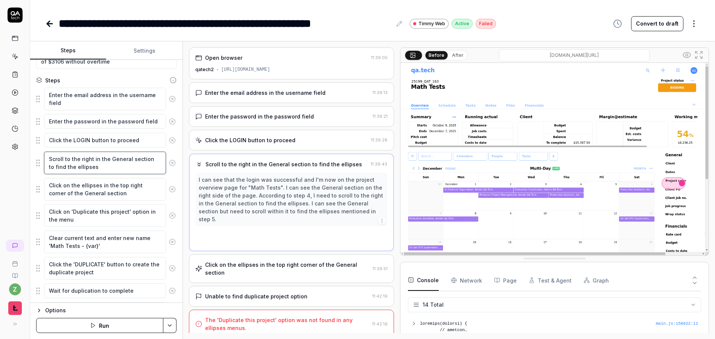
drag, startPoint x: 101, startPoint y: 166, endPoint x: 20, endPoint y: 148, distance: 83.7
click at [18, 151] on div "**********" at bounding box center [357, 169] width 715 height 339
paste textarea "Find the ellipses on the far right of the screen next to the "General" text, th…"
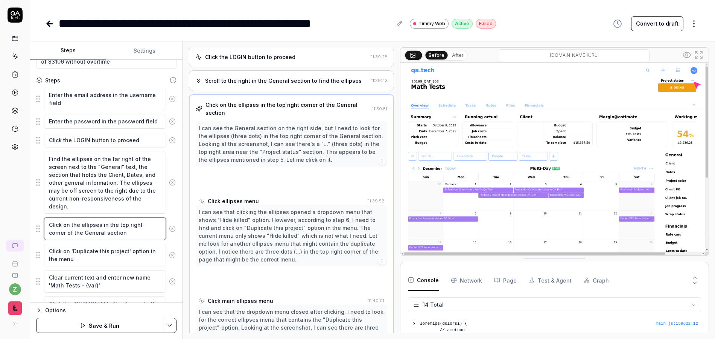
drag, startPoint x: 110, startPoint y: 235, endPoint x: 38, endPoint y: 216, distance: 74.8
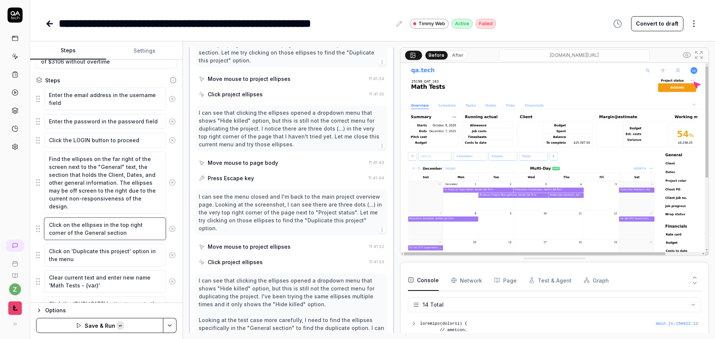
paste textarea "menu next to"
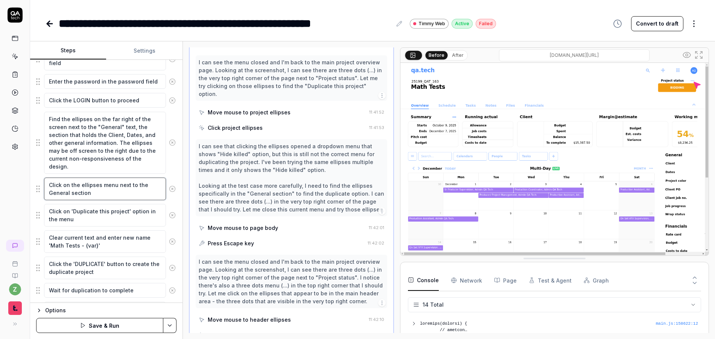
scroll to position [140, 0]
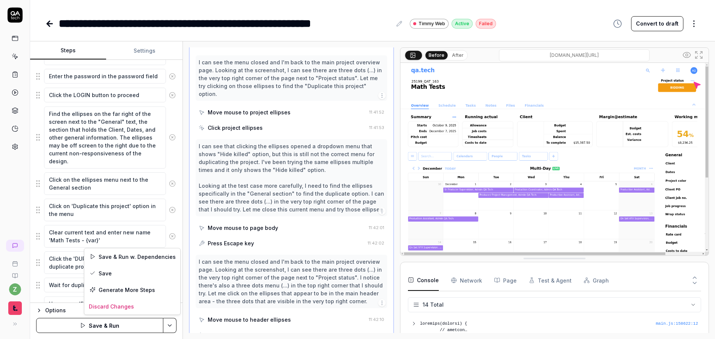
click at [171, 325] on html "**********" at bounding box center [357, 169] width 715 height 339
click at [102, 327] on html "**********" at bounding box center [357, 169] width 715 height 339
click at [111, 327] on button "Save & Run" at bounding box center [99, 325] width 127 height 15
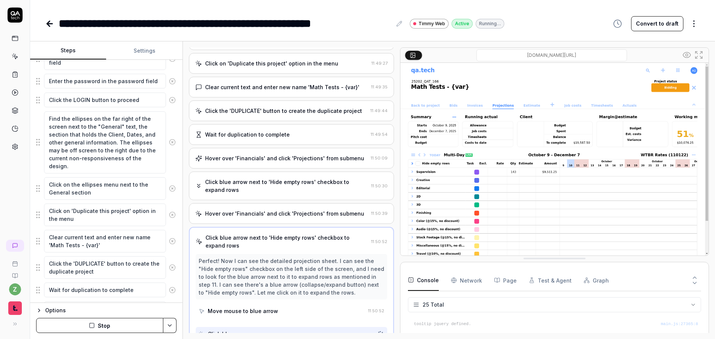
scroll to position [179, 0]
click at [106, 246] on textarea "Clear current text and enter new name 'Math Tests - {var}'" at bounding box center [105, 241] width 122 height 23
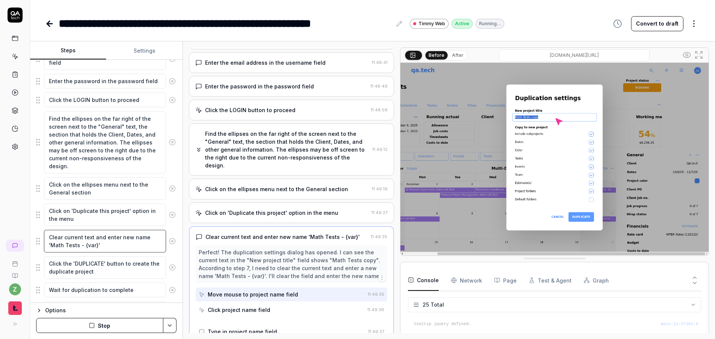
scroll to position [28, 0]
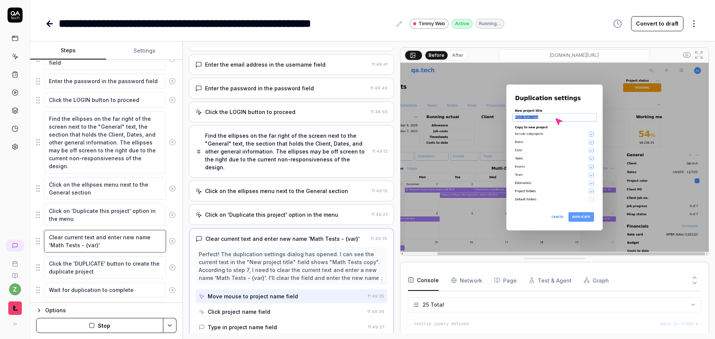
paste textarea "“Math Tests - {var}” replacing {var} with some random small four letter string …"
drag, startPoint x: 109, startPoint y: 248, endPoint x: 47, endPoint y: 247, distance: 61.7
click at [47, 247] on textarea "Clear current text and enter new name 'Math Tests - {var}'" at bounding box center [105, 241] width 122 height 23
paste textarea "“Math Tests - {var}” replacing {var} with some random small four letter string …"
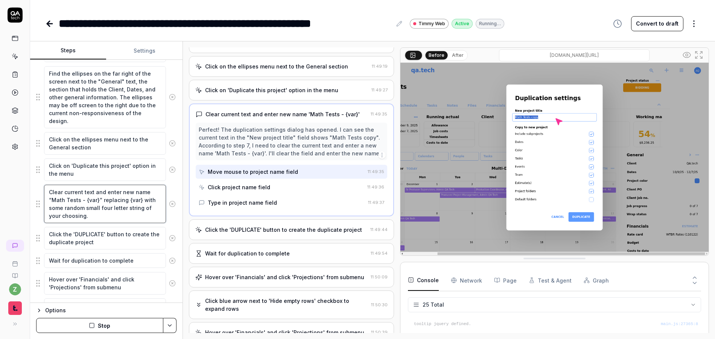
scroll to position [186, 0]
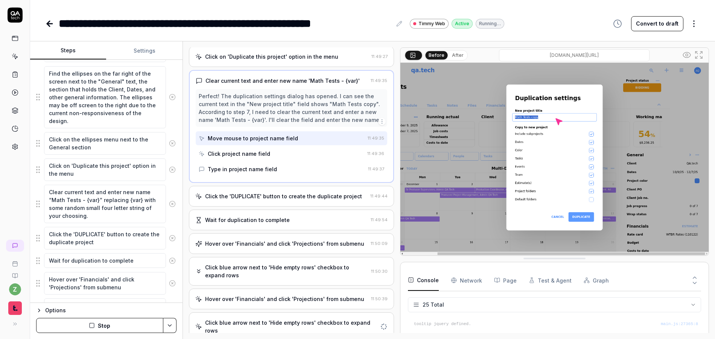
click at [313, 319] on div "Click blue arrow next to 'Hide empty rows' checkbox to expand rows" at bounding box center [291, 327] width 172 height 16
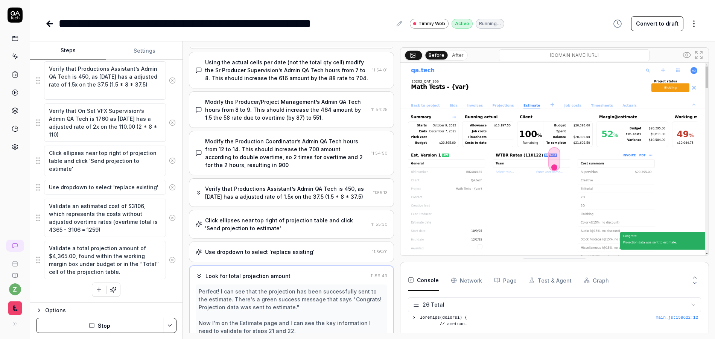
scroll to position [439, 0]
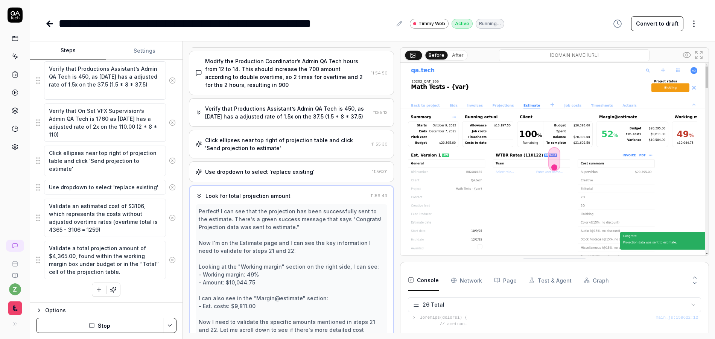
click at [285, 222] on div "Open browser 11:48:32 qatech2 https://qatech2.timmyio.dev/projects/2169 Enter t…" at bounding box center [291, 190] width 205 height 286
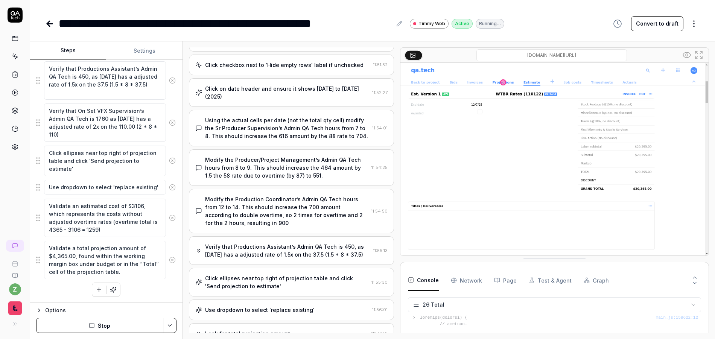
scroll to position [389, 0]
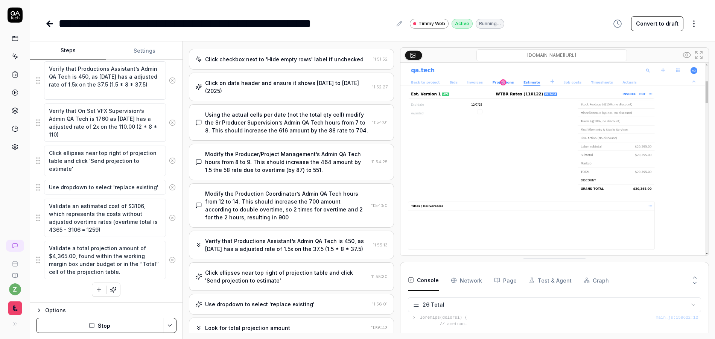
click at [282, 269] on div "Click ellipses near top right of projection table and click 'Send projection to…" at bounding box center [286, 277] width 163 height 16
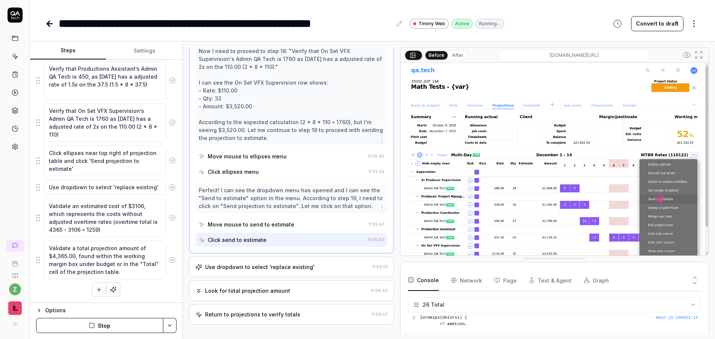
scroll to position [741, 0]
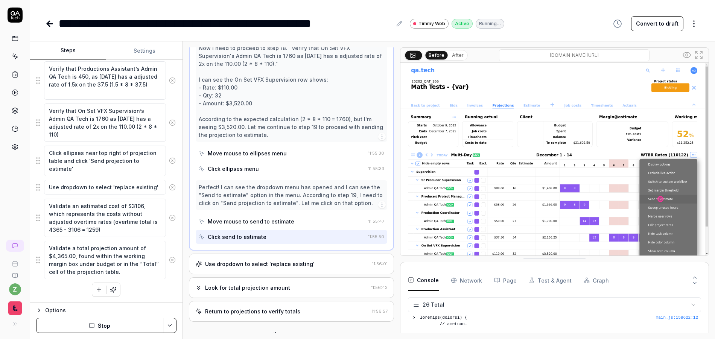
click at [263, 232] on div "Click send to estimate" at bounding box center [282, 237] width 166 height 14
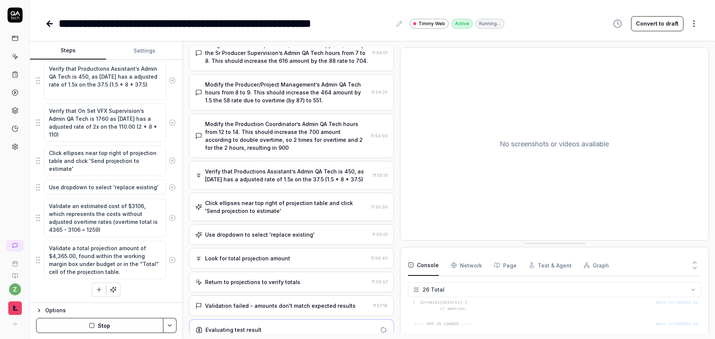
scroll to position [459, 0]
click at [297, 296] on div "Validation failed - amounts don't match expected results 11:57:16" at bounding box center [291, 306] width 205 height 21
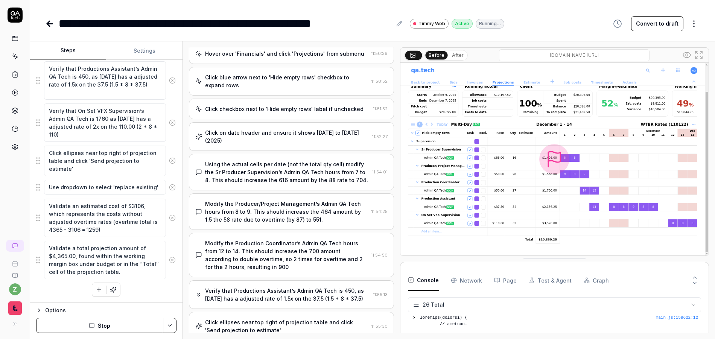
scroll to position [0, 0]
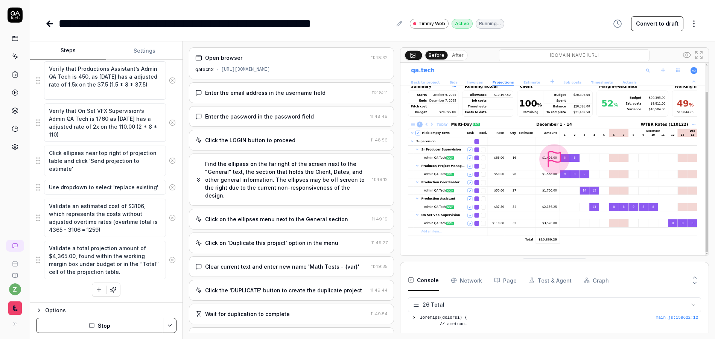
click at [270, 93] on div "Enter the email address in the username field" at bounding box center [265, 93] width 120 height 8
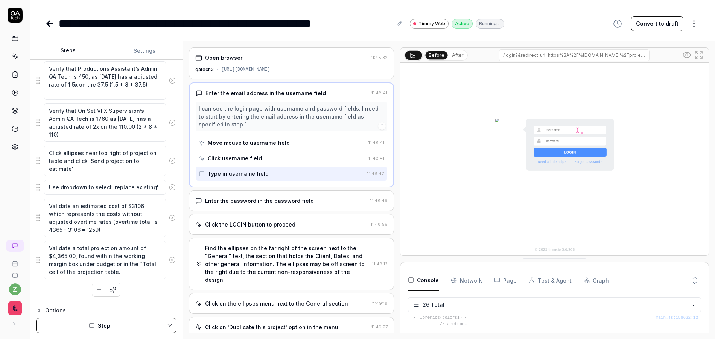
click at [281, 203] on div "Enter the password in the password field" at bounding box center [259, 201] width 109 height 8
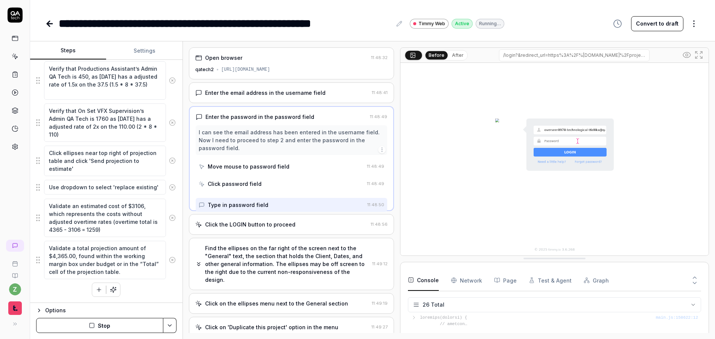
click at [286, 221] on div "Click the LOGIN button to proceed" at bounding box center [250, 225] width 90 height 8
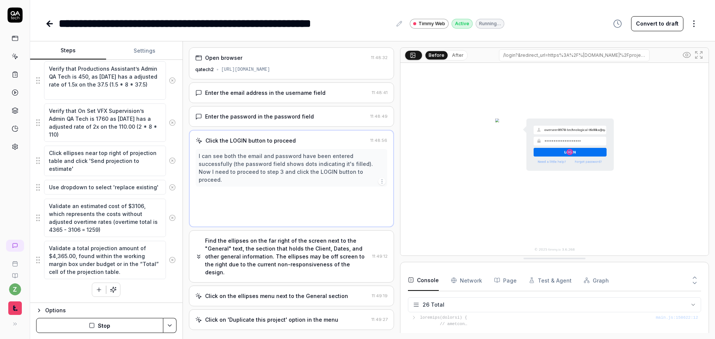
click at [295, 249] on div "Find the ellipses on the far right of the screen next to the "General" text, th…" at bounding box center [287, 257] width 164 height 40
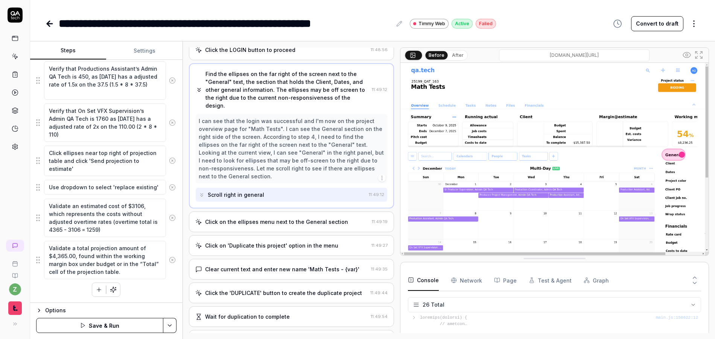
click at [277, 235] on div "Click on 'Duplicate this project' option in the menu 11:49:27" at bounding box center [291, 245] width 205 height 21
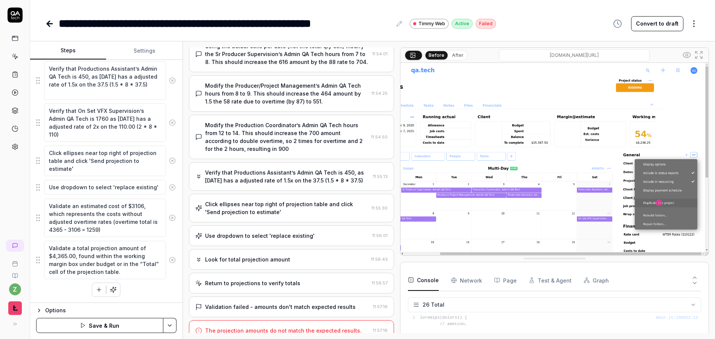
click at [96, 293] on icon "button" at bounding box center [99, 289] width 7 height 7
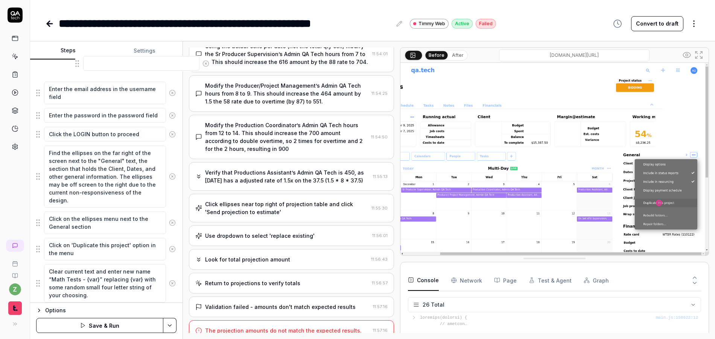
scroll to position [42, 0]
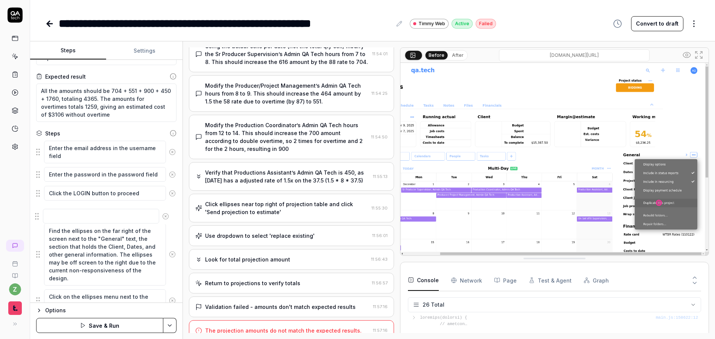
drag, startPoint x: 38, startPoint y: 273, endPoint x: 33, endPoint y: 213, distance: 60.1
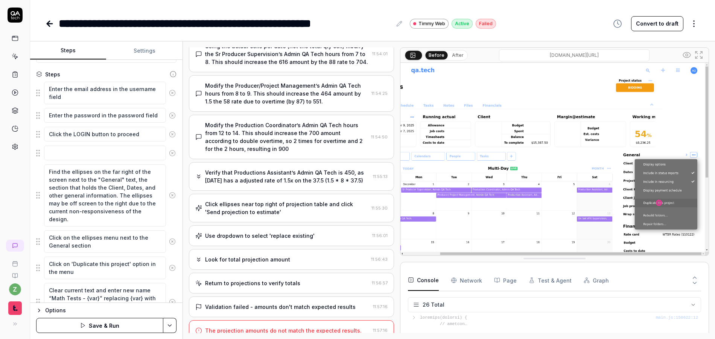
scroll to position [133, 0]
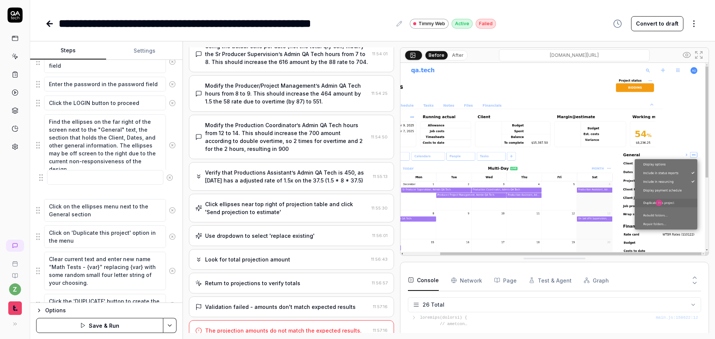
drag, startPoint x: 38, startPoint y: 122, endPoint x: 40, endPoint y: 180, distance: 57.6
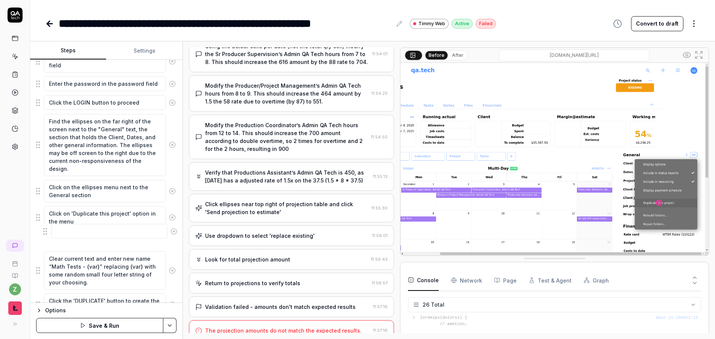
drag, startPoint x: 39, startPoint y: 191, endPoint x: 41, endPoint y: 278, distance: 87.0
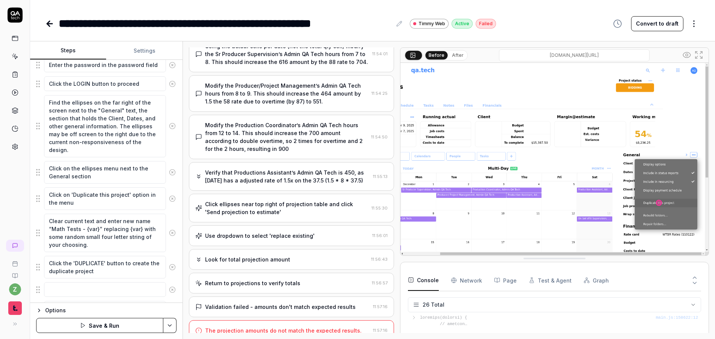
scroll to position [197, 0]
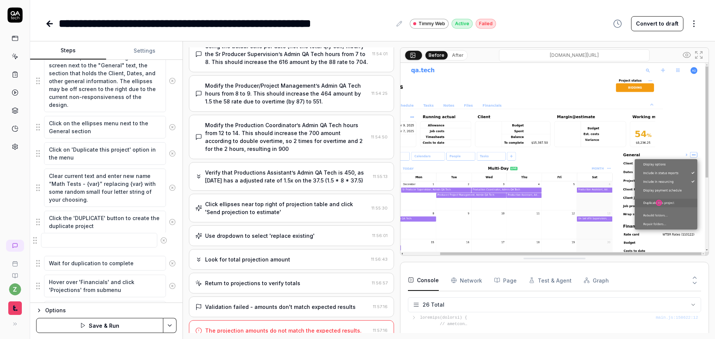
drag, startPoint x: 42, startPoint y: 243, endPoint x: 39, endPoint y: 239, distance: 5.1
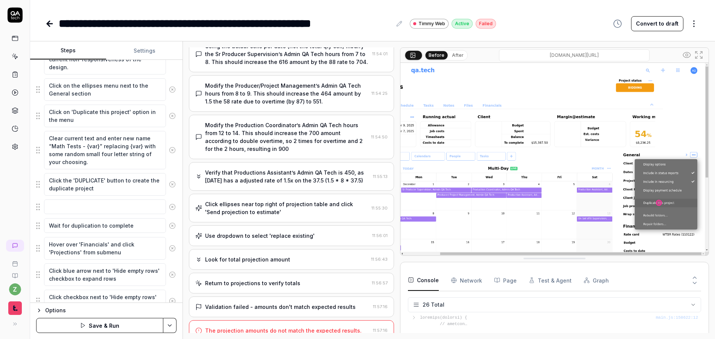
scroll to position [242, 0]
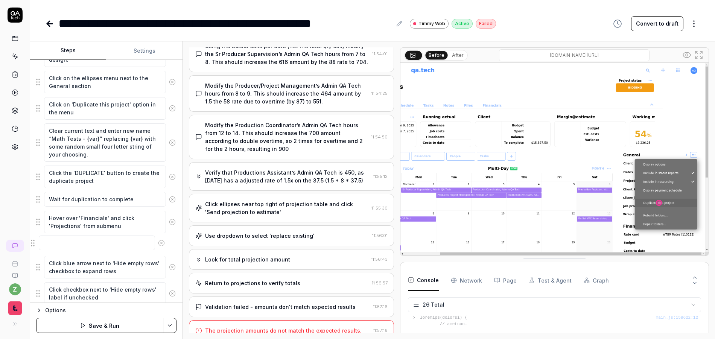
drag, startPoint x: 39, startPoint y: 199, endPoint x: 34, endPoint y: 243, distance: 44.4
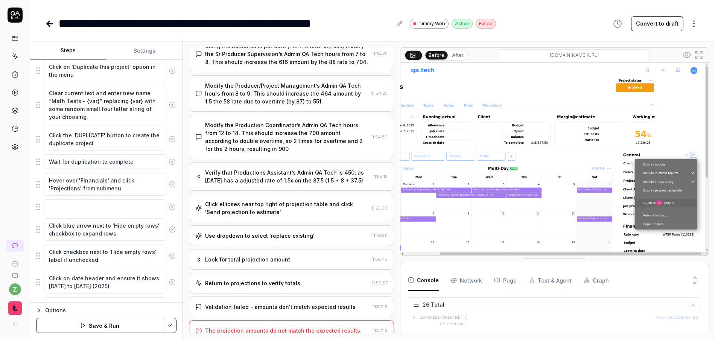
scroll to position [287, 0]
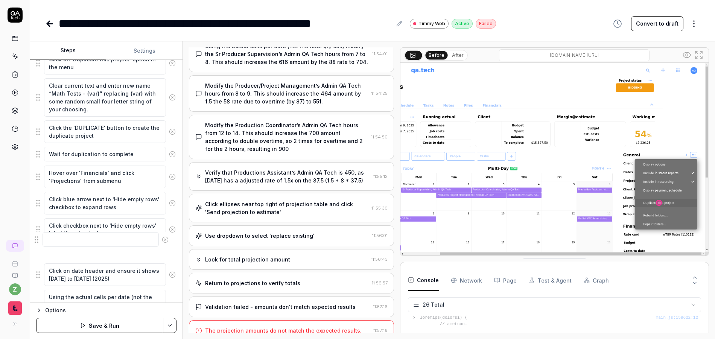
drag, startPoint x: 38, startPoint y: 200, endPoint x: 38, endPoint y: 249, distance: 48.9
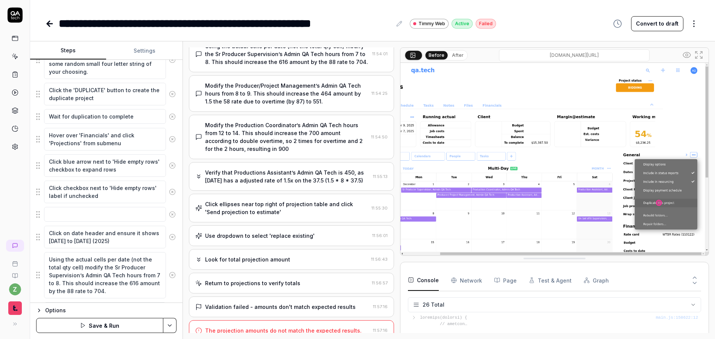
scroll to position [332, 0]
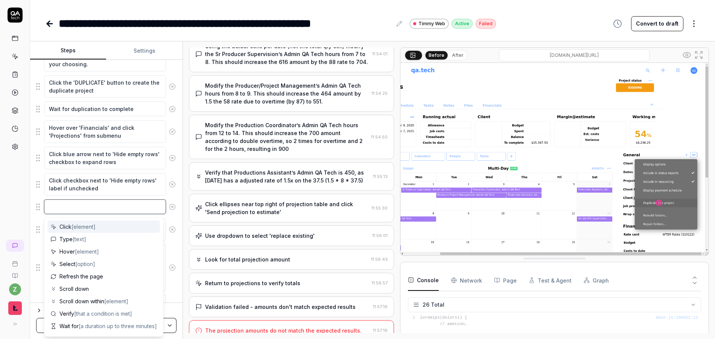
click at [72, 208] on textarea at bounding box center [105, 207] width 122 height 15
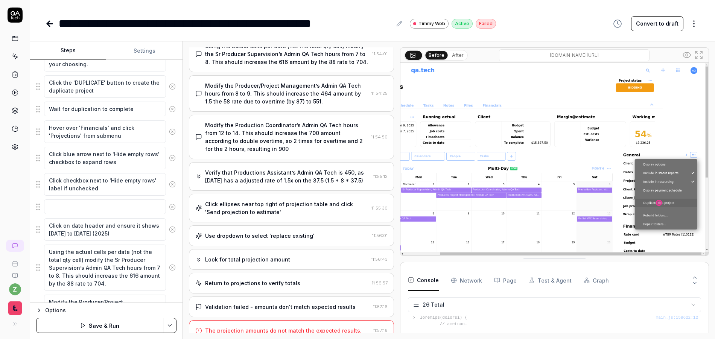
click at [32, 197] on div "Goal Update a projection sheet, inducing overtime hours and verifying the outpu…" at bounding box center [106, 181] width 152 height 243
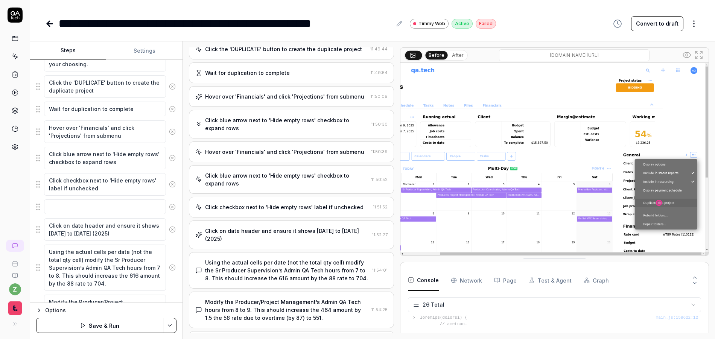
scroll to position [90, 0]
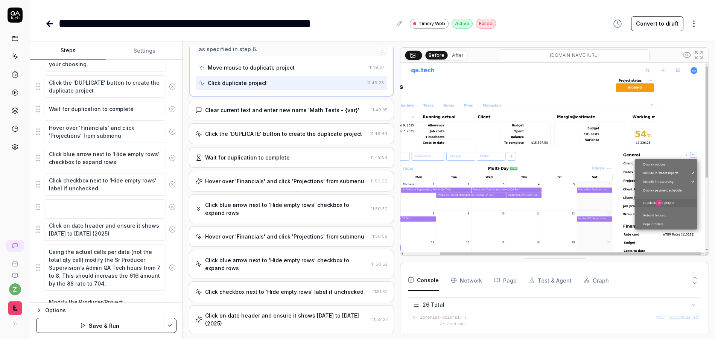
click at [287, 312] on div "Click on date header and ensure it shows [DATE] to [DATE] (2025)" at bounding box center [287, 320] width 164 height 16
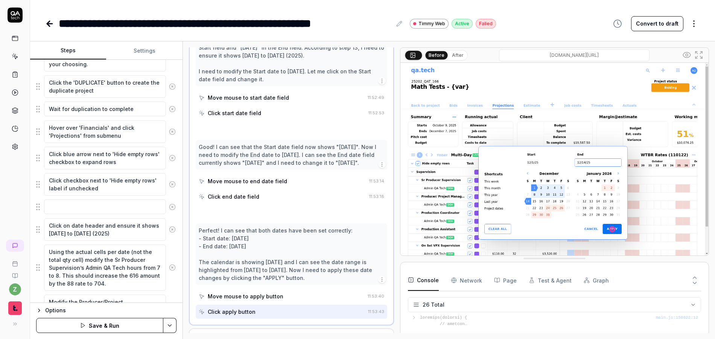
scroll to position [564, 0]
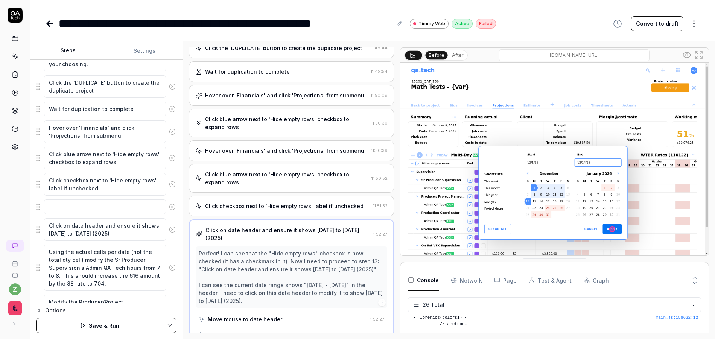
click at [263, 202] on div "Click checkbox next to 'Hide empty rows' label if unchecked" at bounding box center [284, 206] width 158 height 8
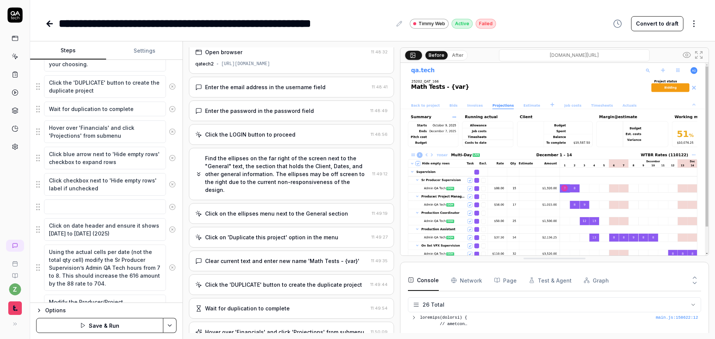
scroll to position [0, 0]
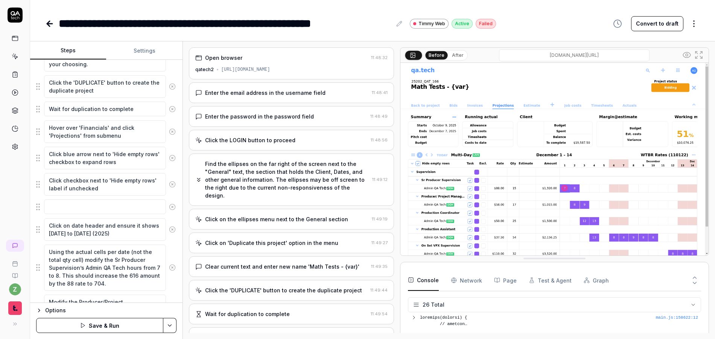
click at [272, 171] on div "Find the ellipses on the far right of the screen next to the "General" text, th…" at bounding box center [287, 180] width 164 height 40
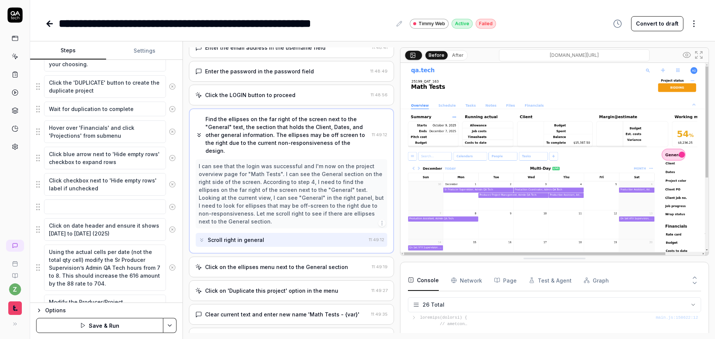
click at [268, 263] on div "Click on the ellipses menu next to the General section" at bounding box center [276, 267] width 143 height 8
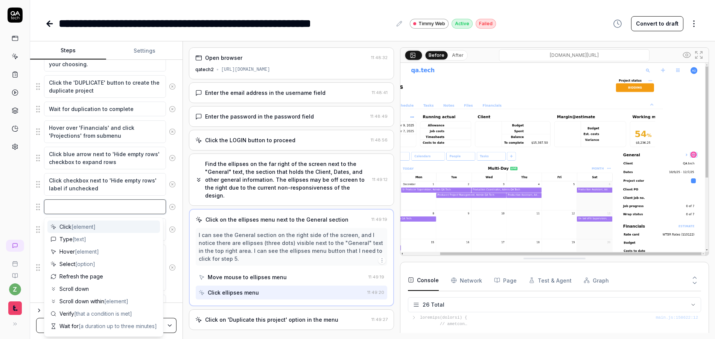
click at [150, 208] on textarea at bounding box center [105, 207] width 122 height 15
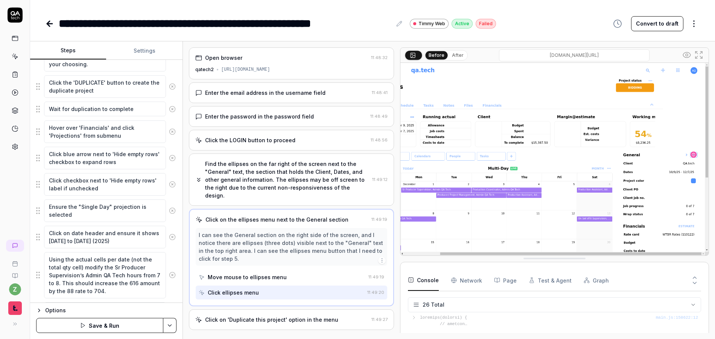
click at [31, 183] on div "Goal Update a projection sheet, inducing overtime hours and verifying the outpu…" at bounding box center [106, 181] width 152 height 243
drag, startPoint x: 40, startPoint y: 213, endPoint x: 41, endPoint y: 236, distance: 23.0
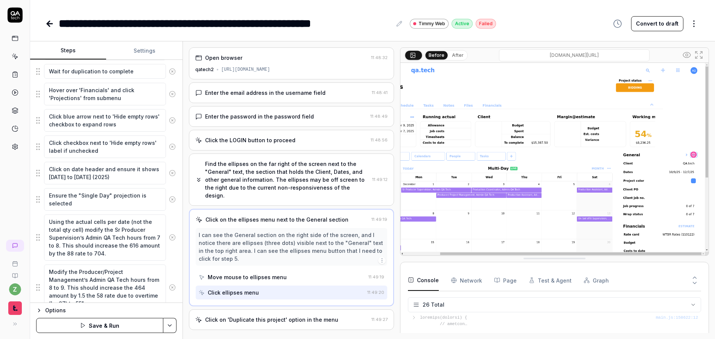
scroll to position [378, 0]
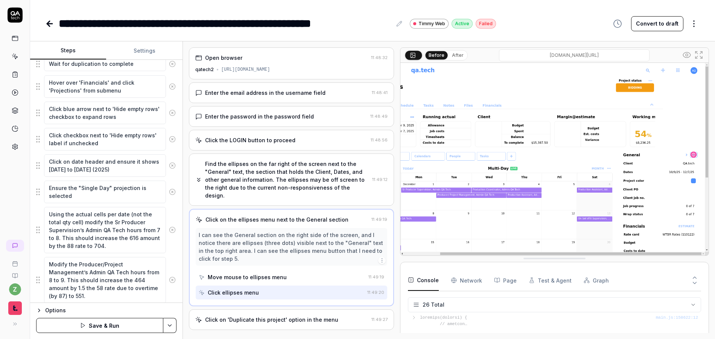
click at [171, 324] on html "**********" at bounding box center [357, 169] width 715 height 339
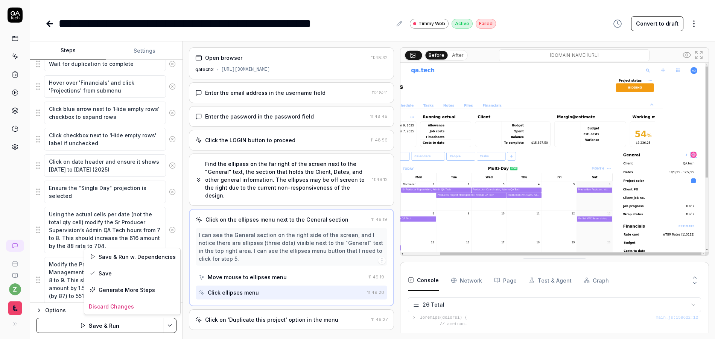
drag, startPoint x: 170, startPoint y: 327, endPoint x: 144, endPoint y: 326, distance: 26.4
click at [170, 327] on html "**********" at bounding box center [357, 169] width 715 height 339
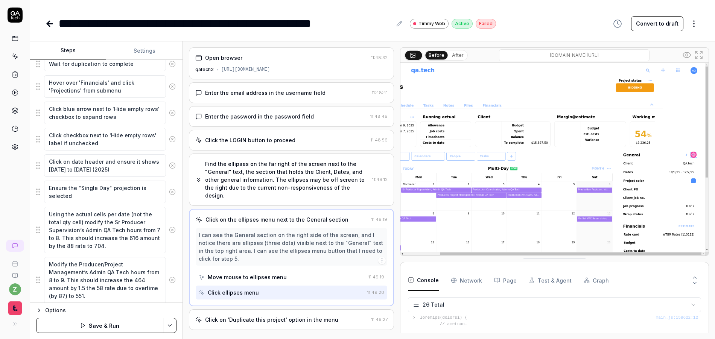
click at [131, 325] on button "Save & Run" at bounding box center [99, 325] width 127 height 15
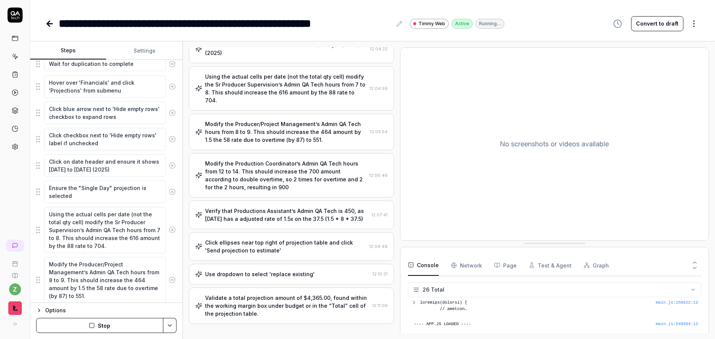
scroll to position [387, 0]
click at [303, 294] on div "Validate a total projection amount of $4,365.00, found within the working margi…" at bounding box center [287, 306] width 164 height 24
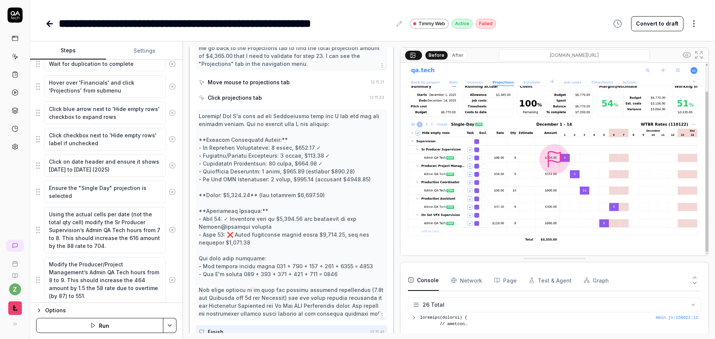
scroll to position [940, 0]
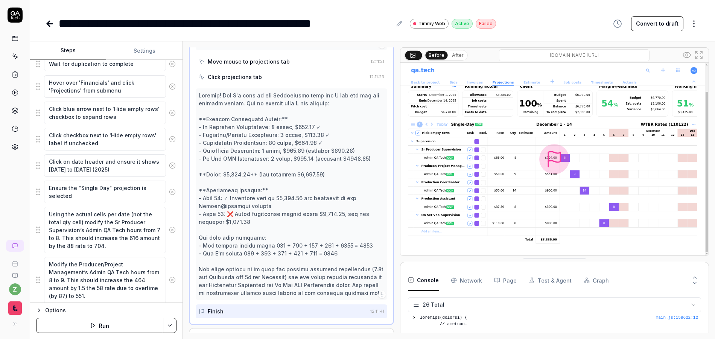
click at [341, 335] on div "Evaluating test result" at bounding box center [286, 339] width 182 height 8
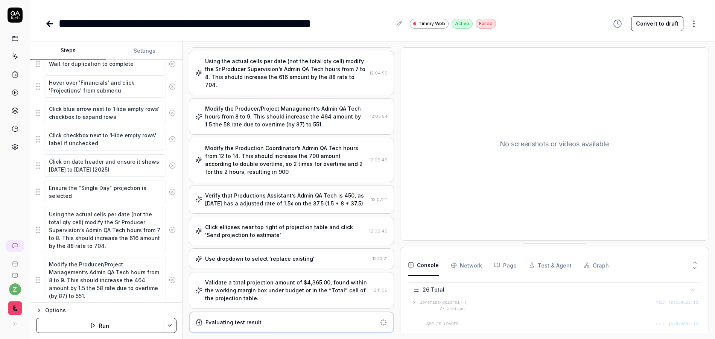
scroll to position [387, 0]
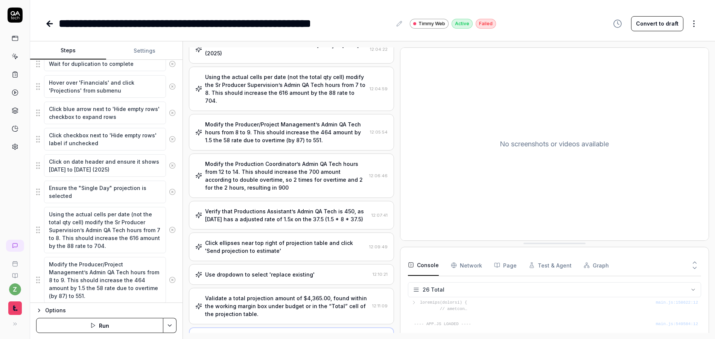
click at [308, 294] on div "Validate a total projection amount of $4,365.00, found within the working margi…" at bounding box center [287, 306] width 164 height 24
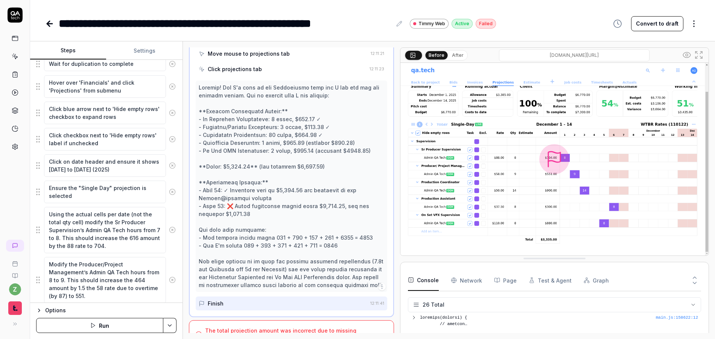
click at [286, 327] on div "The total projection amount was incorrect due to missing overtime calculations." at bounding box center [287, 335] width 165 height 16
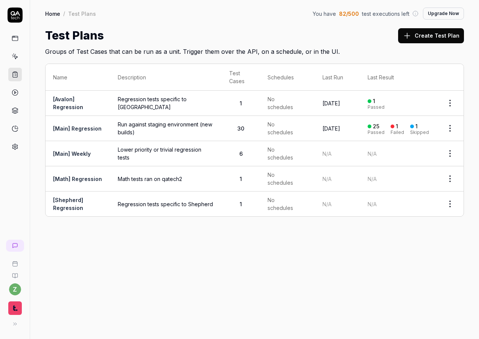
click at [76, 181] on link "[Math] Regression" at bounding box center [77, 179] width 49 height 6
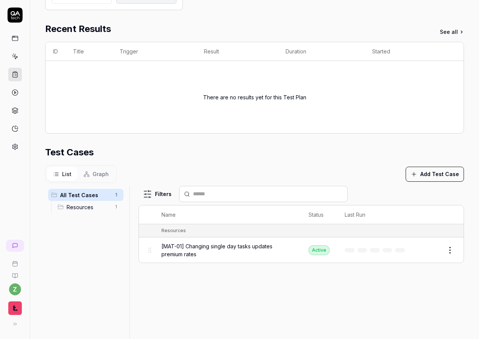
scroll to position [144, 0]
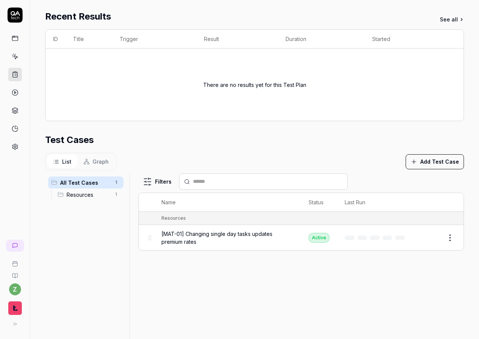
click at [426, 157] on button "Add Test Case" at bounding box center [435, 161] width 58 height 15
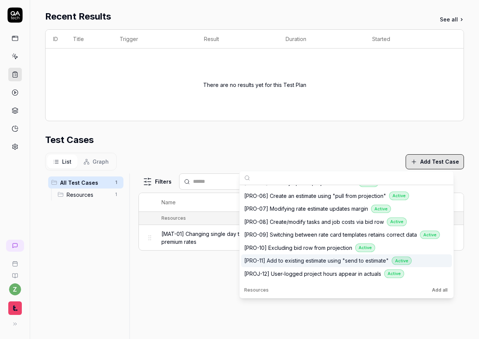
scroll to position [432, 0]
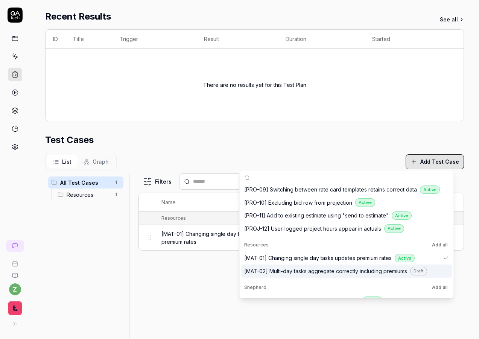
click at [325, 267] on span "[MAT-02] Multi-day tasks aggregate correctly including premiums" at bounding box center [325, 271] width 163 height 8
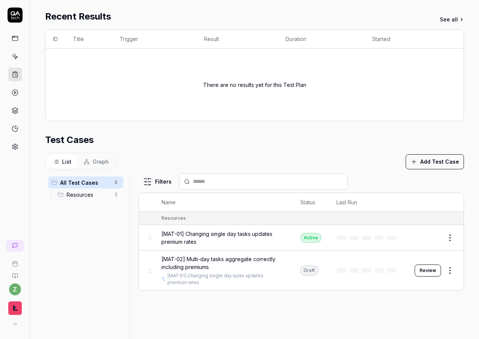
drag, startPoint x: 112, startPoint y: 261, endPoint x: 126, endPoint y: 251, distance: 17.3
click at [112, 261] on div "All Test Cases 2 Resources 2" at bounding box center [85, 264] width 81 height 180
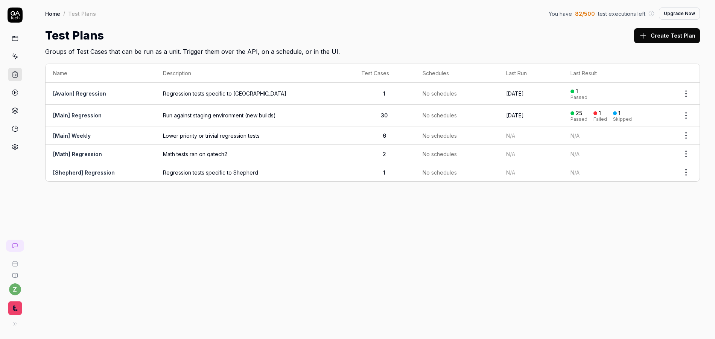
click at [17, 20] on icon at bounding box center [15, 15] width 15 height 15
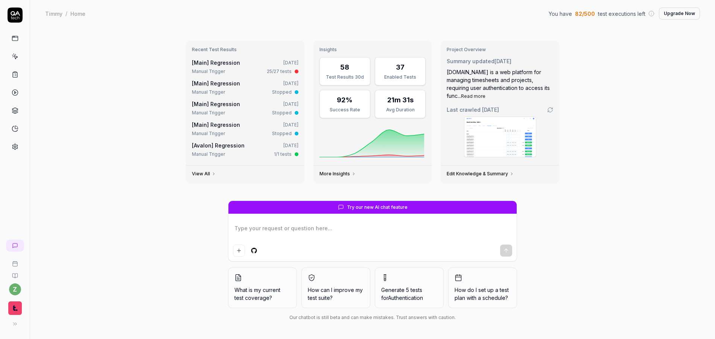
click at [16, 72] on icon at bounding box center [15, 74] width 7 height 7
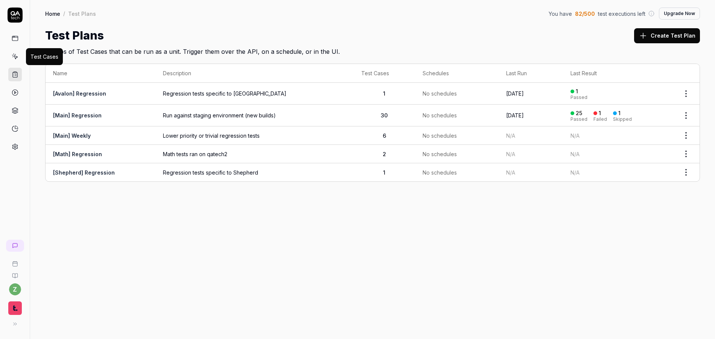
click at [17, 55] on icon at bounding box center [15, 56] width 7 height 7
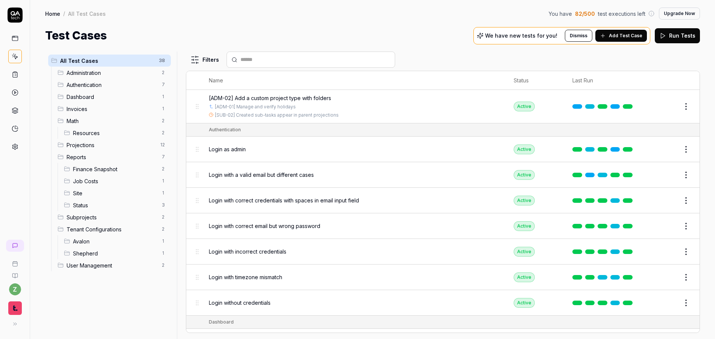
scroll to position [45, 0]
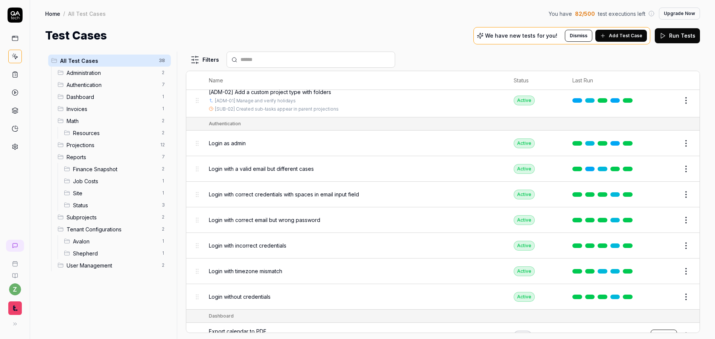
click at [479, 37] on span "Add Test Case" at bounding box center [626, 35] width 34 height 7
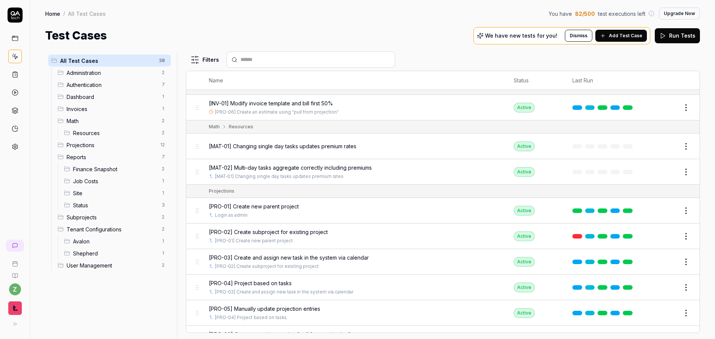
scroll to position [282, 0]
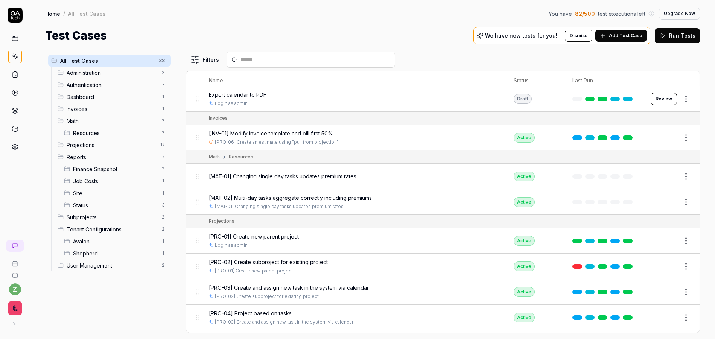
click at [285, 134] on span "[INV-01] Modify invoice template and bill first 50%" at bounding box center [271, 134] width 124 height 8
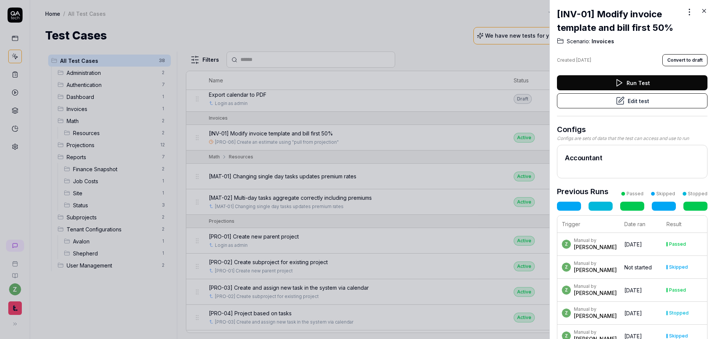
click at [479, 98] on button "Edit test" at bounding box center [632, 100] width 151 height 15
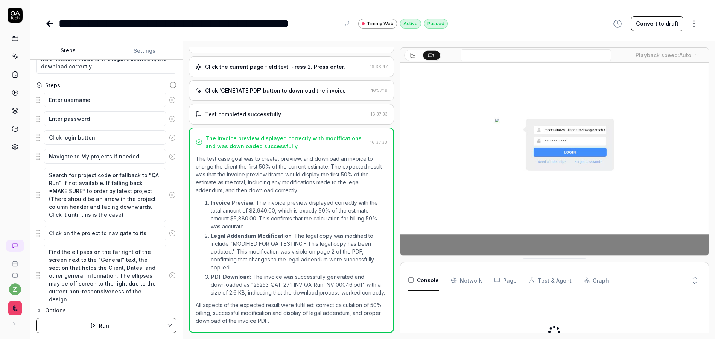
scroll to position [136, 0]
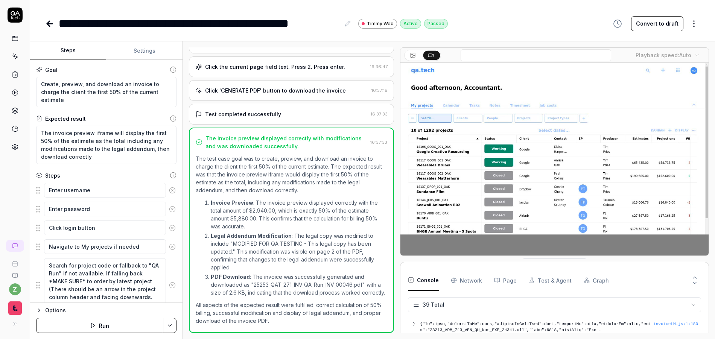
click at [479, 147] on video at bounding box center [555, 159] width 308 height 193
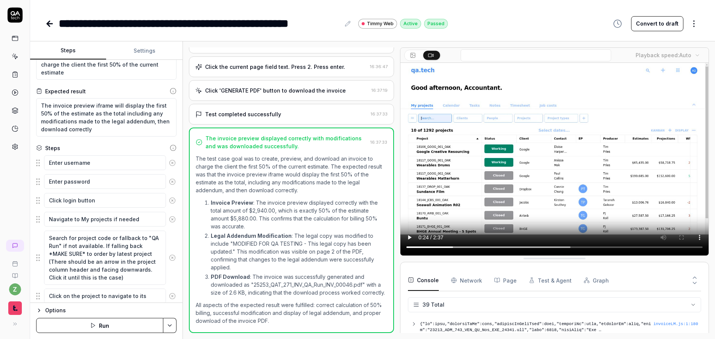
scroll to position [45, 0]
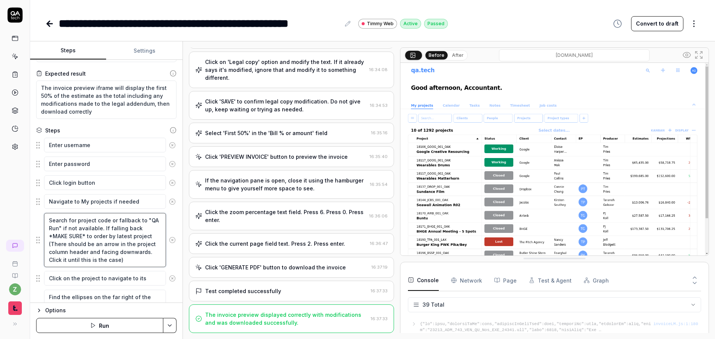
click at [102, 240] on textarea "Search for project code or fallback to "QA Run" if not available. If falling ba…" at bounding box center [105, 240] width 122 height 54
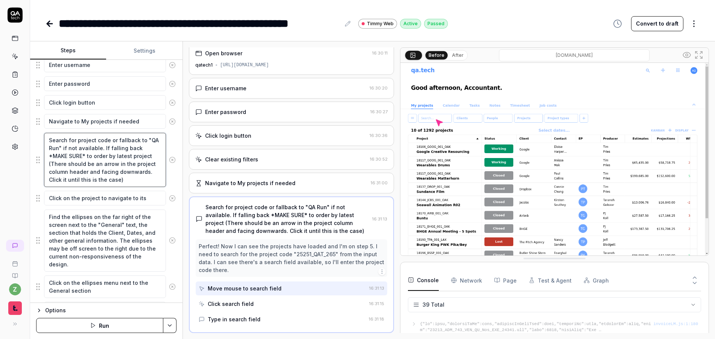
scroll to position [136, 0]
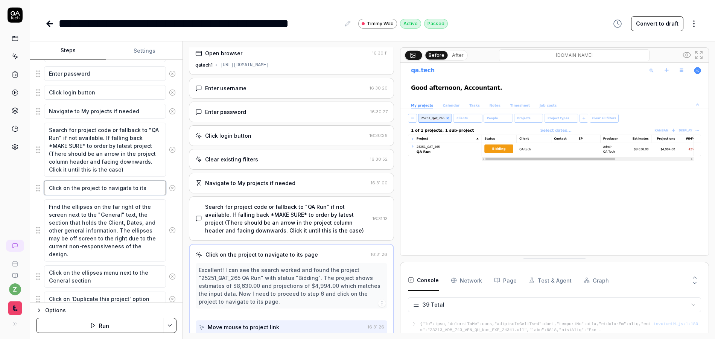
click at [109, 187] on textarea "Click on the project to navigate to its page" at bounding box center [105, 188] width 122 height 15
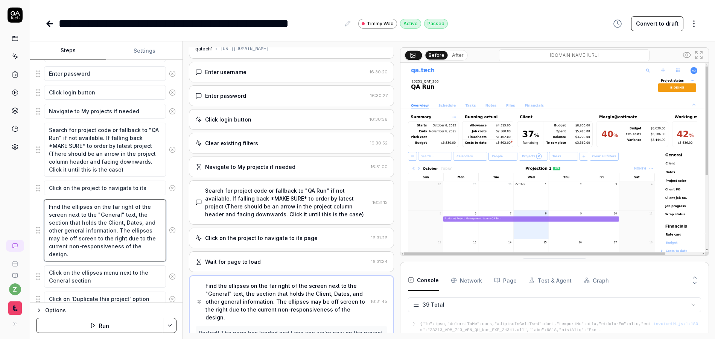
click at [107, 231] on textarea "Find the ellipses on the far right of the screen next to the "General" text, th…" at bounding box center [105, 231] width 122 height 62
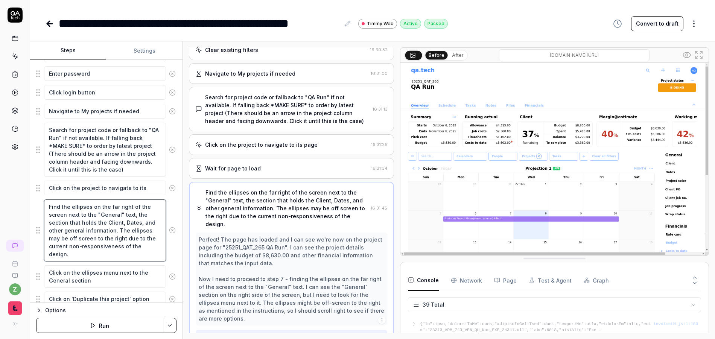
scroll to position [116, 0]
drag, startPoint x: 84, startPoint y: 256, endPoint x: 49, endPoint y: 181, distance: 83.0
click at [20, 190] on div "**********" at bounding box center [357, 169] width 715 height 339
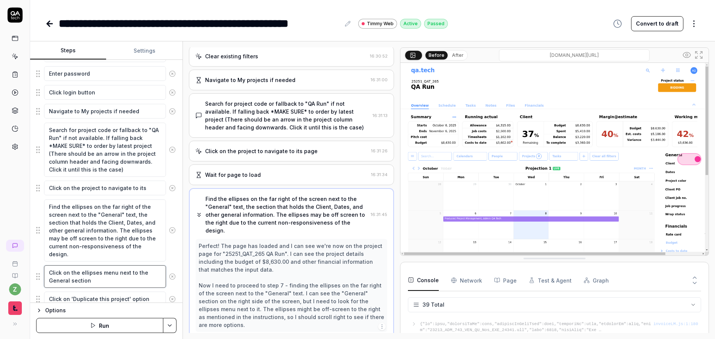
drag, startPoint x: 107, startPoint y: 281, endPoint x: 11, endPoint y: 263, distance: 97.2
click at [12, 264] on div "**********" at bounding box center [357, 169] width 715 height 339
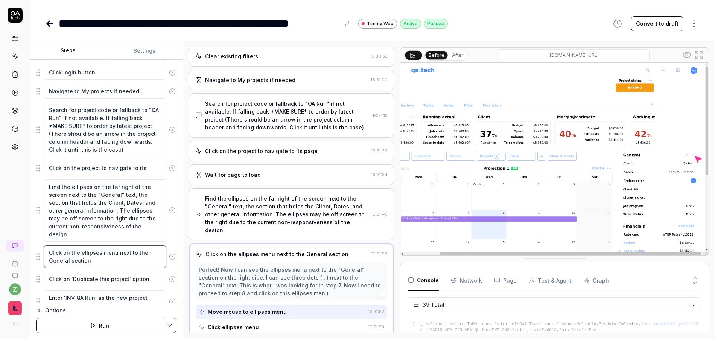
scroll to position [0, 0]
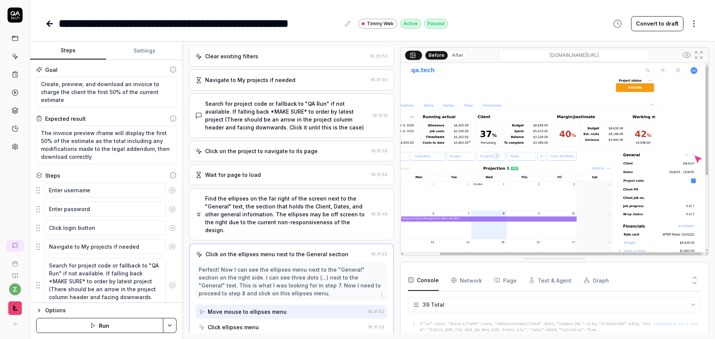
type textarea "*"
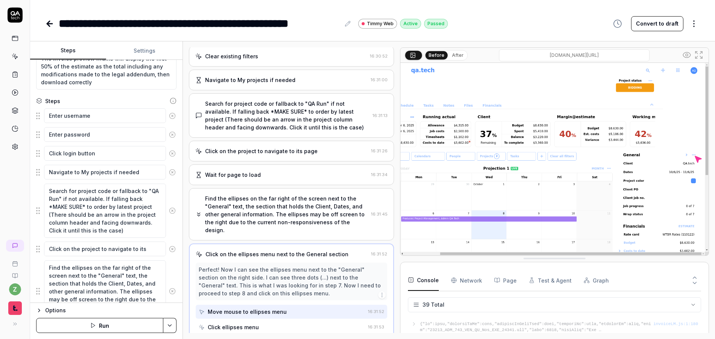
scroll to position [90, 0]
